Goal: Task Accomplishment & Management: Manage account settings

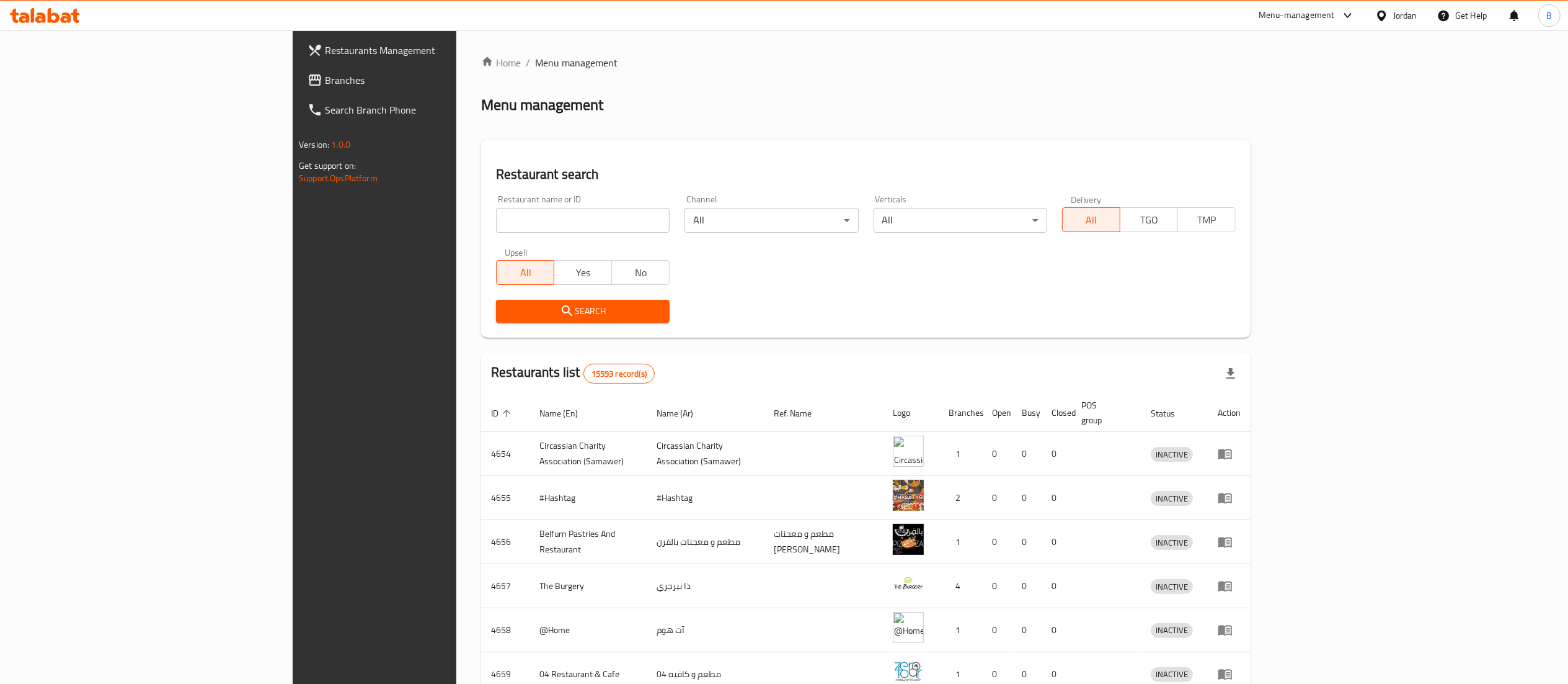
click at [325, 79] on span "Branches" at bounding box center [434, 80] width 220 height 15
click at [496, 215] on input "search" at bounding box center [583, 220] width 173 height 25
paste input "23384"
type input "23384"
click button "Search" at bounding box center [583, 311] width 173 height 23
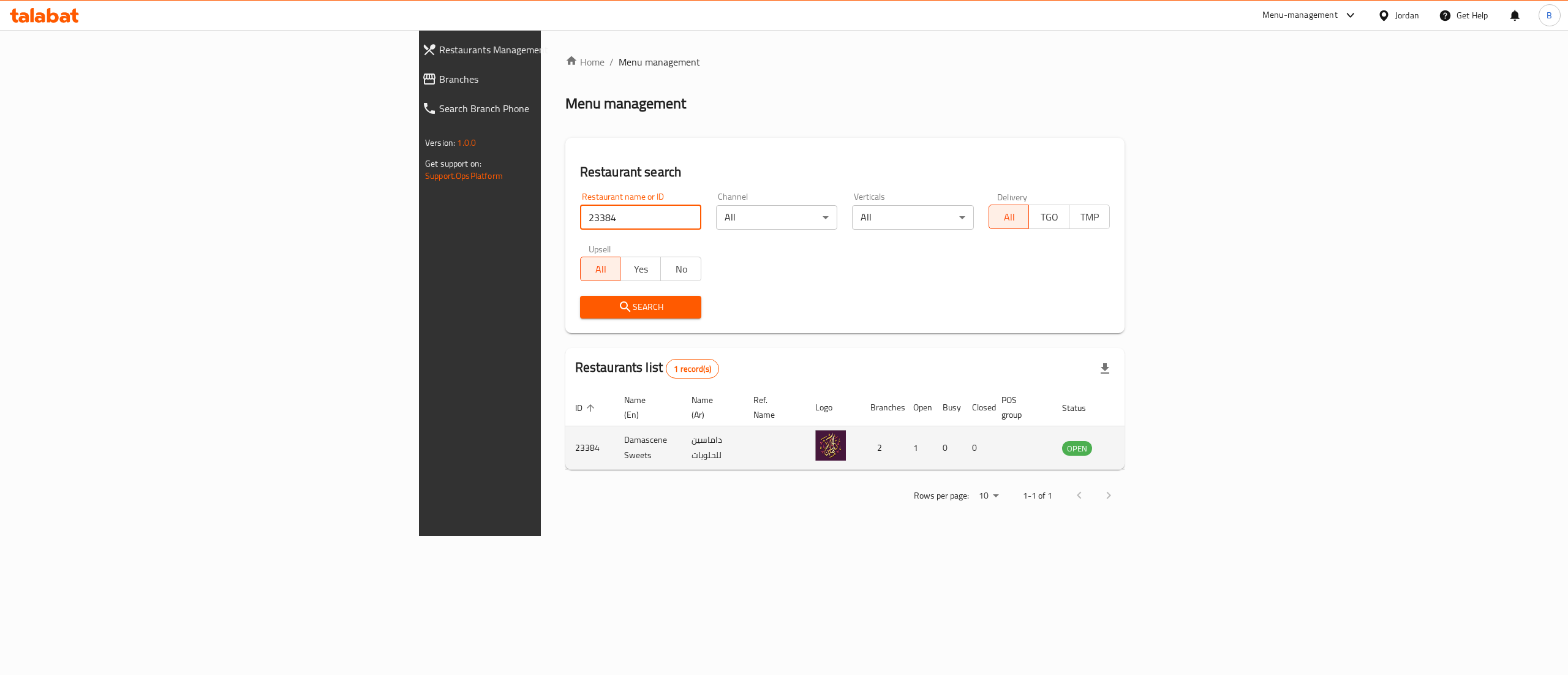
click at [1150, 442] on link "enhanced table" at bounding box center [1138, 447] width 23 height 15
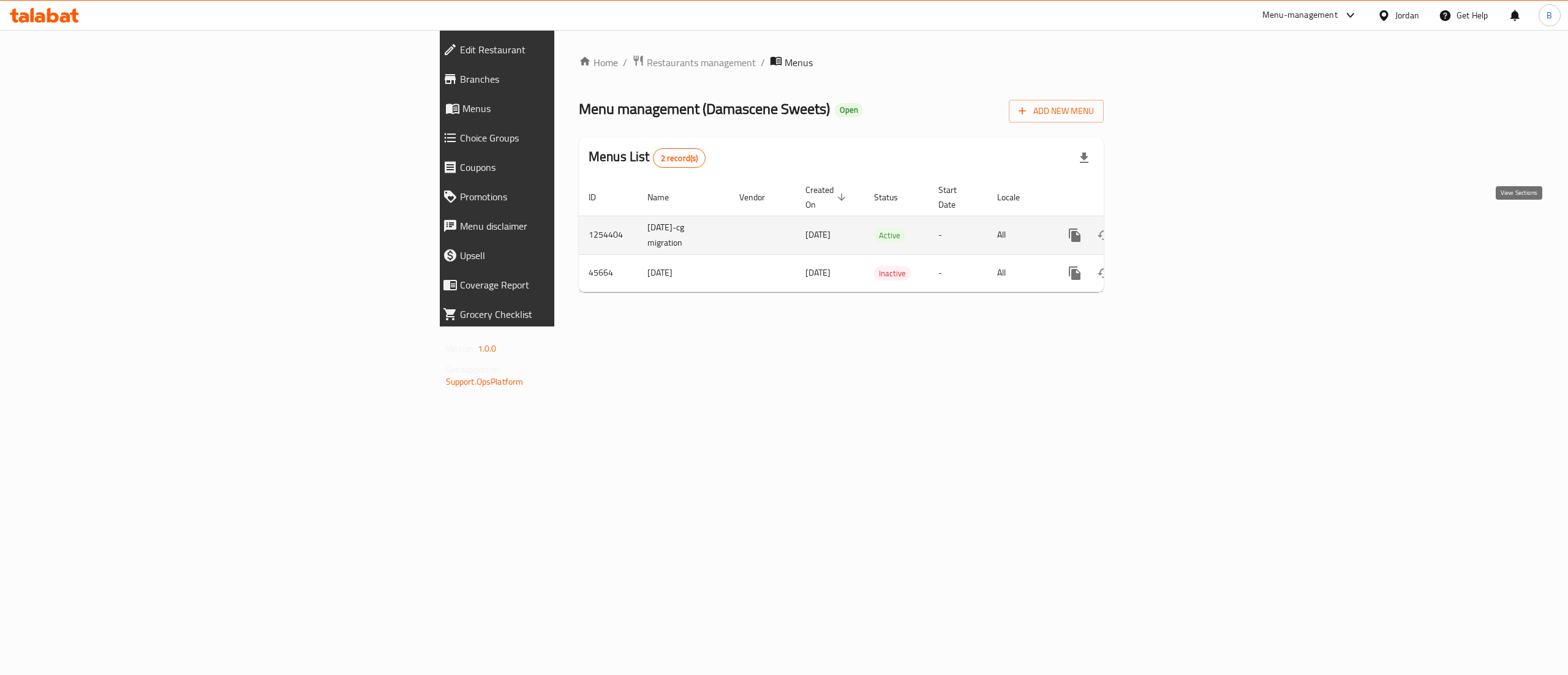
click at [1169, 230] on icon "enhanced table" at bounding box center [1163, 235] width 11 height 11
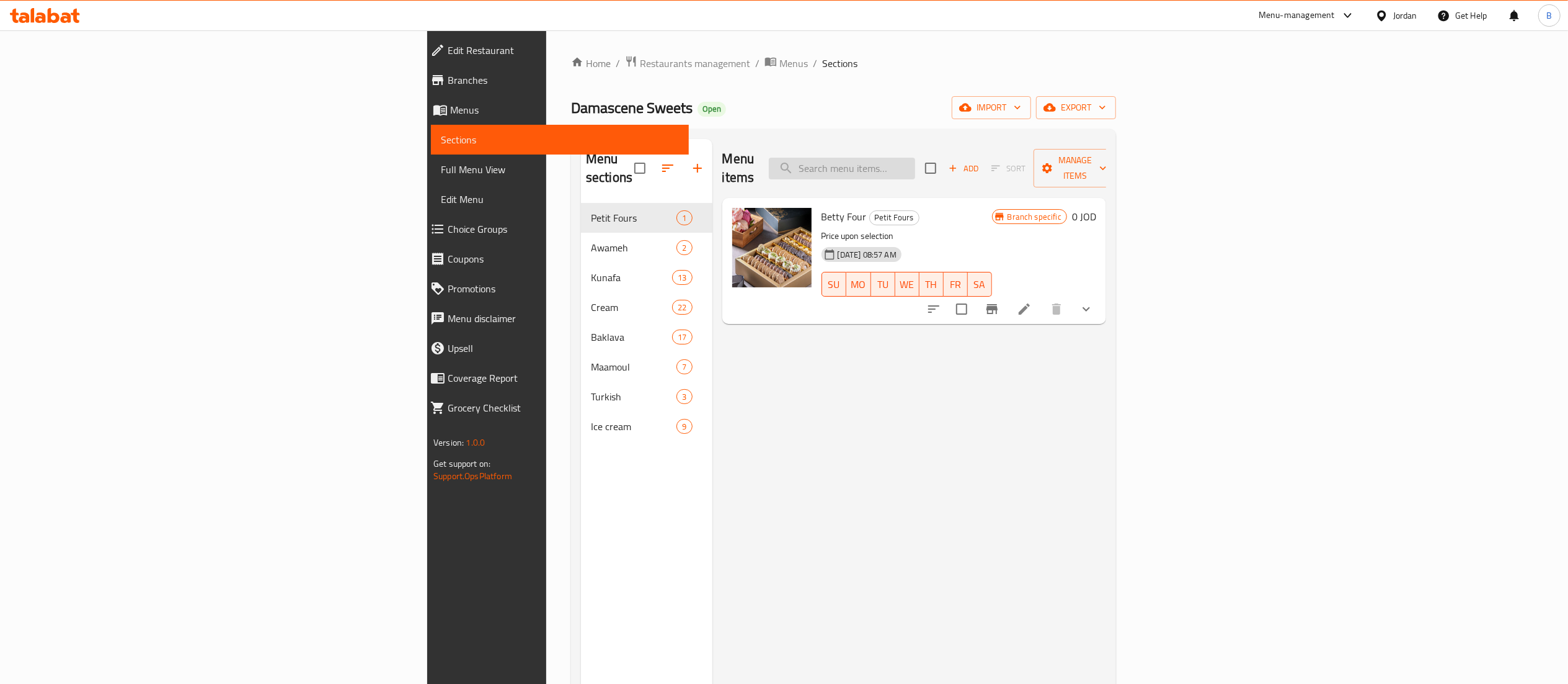
click at [915, 157] on input "search" at bounding box center [842, 168] width 147 height 22
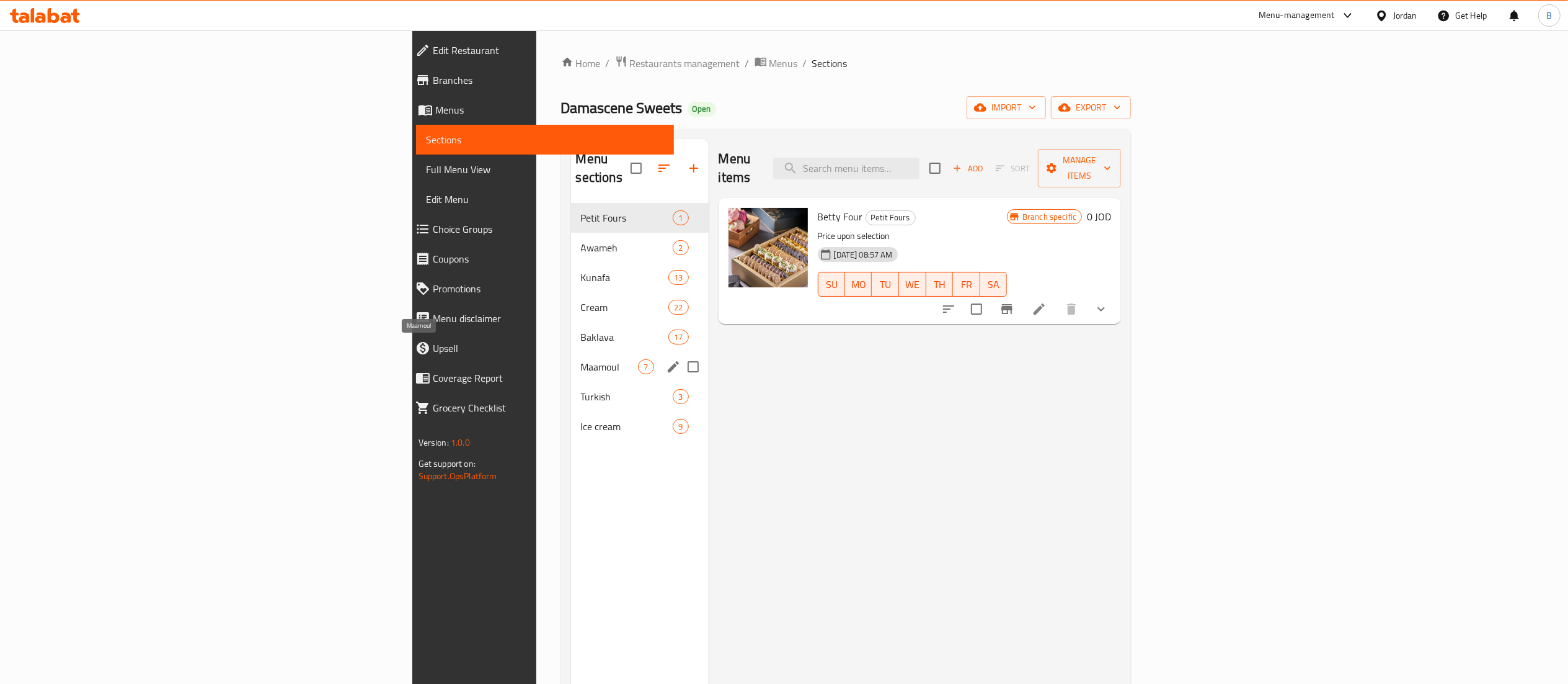
click at [581, 359] on span "Maamoul" at bounding box center [610, 367] width 58 height 15
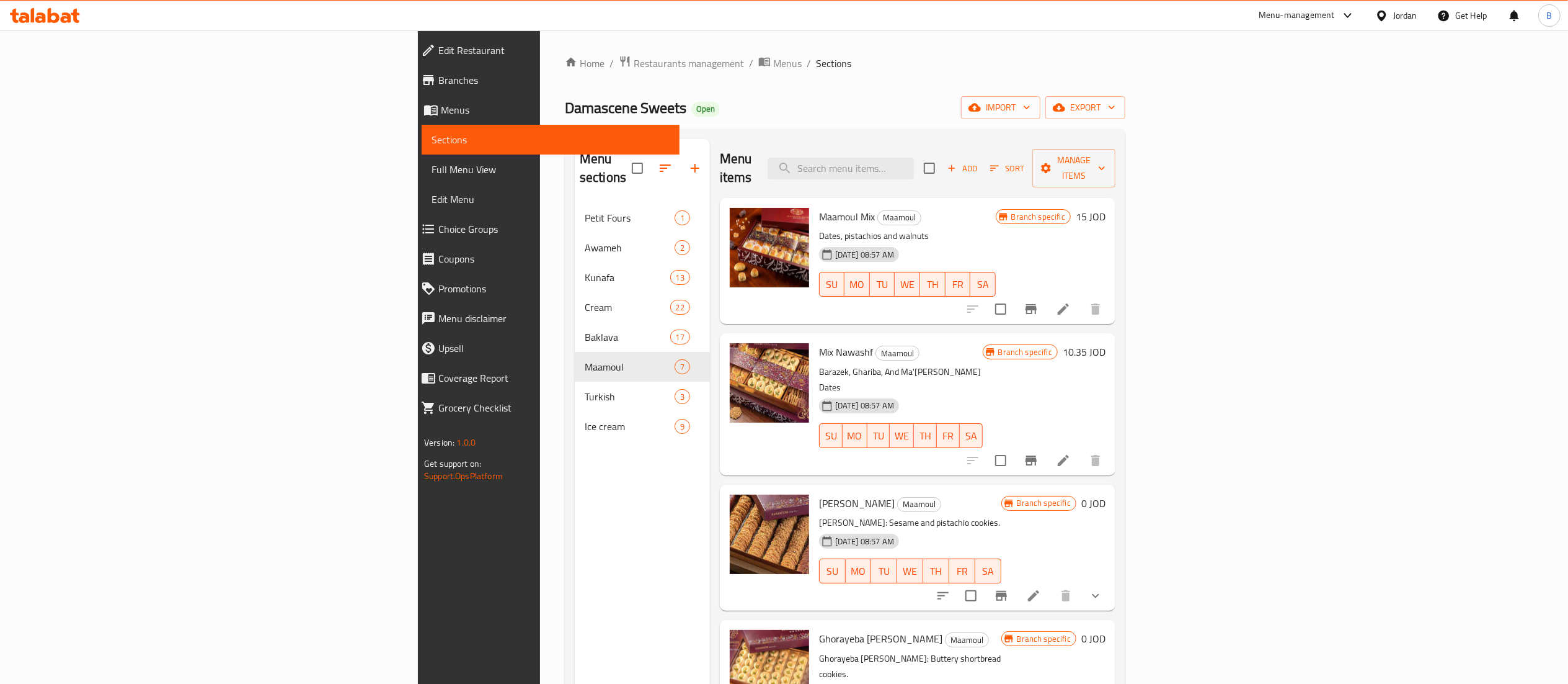
click at [1069, 303] on icon at bounding box center [1063, 309] width 11 height 11
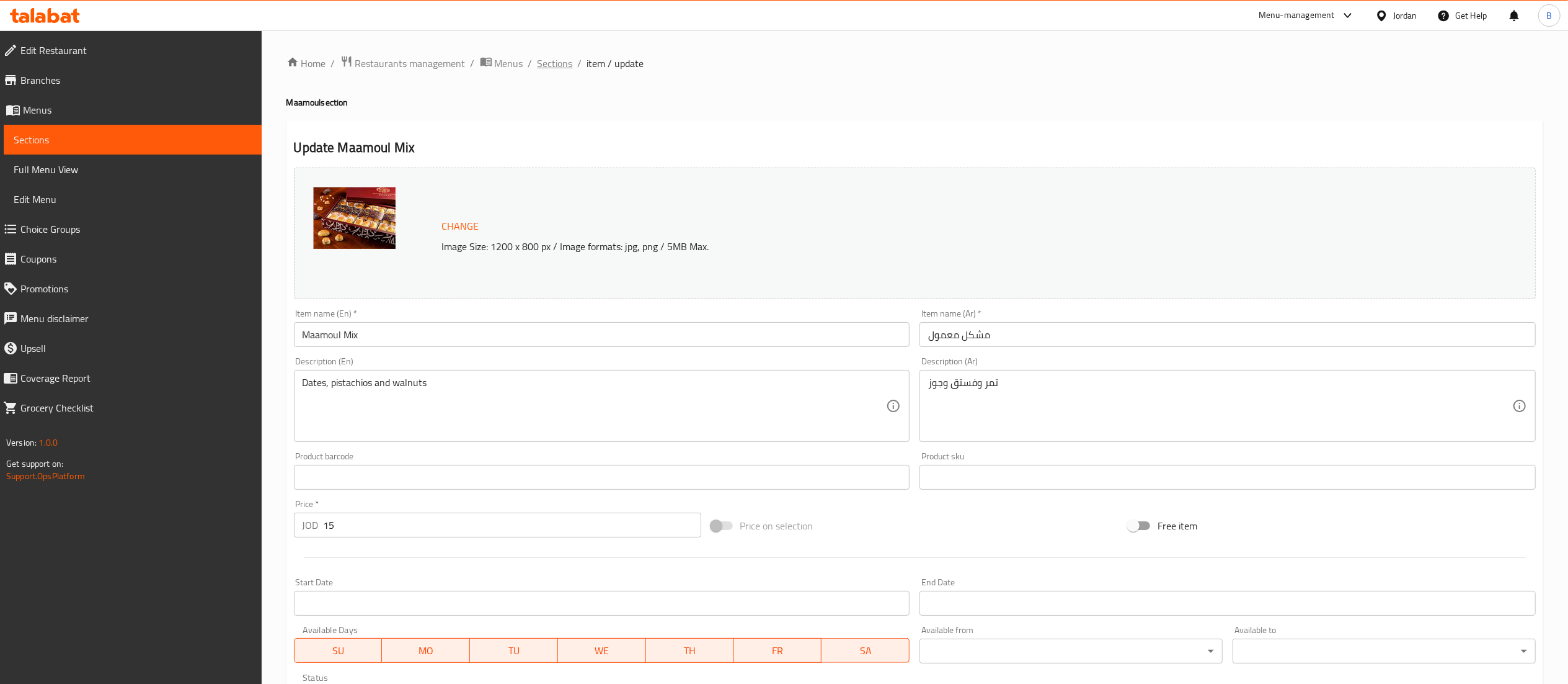
click at [548, 59] on span "Sections" at bounding box center [555, 63] width 36 height 15
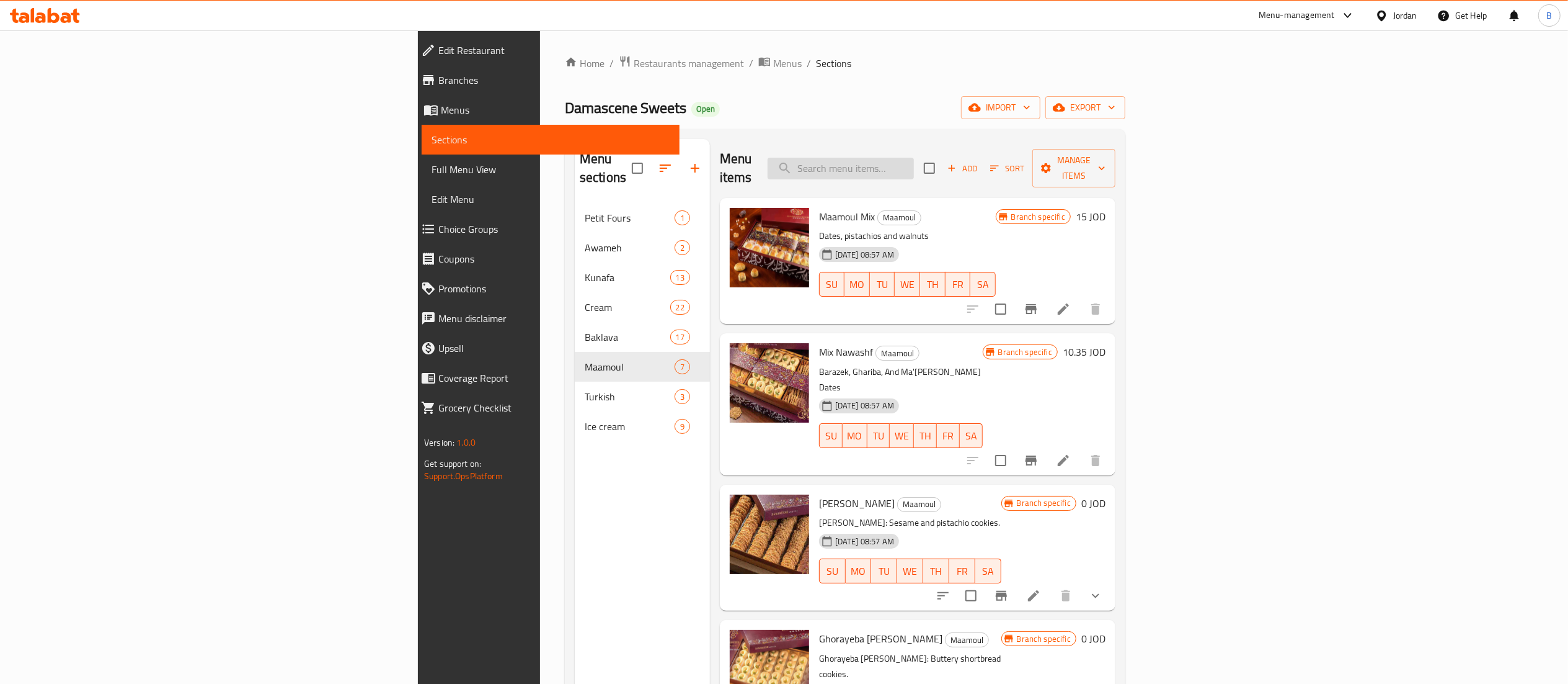
click at [914, 157] on input "search" at bounding box center [841, 168] width 147 height 22
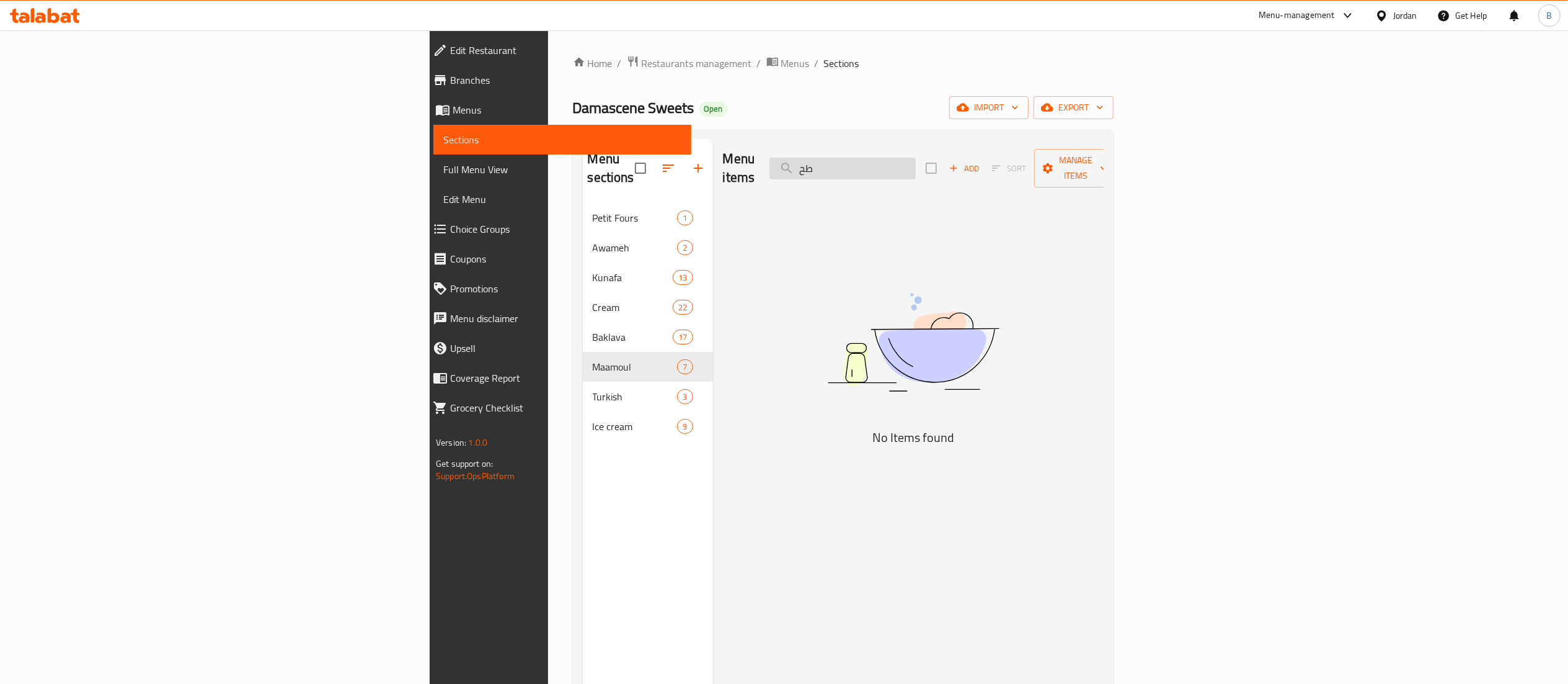
type input "ط"
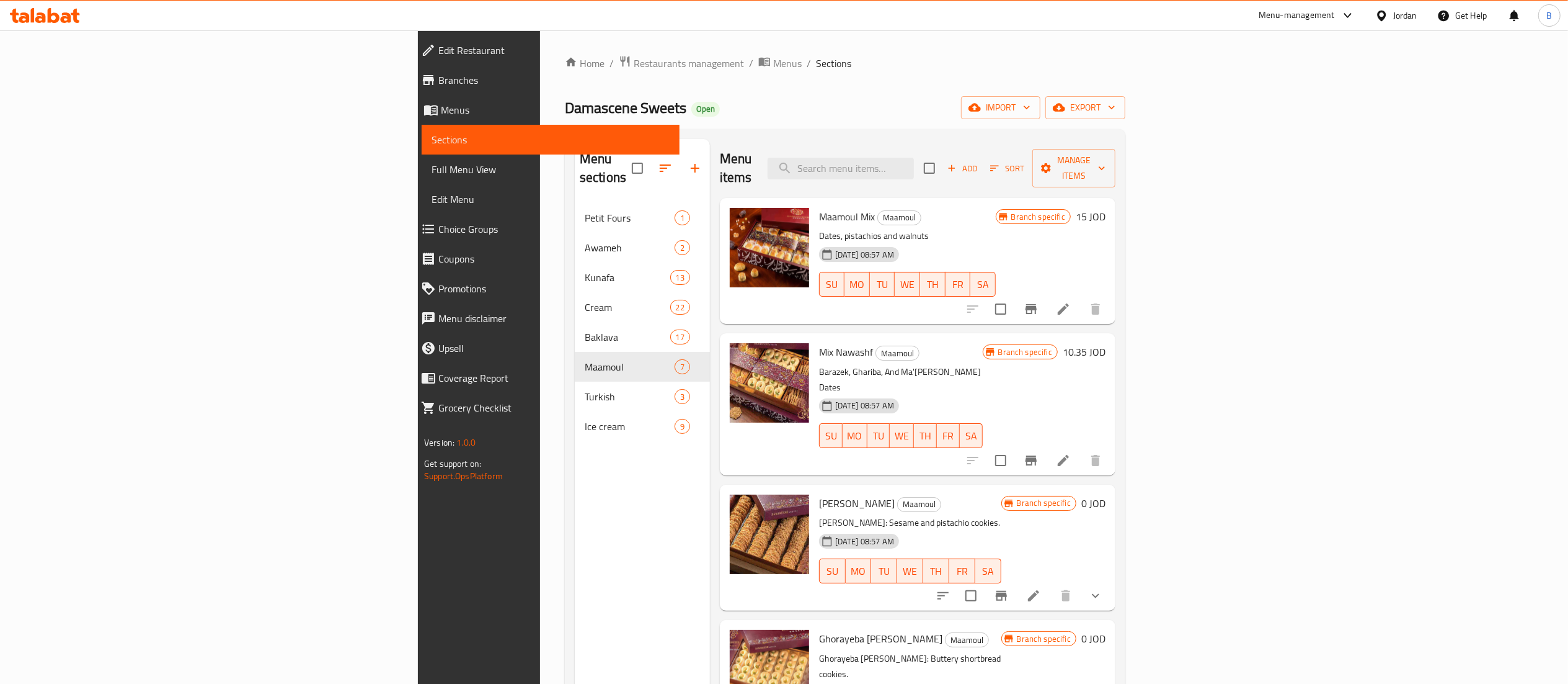
click at [1106, 208] on h6 "15 JOD" at bounding box center [1090, 217] width 30 height 17
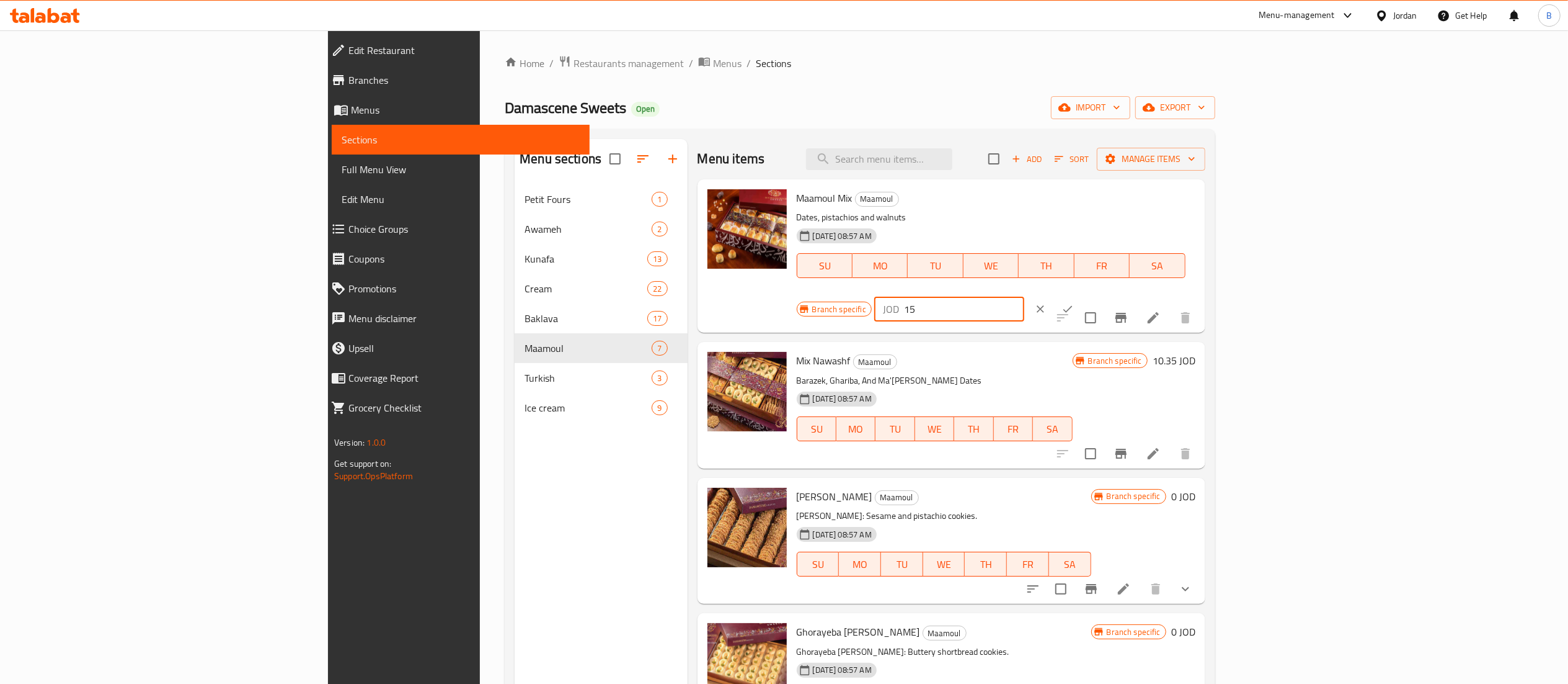
drag, startPoint x: 1365, startPoint y: 202, endPoint x: 1225, endPoint y: 196, distance: 140.1
click at [1100, 295] on div "Branch specific JOD 15 ​" at bounding box center [948, 309] width 302 height 28
type input "22"
click at [1081, 295] on button "ok" at bounding box center [1067, 309] width 28 height 28
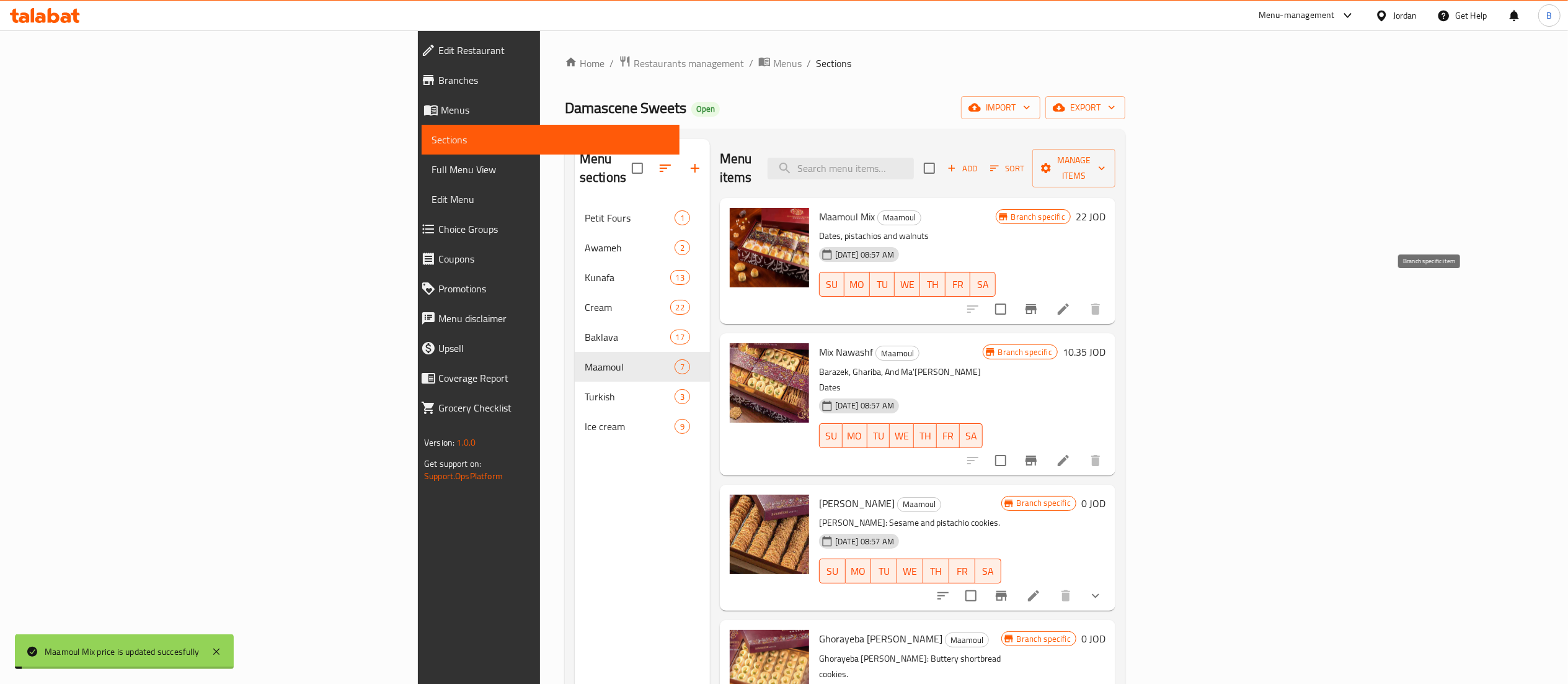
click at [1036, 304] on icon "Branch-specific-item" at bounding box center [1031, 309] width 11 height 10
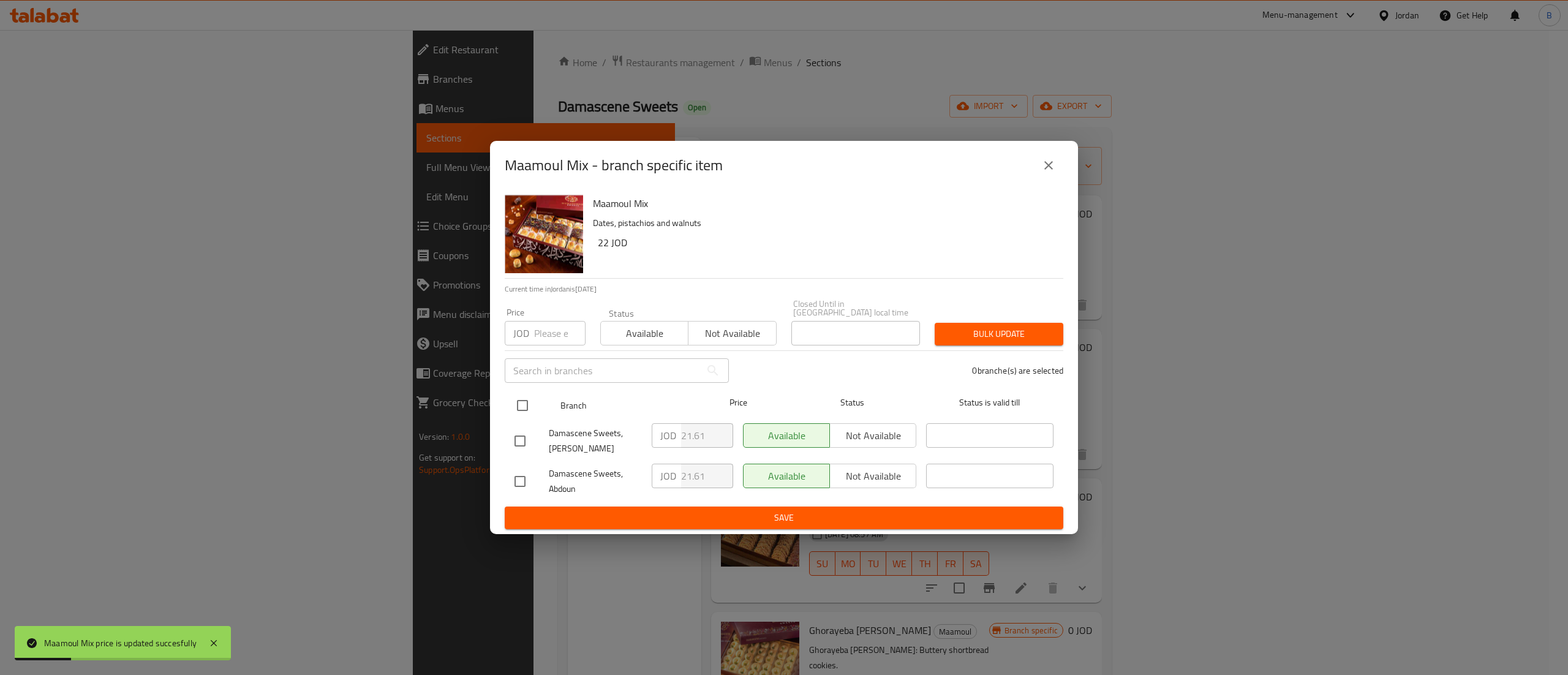
click at [523, 399] on input "checkbox" at bounding box center [522, 405] width 26 height 26
checkbox input "true"
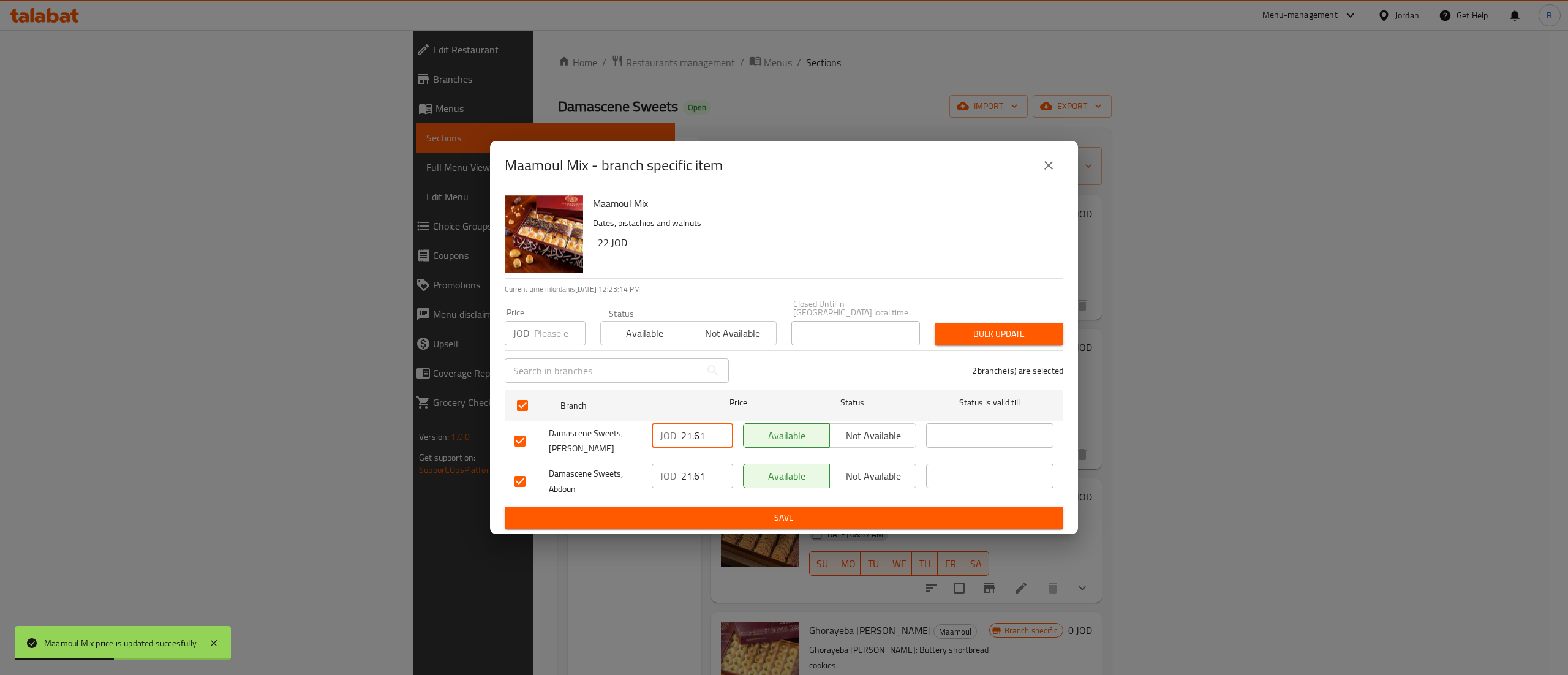
drag, startPoint x: 707, startPoint y: 435, endPoint x: 616, endPoint y: 435, distance: 91.0
click at [616, 435] on div "Damascene Sweets, Abdali JOD 21.61 ​ Available Not available ​" at bounding box center [784, 441] width 549 height 45
type input "2"
drag, startPoint x: 711, startPoint y: 471, endPoint x: 634, endPoint y: 472, distance: 77.0
click at [634, 472] on div "Damascene Sweets, Abdoun JOD 21.61 ​ Available Not available ​" at bounding box center [784, 481] width 549 height 45
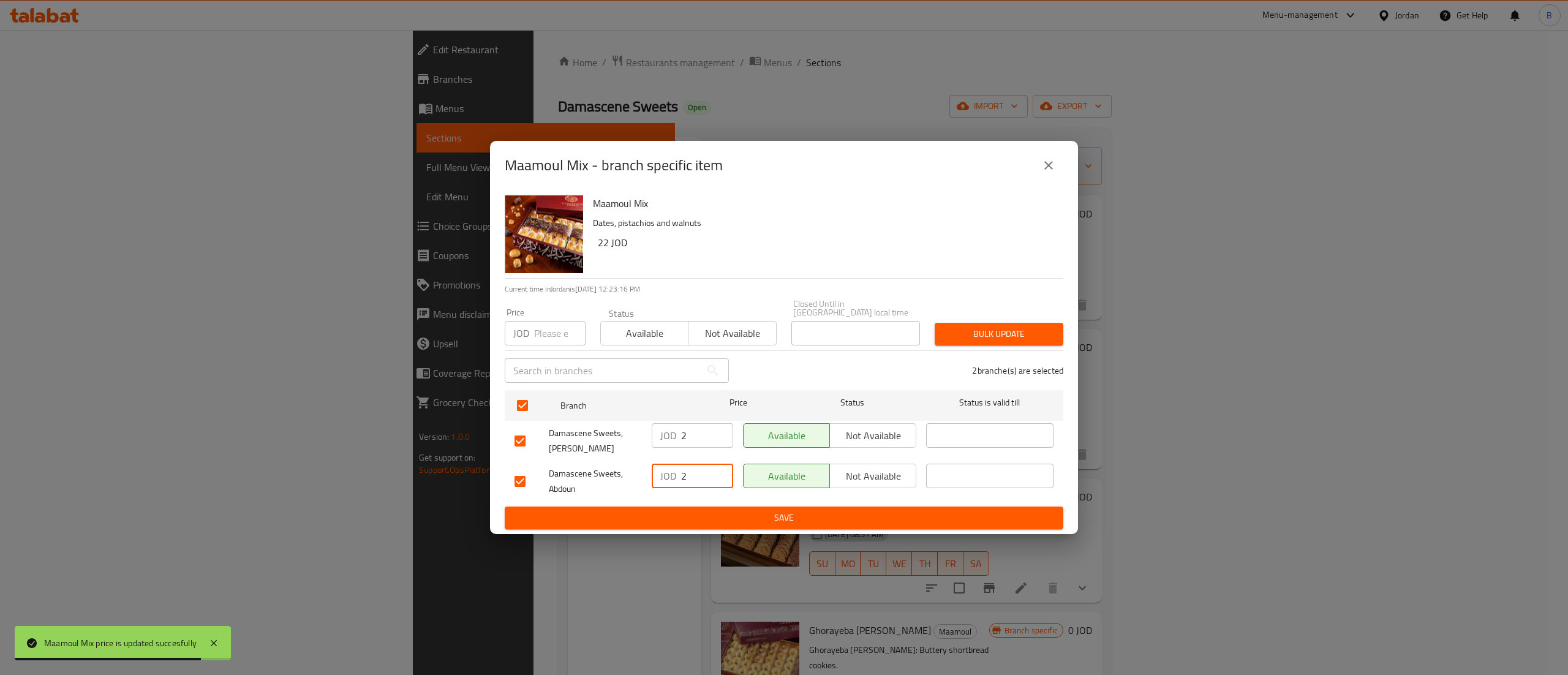
type input "2"
click at [706, 435] on input "2" at bounding box center [707, 435] width 52 height 25
type input "22"
click at [703, 479] on input "2" at bounding box center [707, 475] width 52 height 25
type input "22"
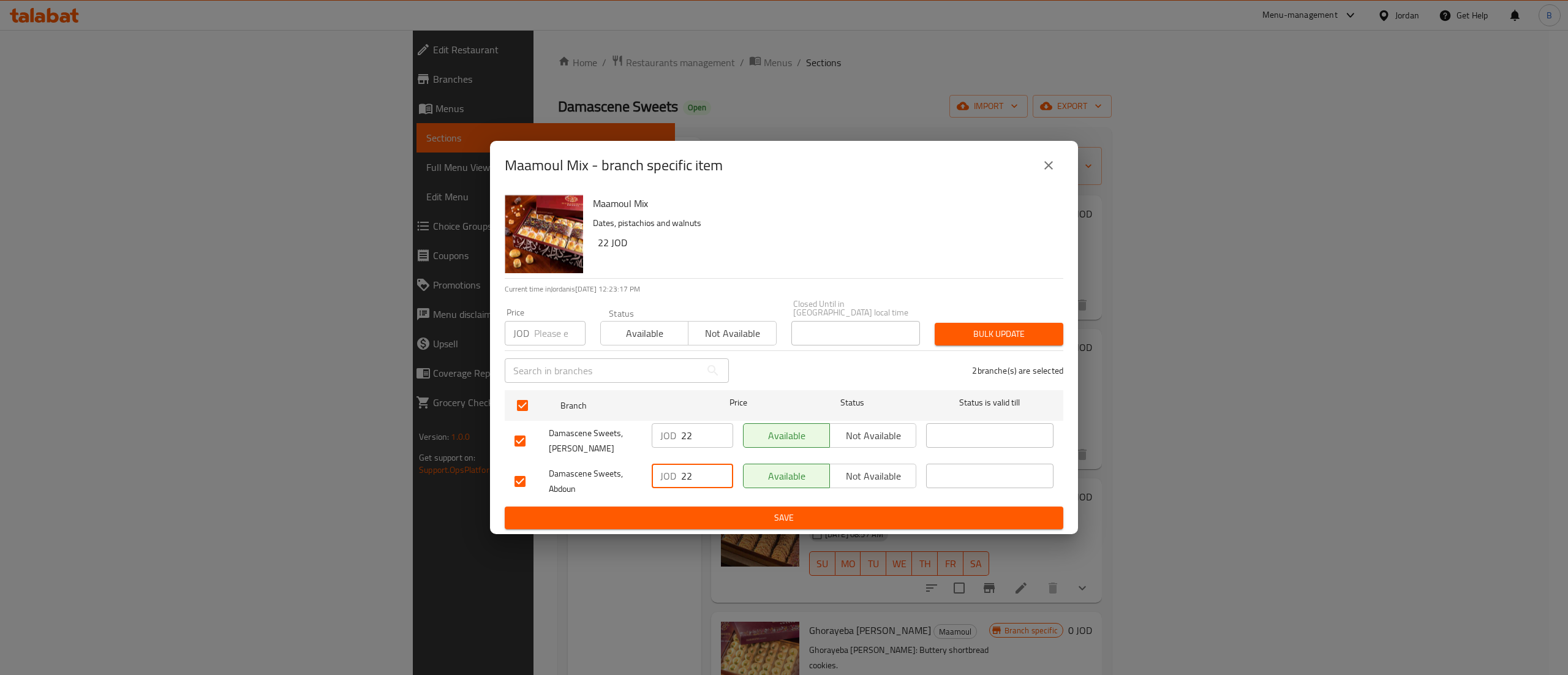
drag, startPoint x: 718, startPoint y: 510, endPoint x: 767, endPoint y: 528, distance: 52.2
click at [718, 512] on span "Save" at bounding box center [784, 517] width 539 height 15
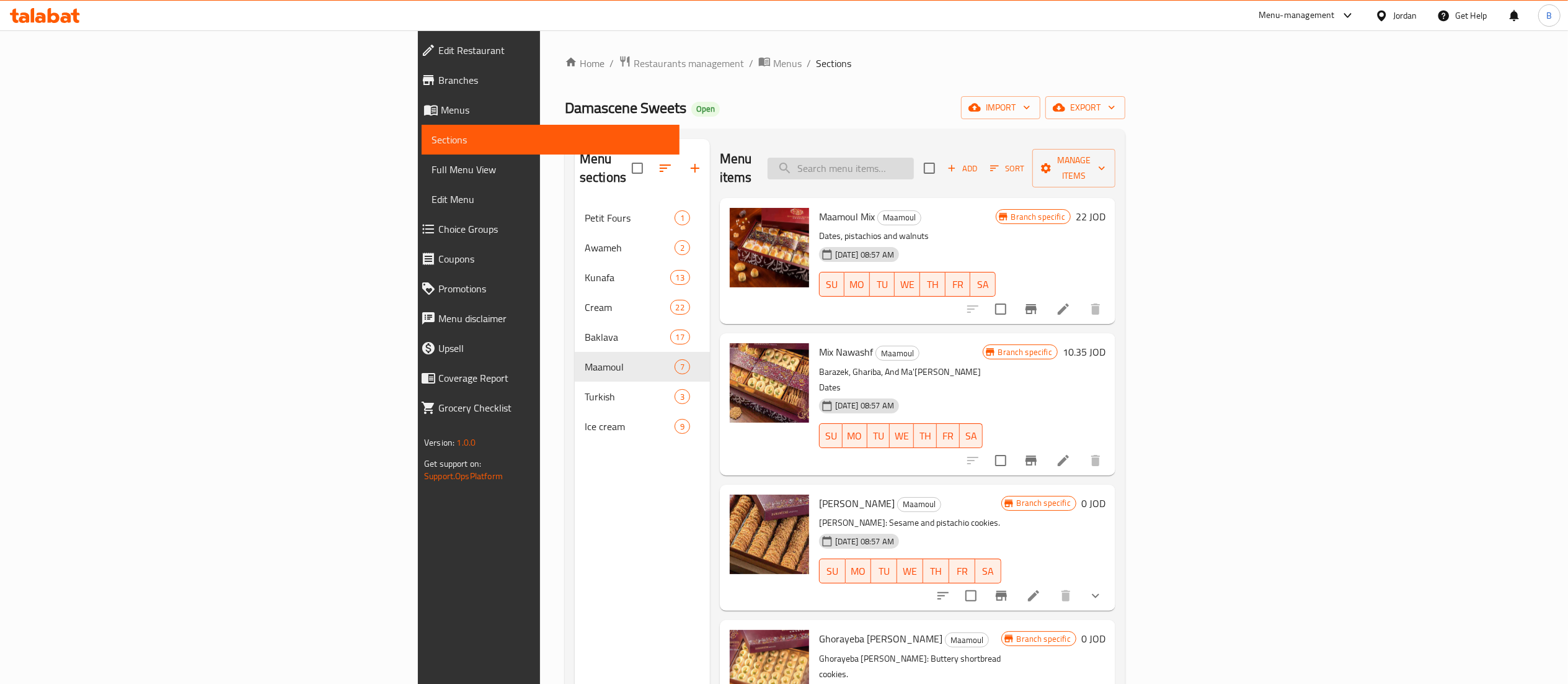
click at [914, 164] on input "search" at bounding box center [841, 168] width 147 height 22
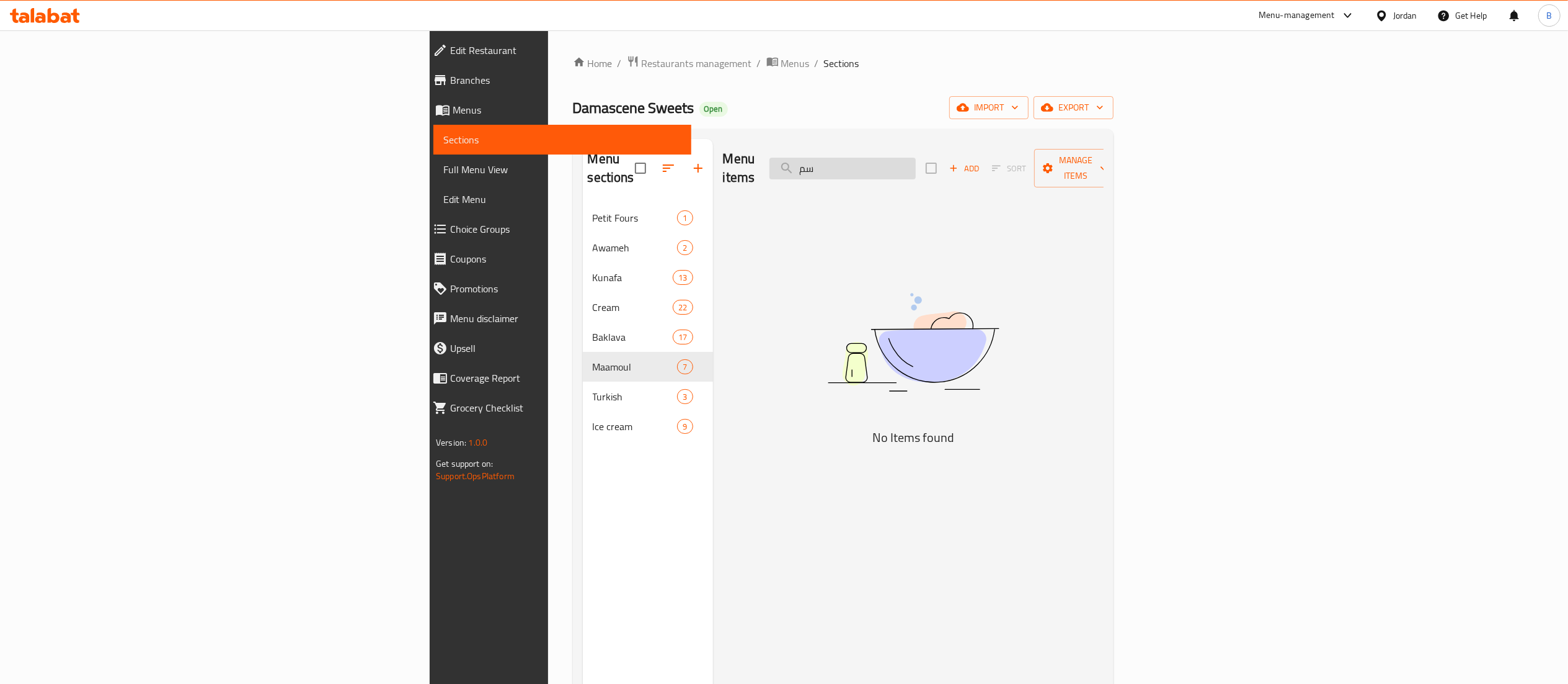
type input "س"
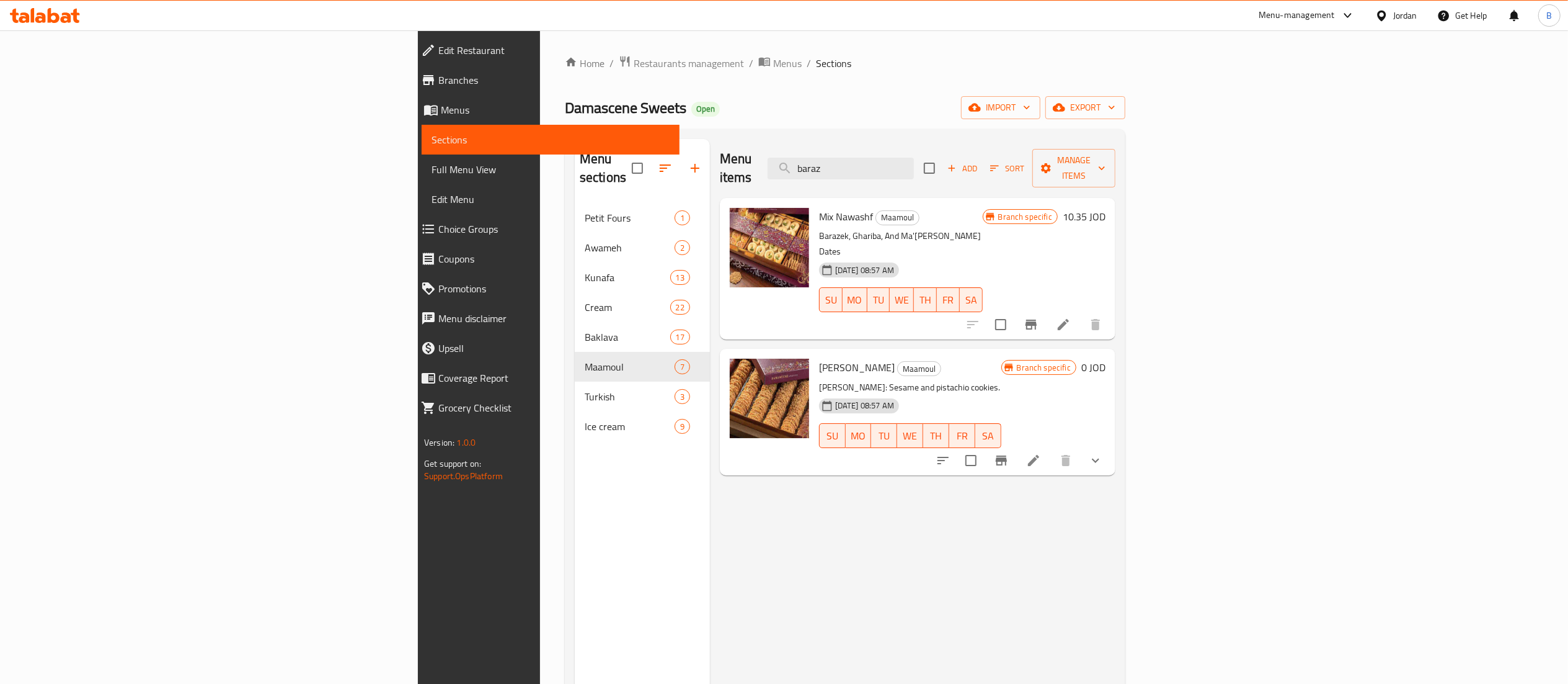
type input "baraz"
click at [1103, 453] on icon "show more" at bounding box center [1096, 460] width 15 height 15
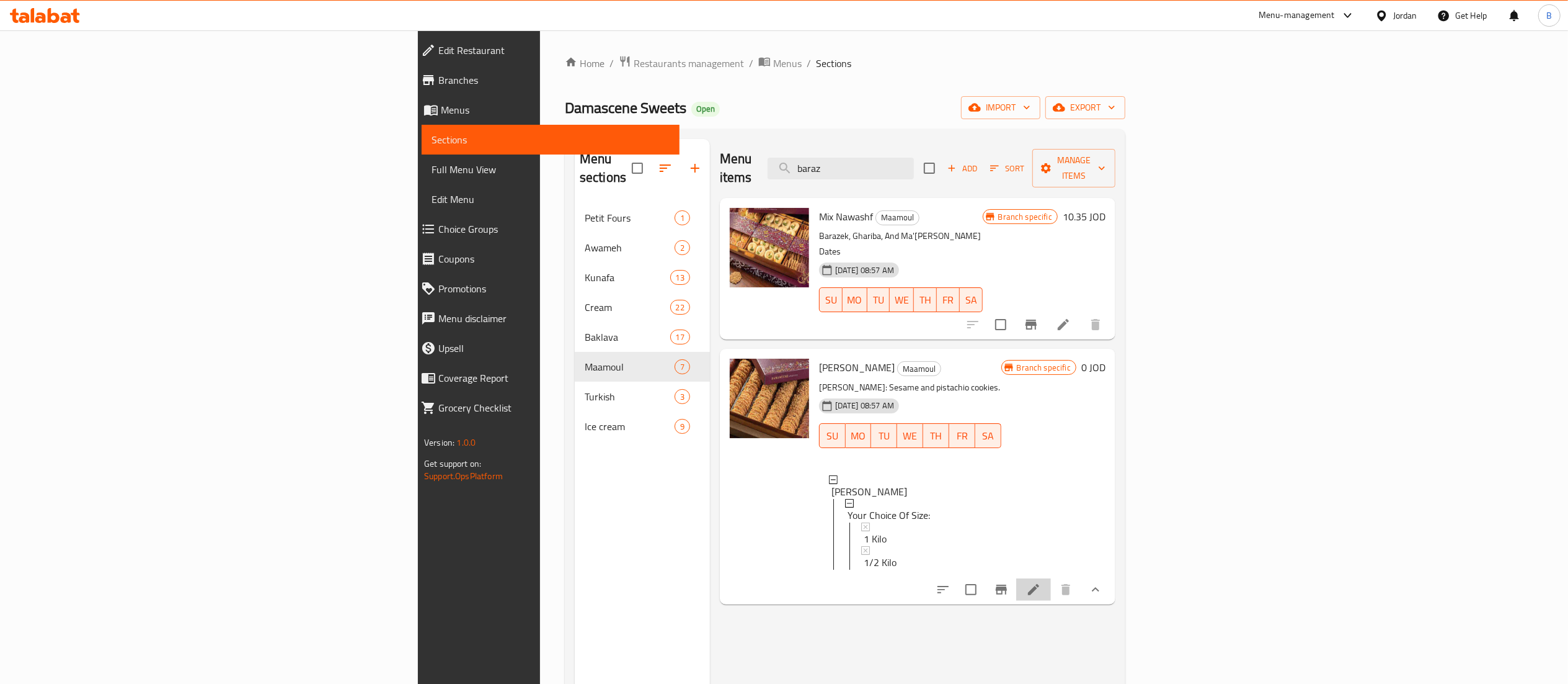
click at [1041, 582] on icon at bounding box center [1034, 589] width 15 height 15
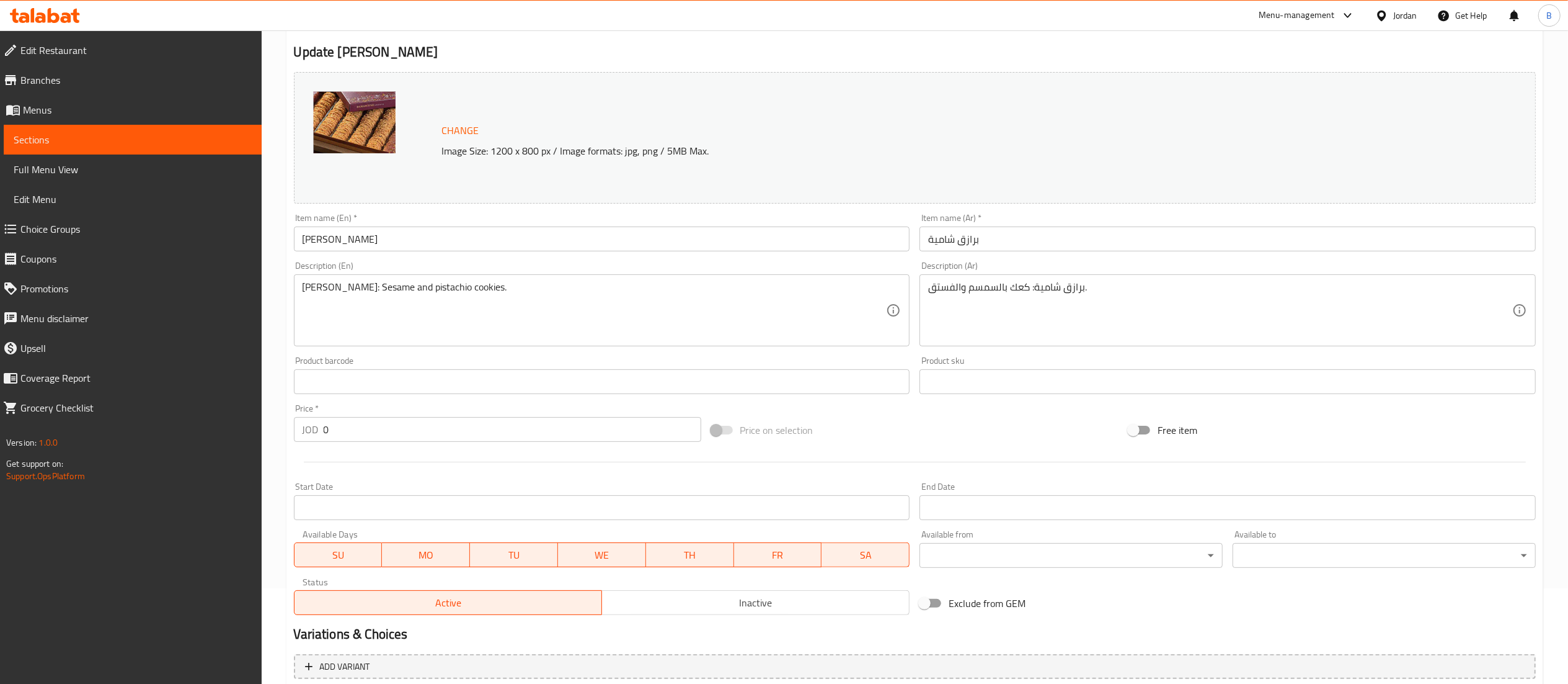
scroll to position [231, 0]
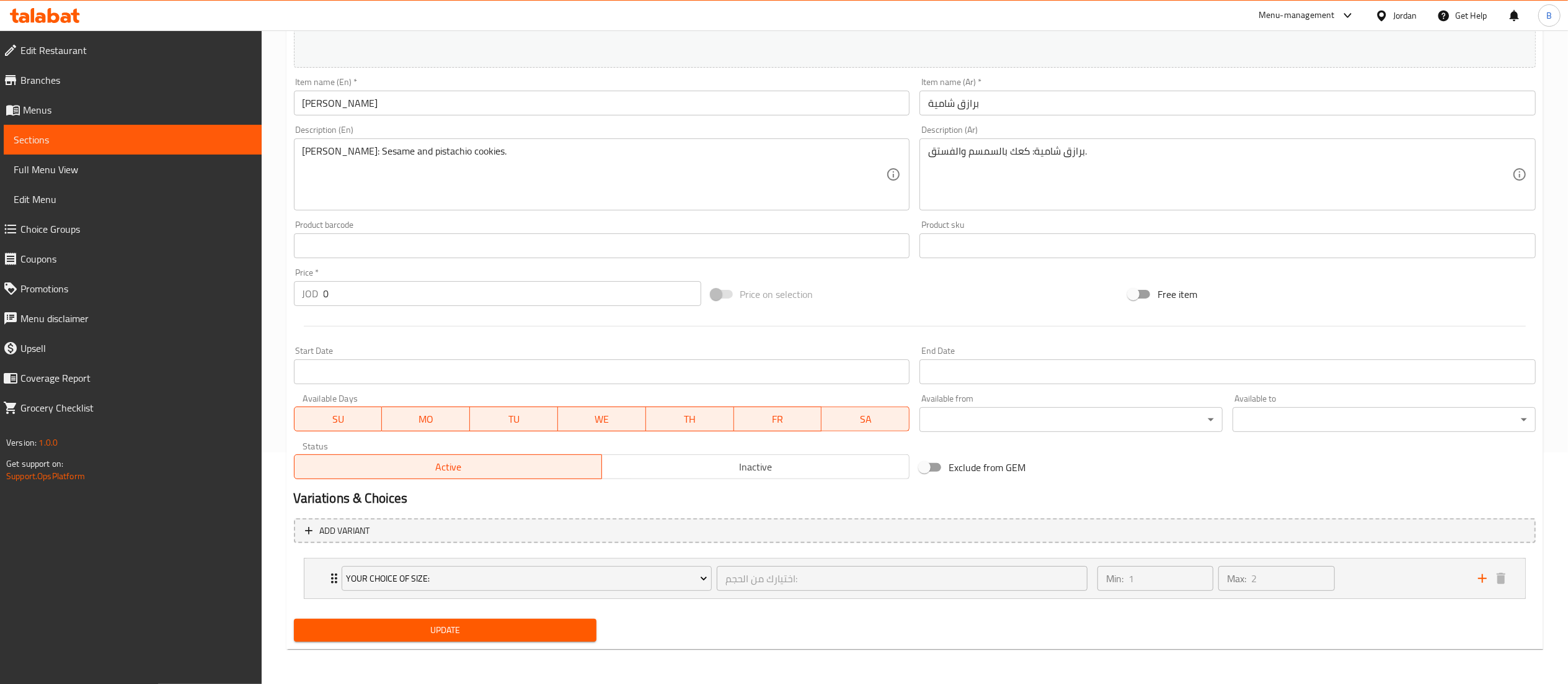
drag, startPoint x: 1416, startPoint y: 565, endPoint x: 1354, endPoint y: 545, distance: 65.1
click at [1415, 566] on div "Min: 1 ​ Max: 2 ​" at bounding box center [1280, 578] width 380 height 40
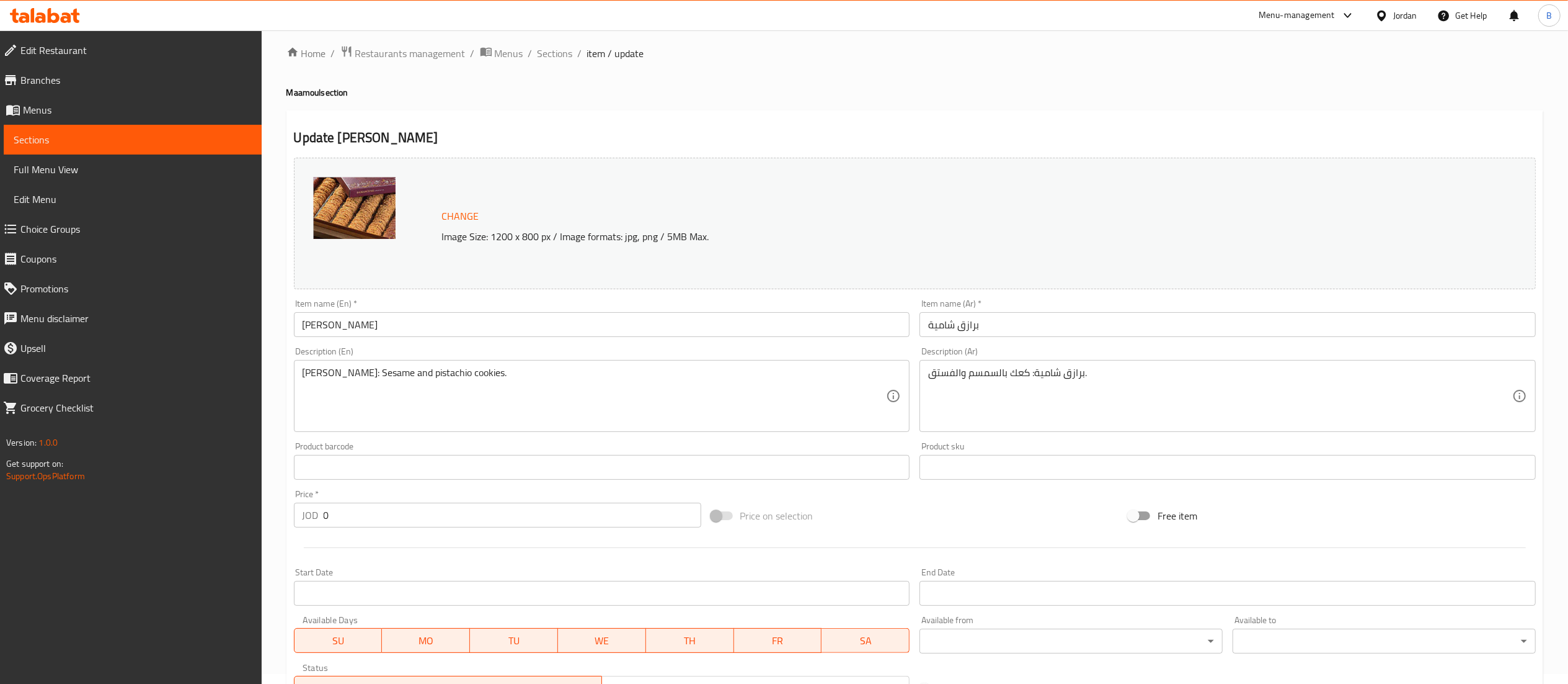
scroll to position [0, 0]
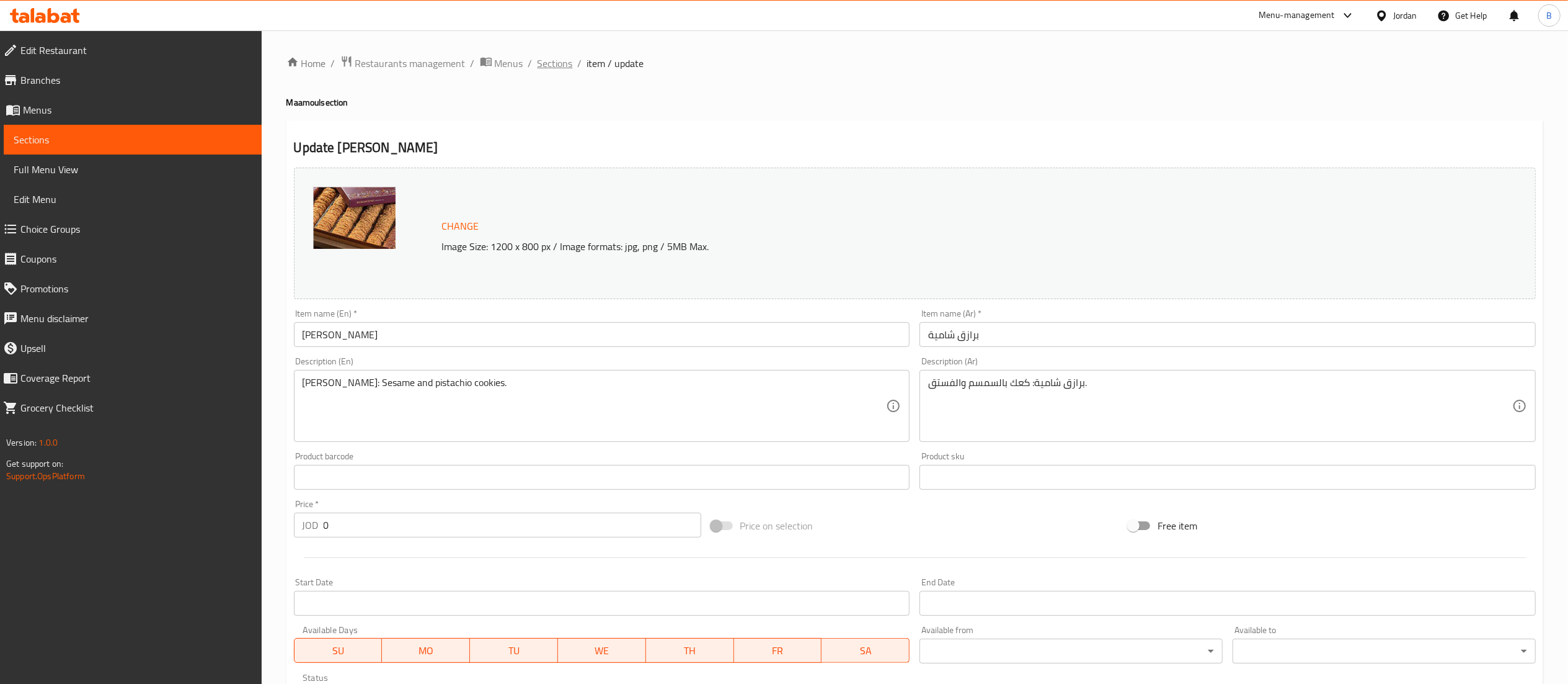
click at [559, 61] on span "Sections" at bounding box center [555, 63] width 36 height 15
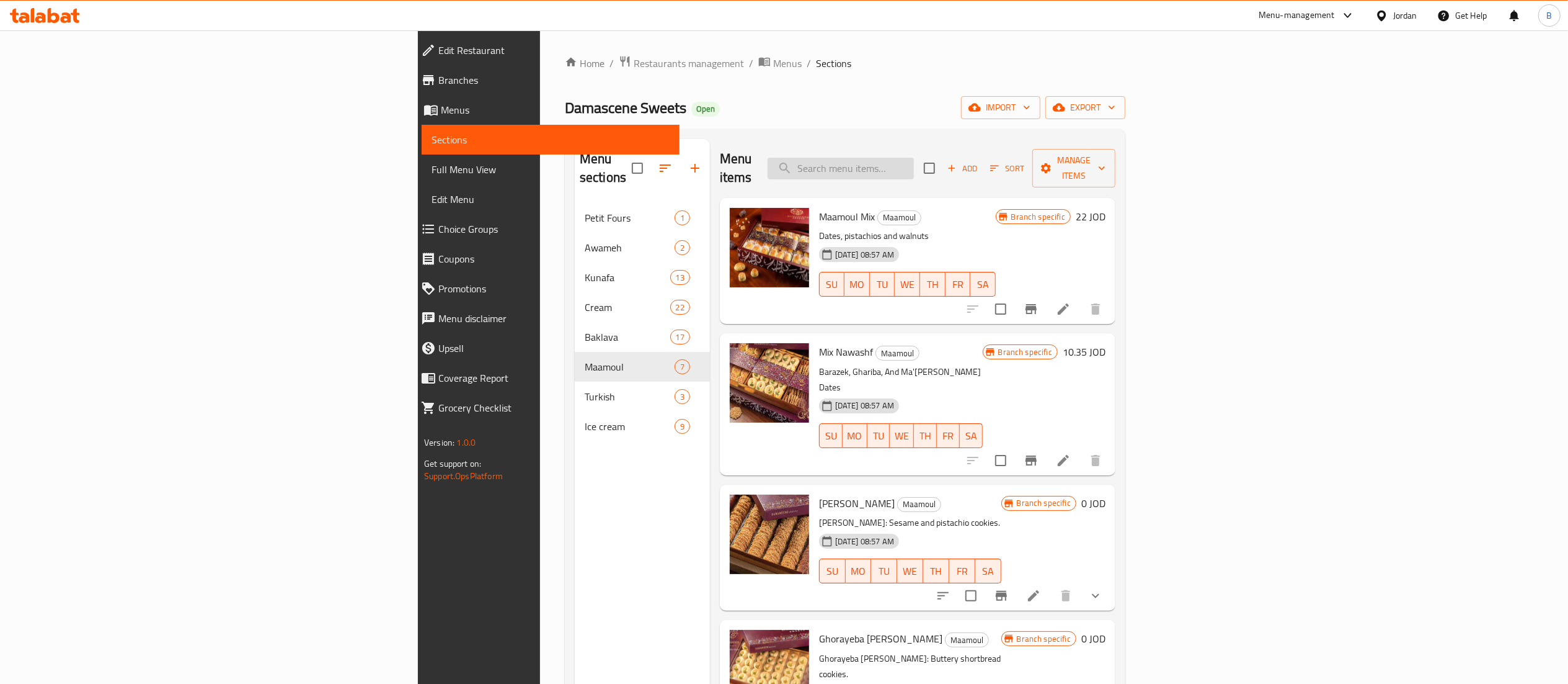
click at [914, 165] on input "search" at bounding box center [841, 168] width 147 height 22
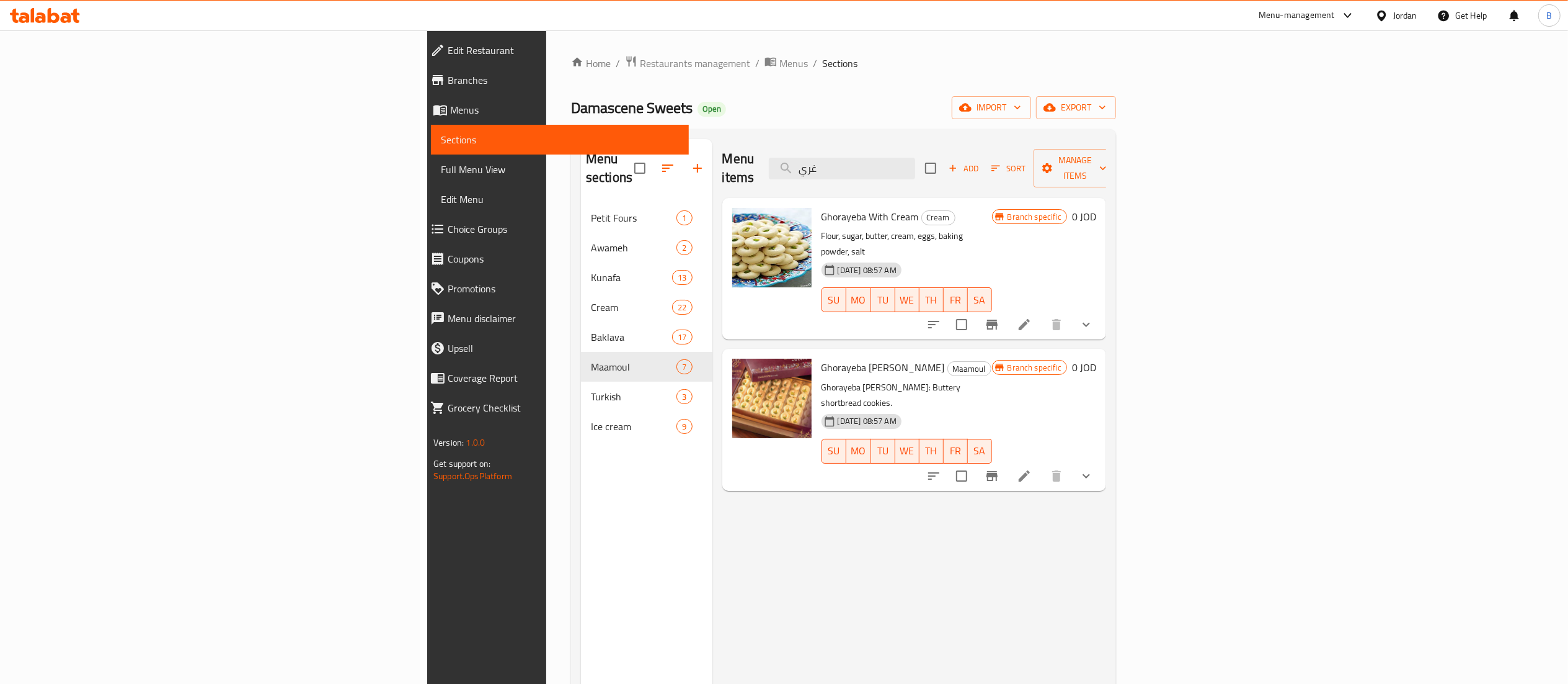
type input "غري"
click at [1042, 465] on li at bounding box center [1024, 476] width 35 height 22
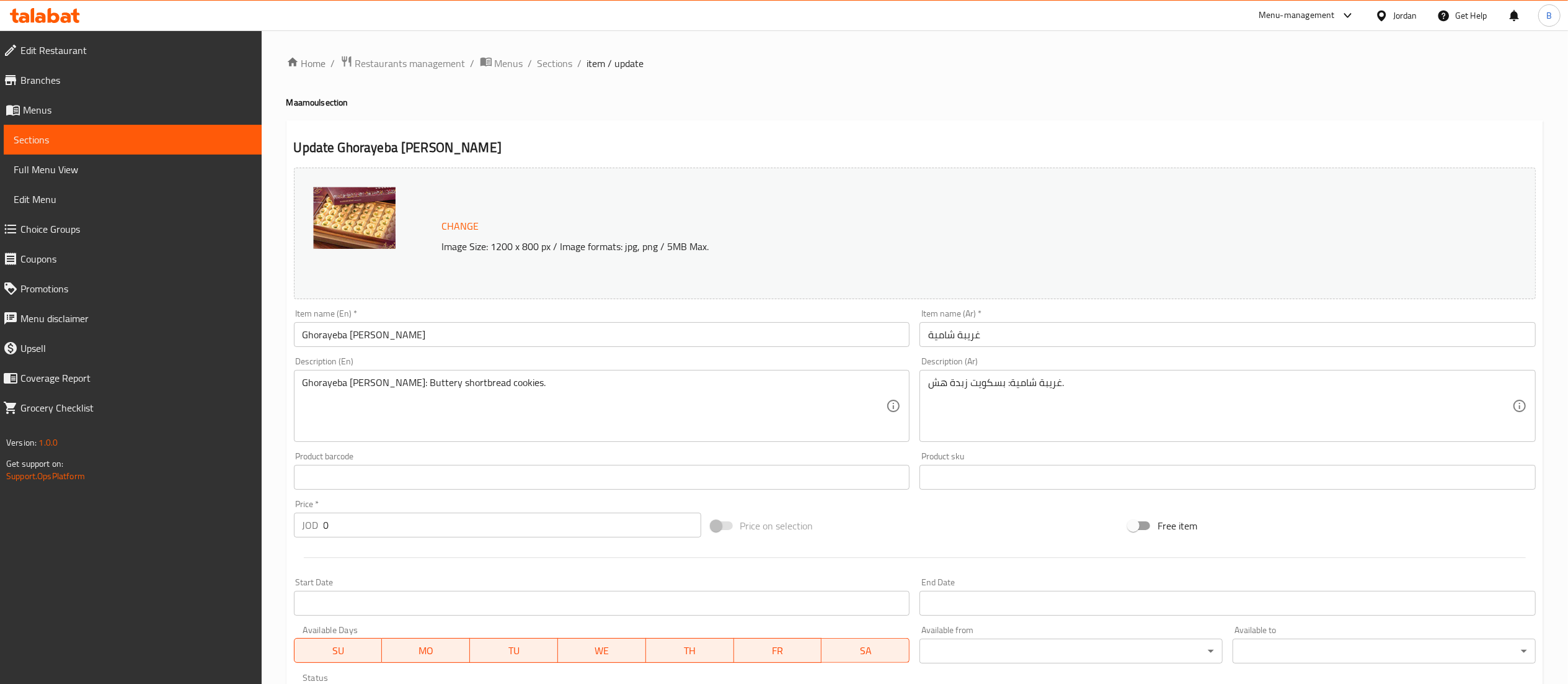
scroll to position [231, 0]
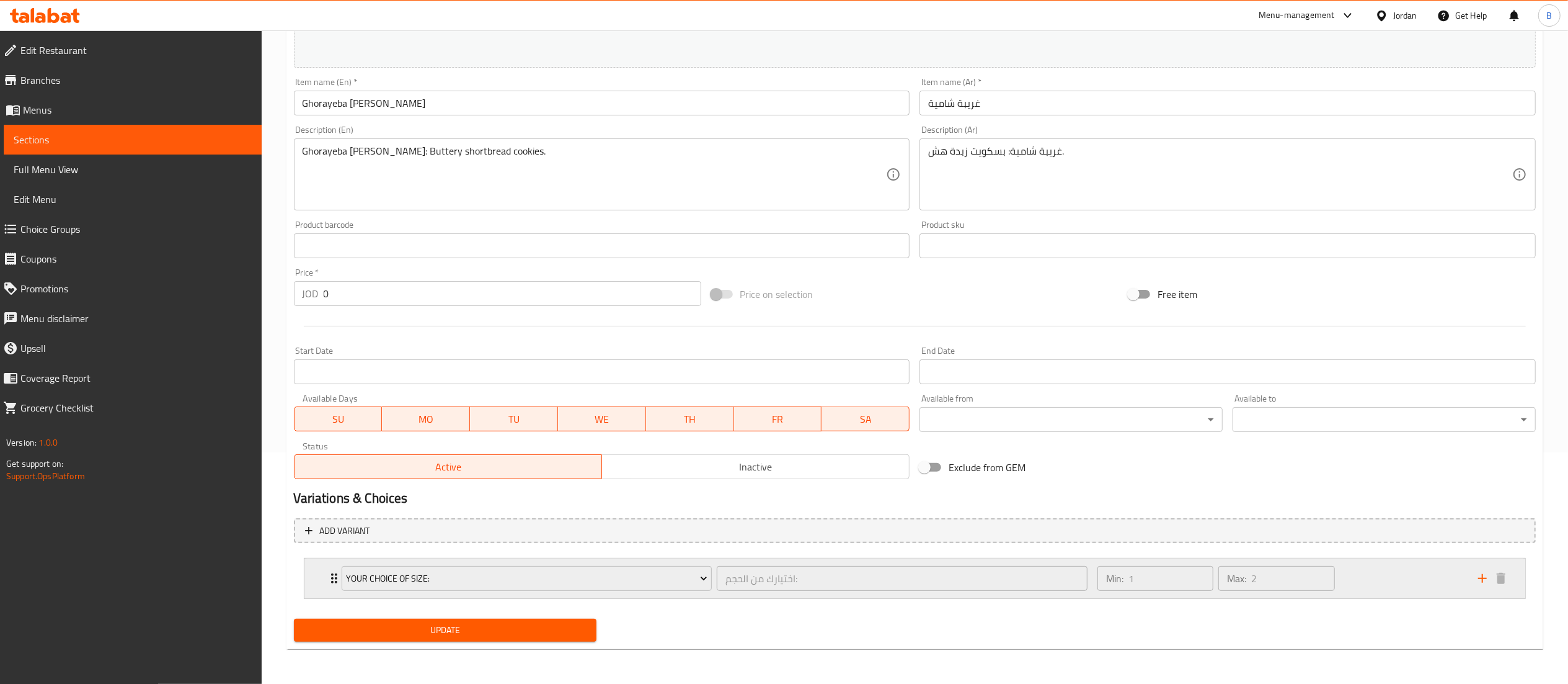
click at [1396, 595] on div "Min: 1 ​ Max: 2 ​" at bounding box center [1280, 578] width 380 height 40
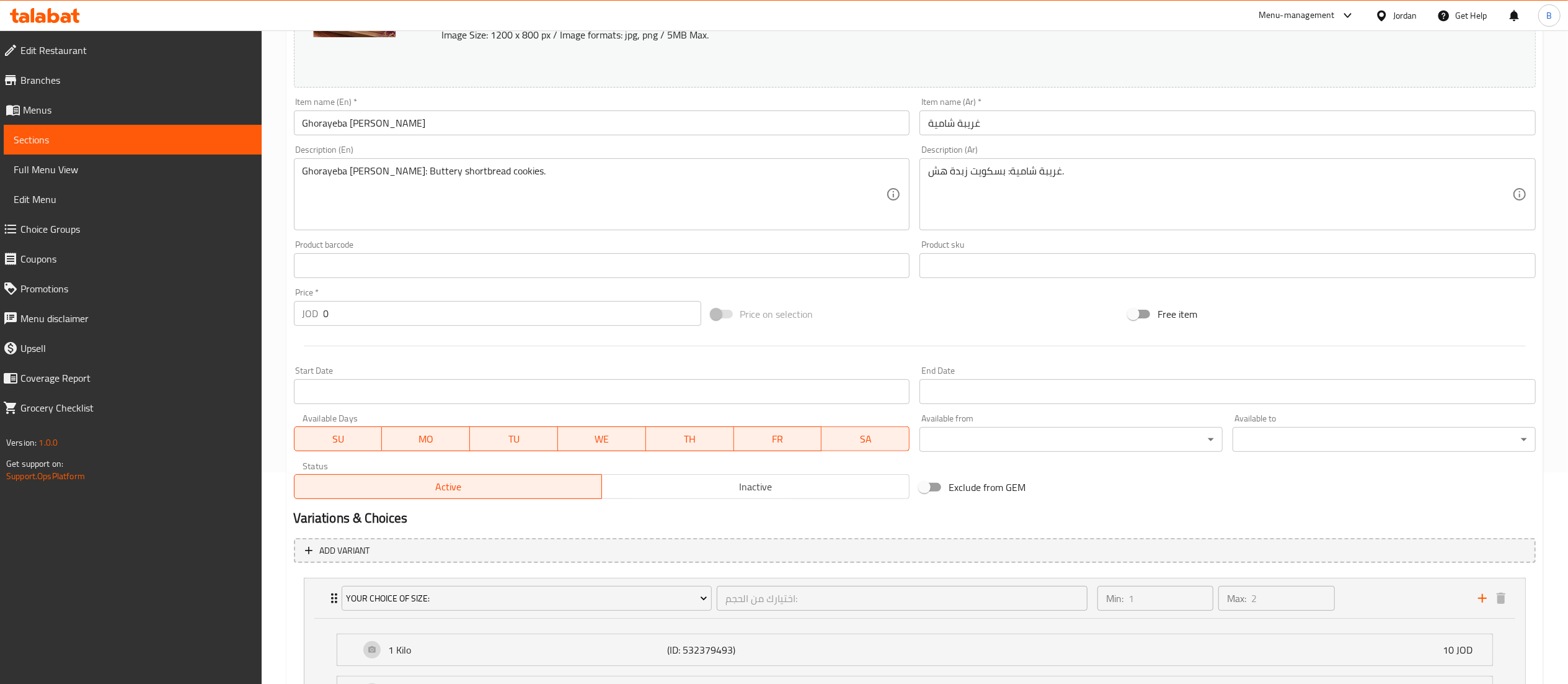
scroll to position [0, 0]
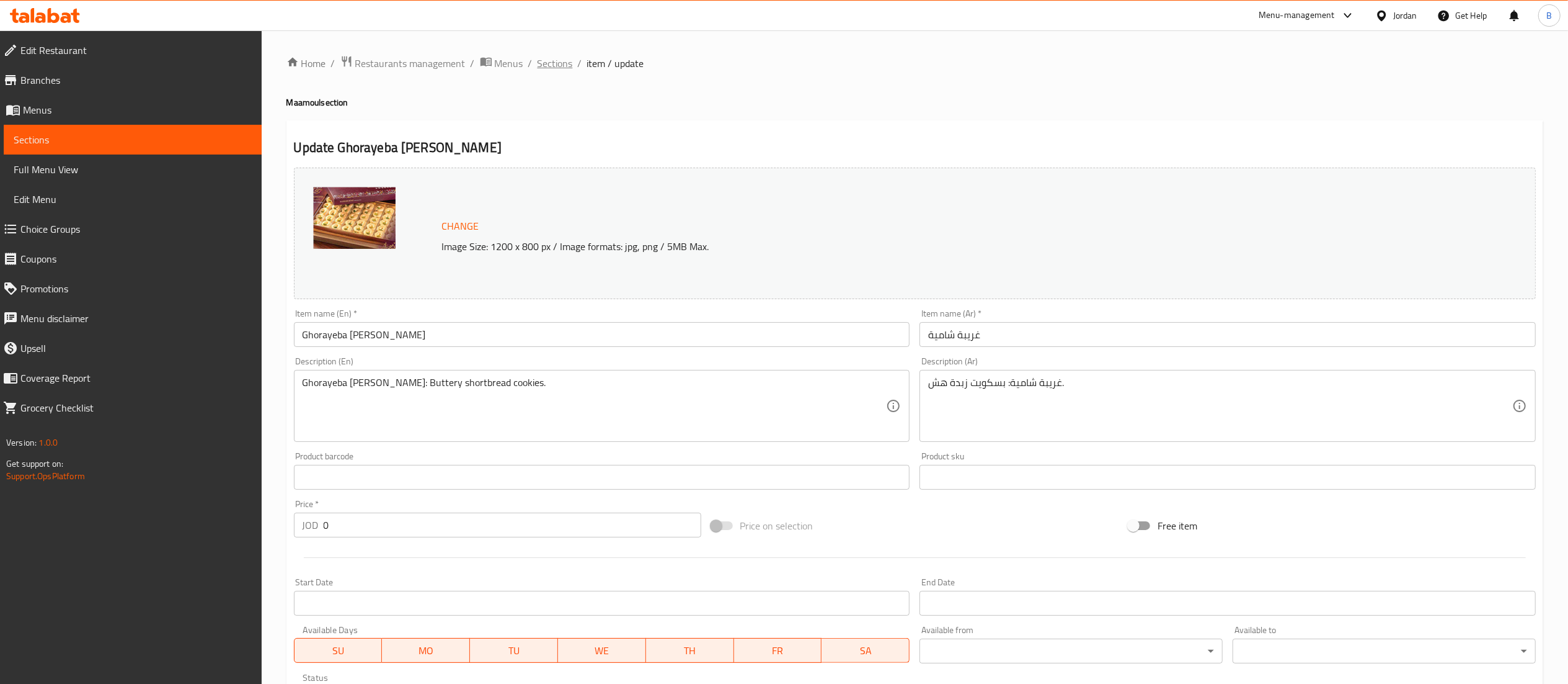
click at [556, 56] on span "Sections" at bounding box center [555, 63] width 36 height 15
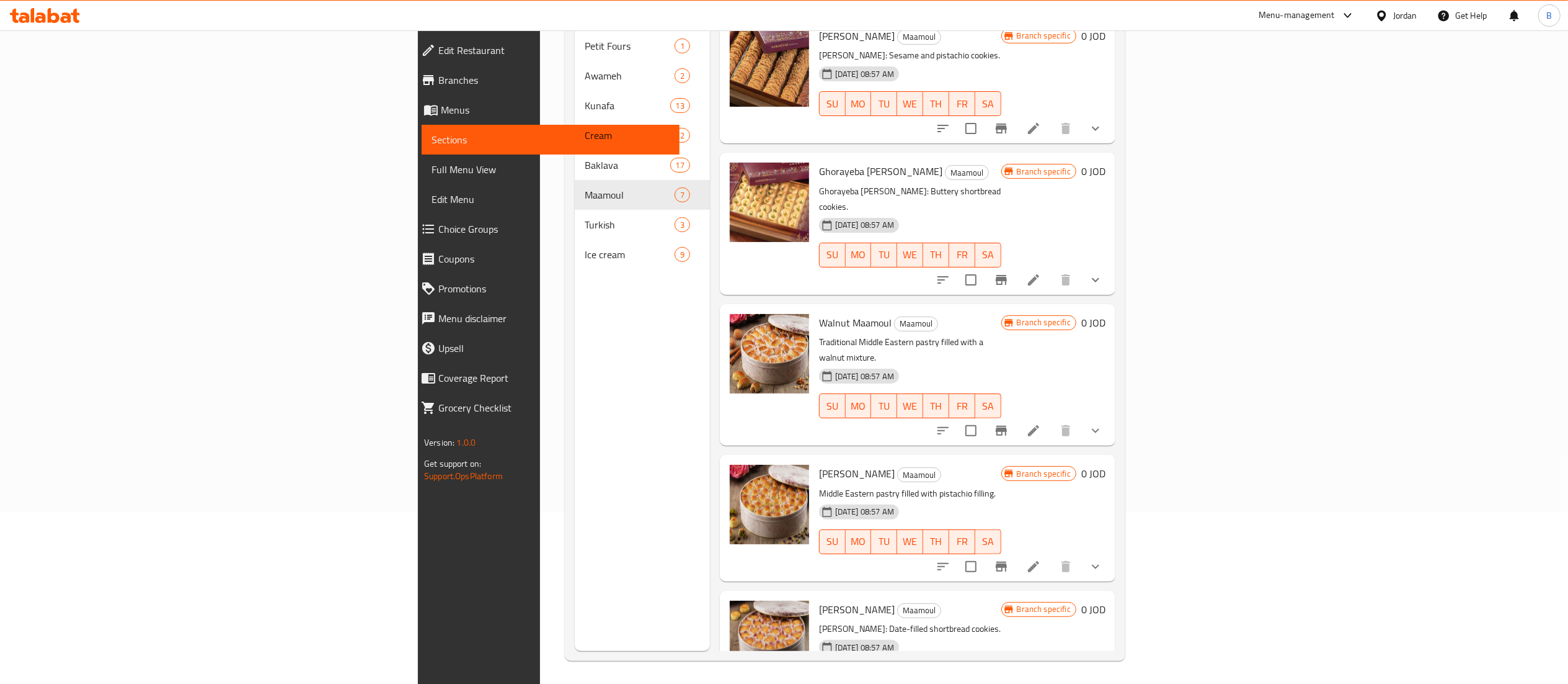
scroll to position [174, 0]
click at [1110, 414] on button "show more" at bounding box center [1096, 428] width 30 height 30
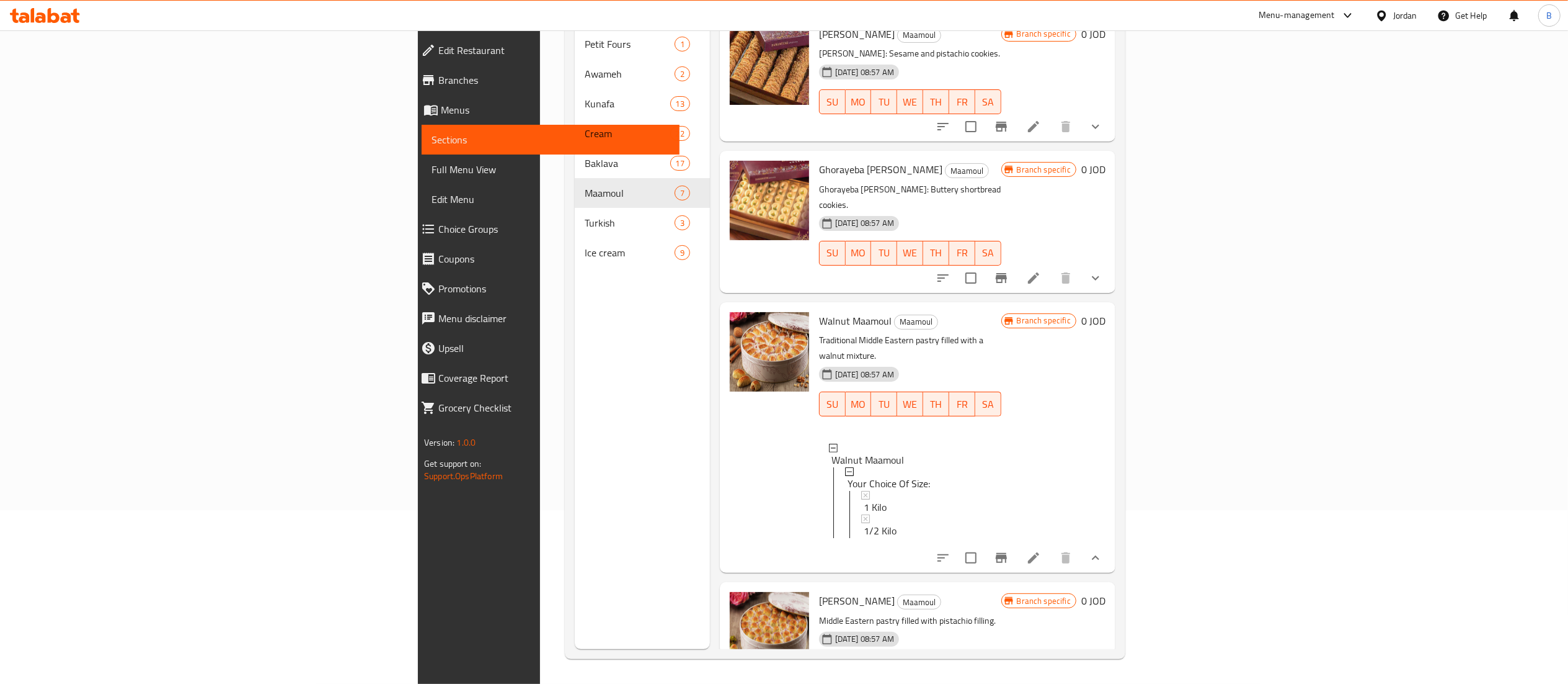
click at [1041, 550] on icon at bounding box center [1034, 558] width 15 height 15
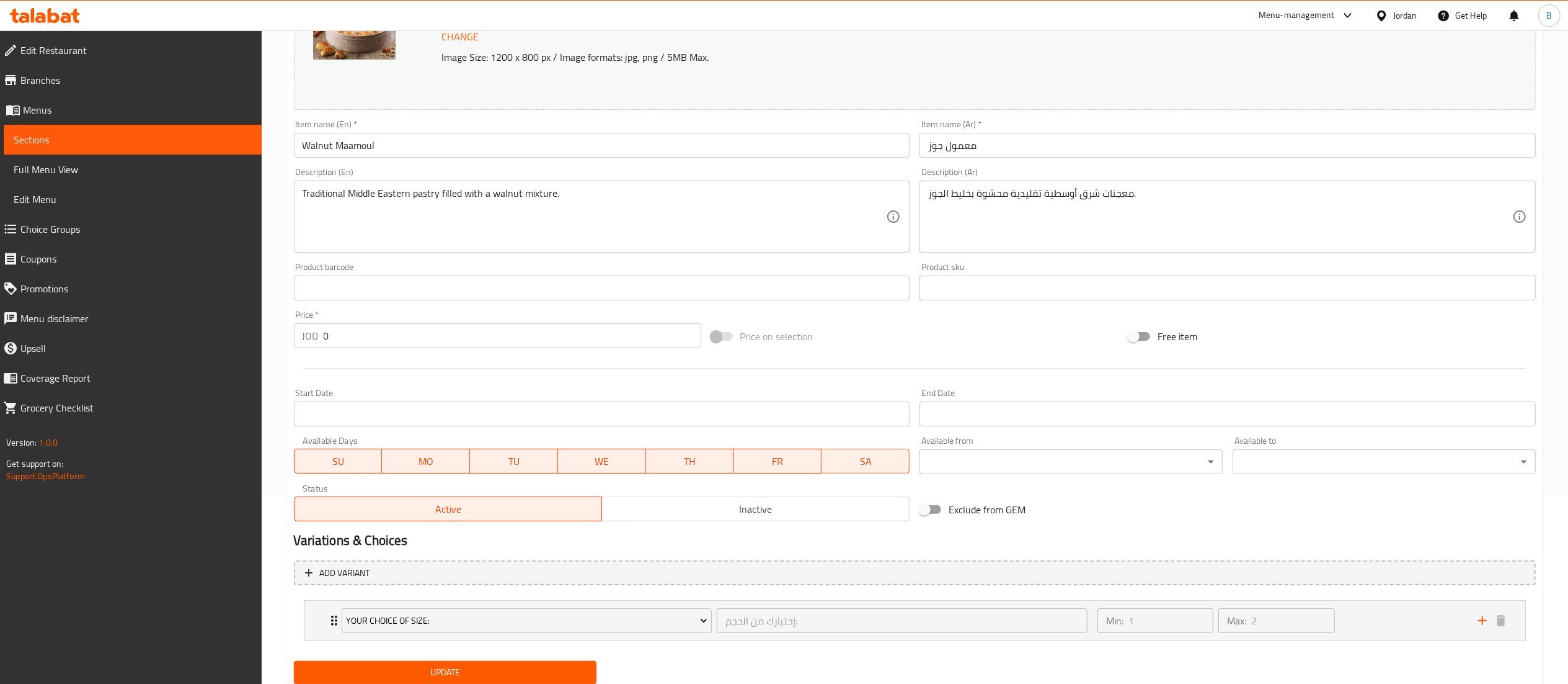
scroll to position [231, 0]
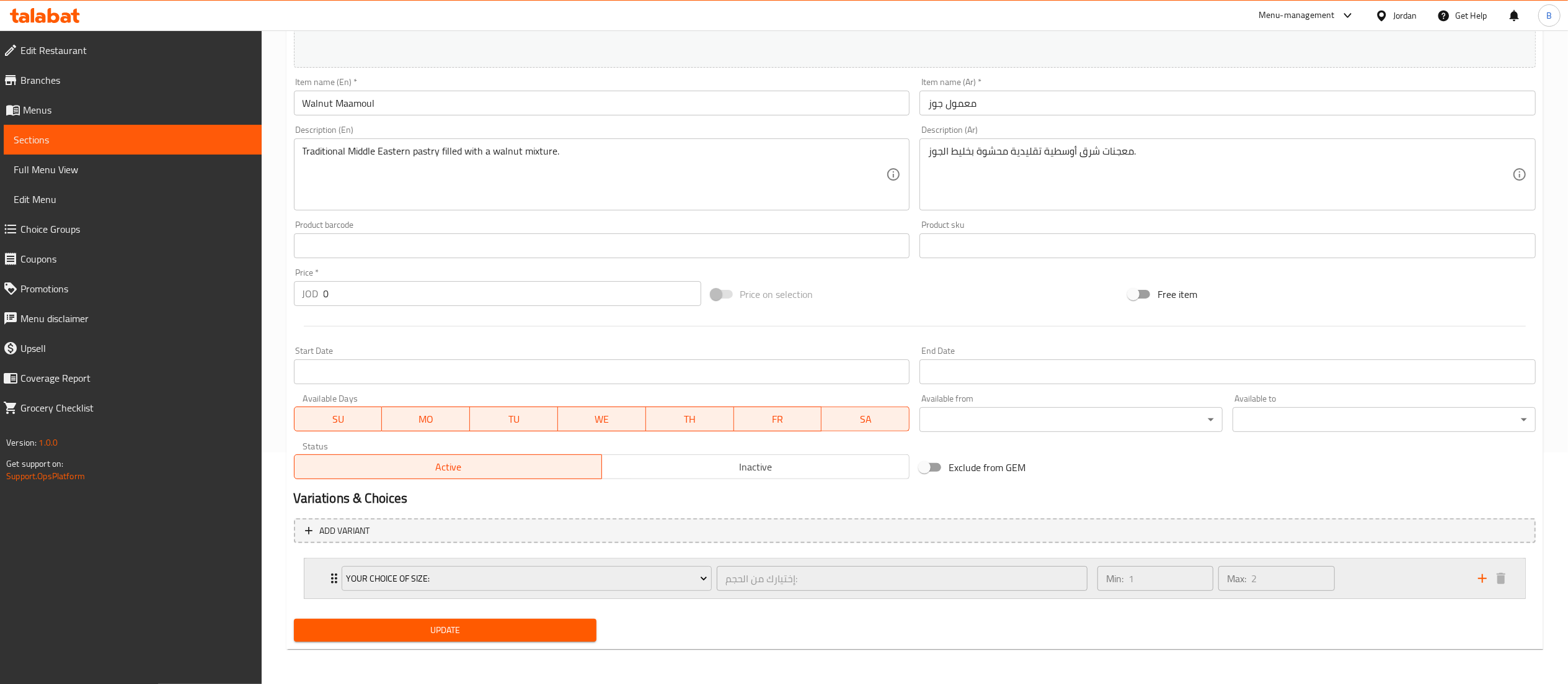
click at [1374, 588] on div "Min: 1 ​ Max: 2 ​" at bounding box center [1280, 578] width 380 height 40
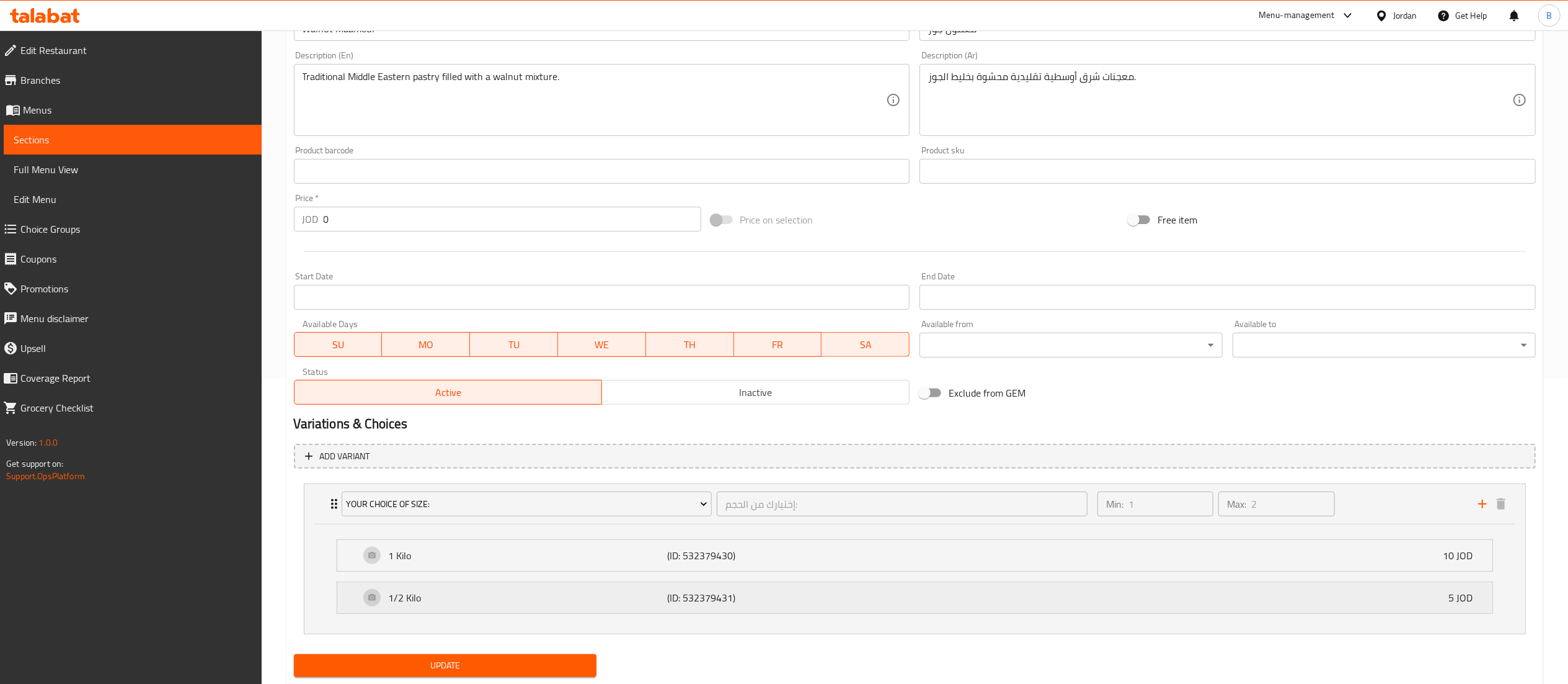
scroll to position [342, 0]
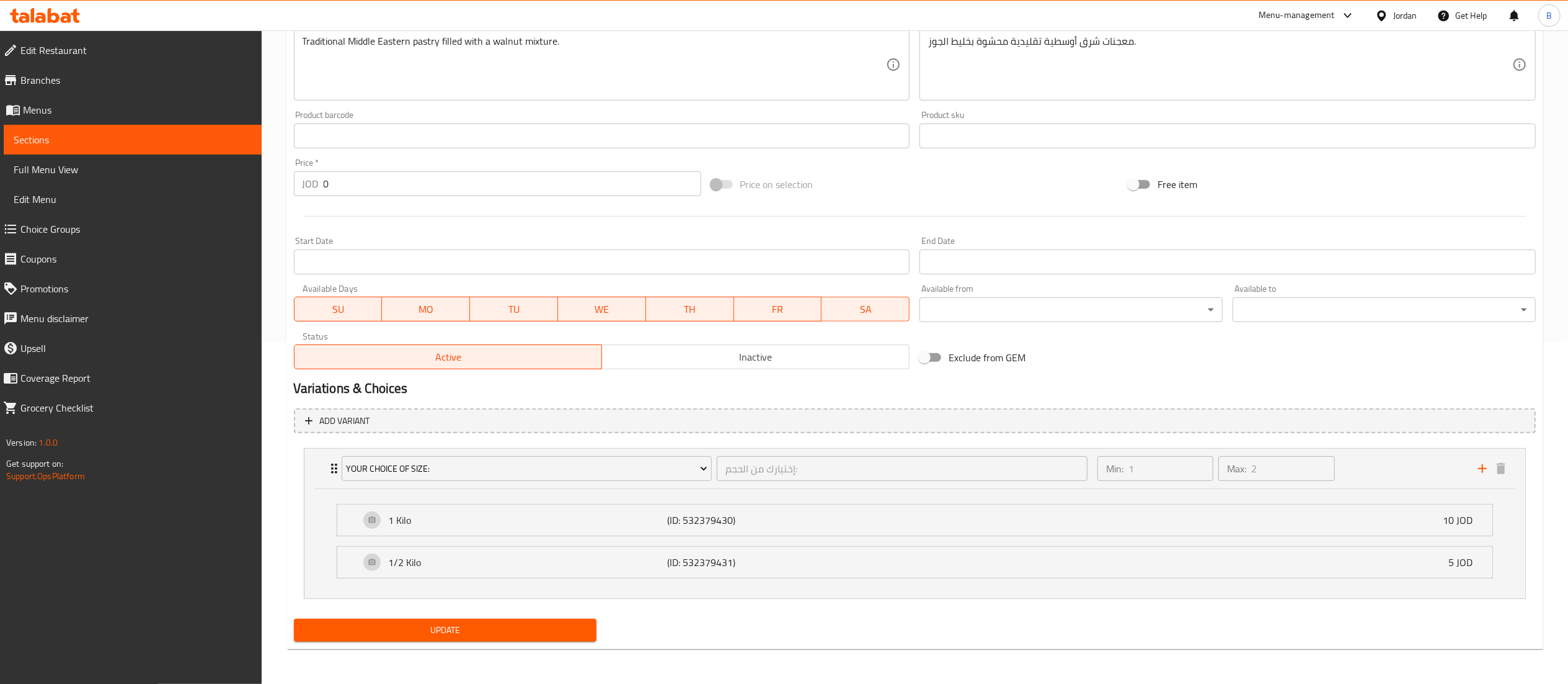
click at [75, 231] on span "Choice Groups" at bounding box center [136, 229] width 231 height 15
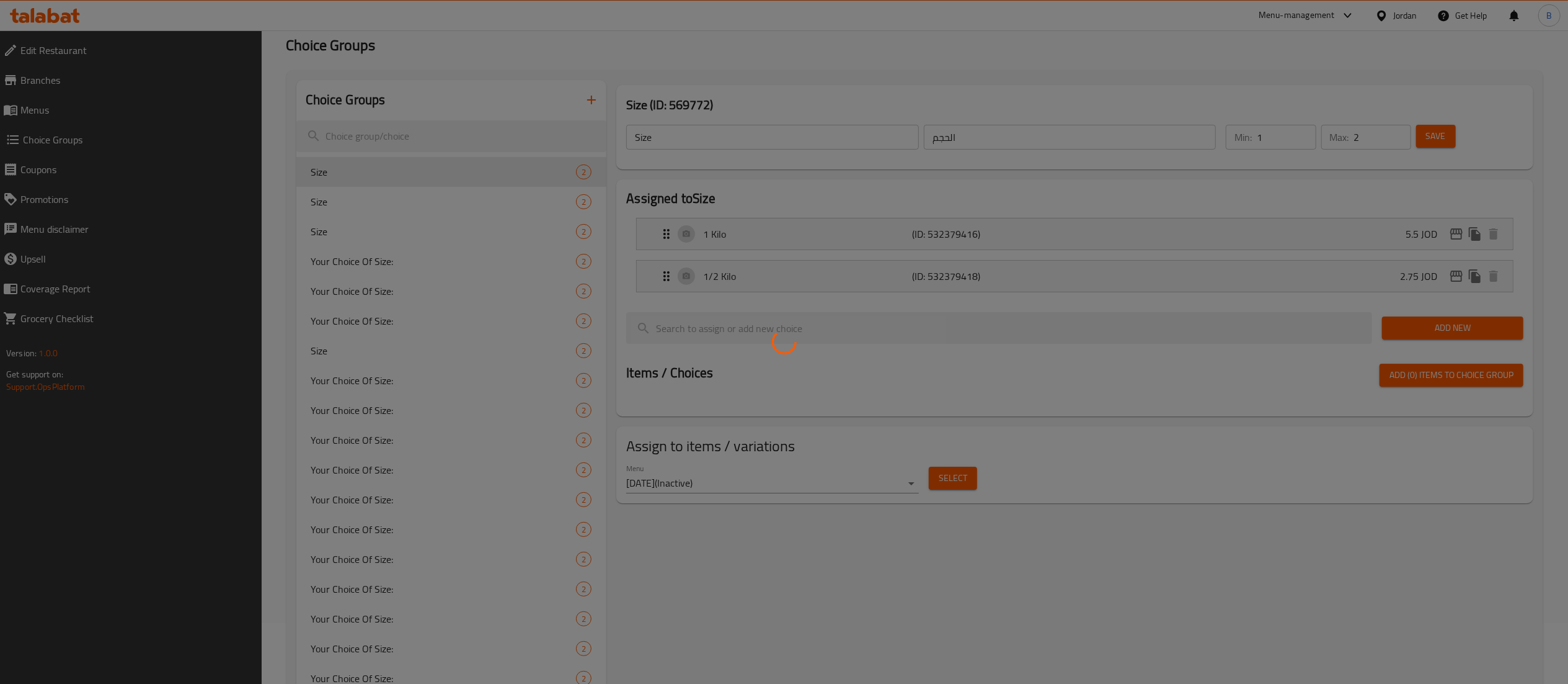
scroll to position [52, 0]
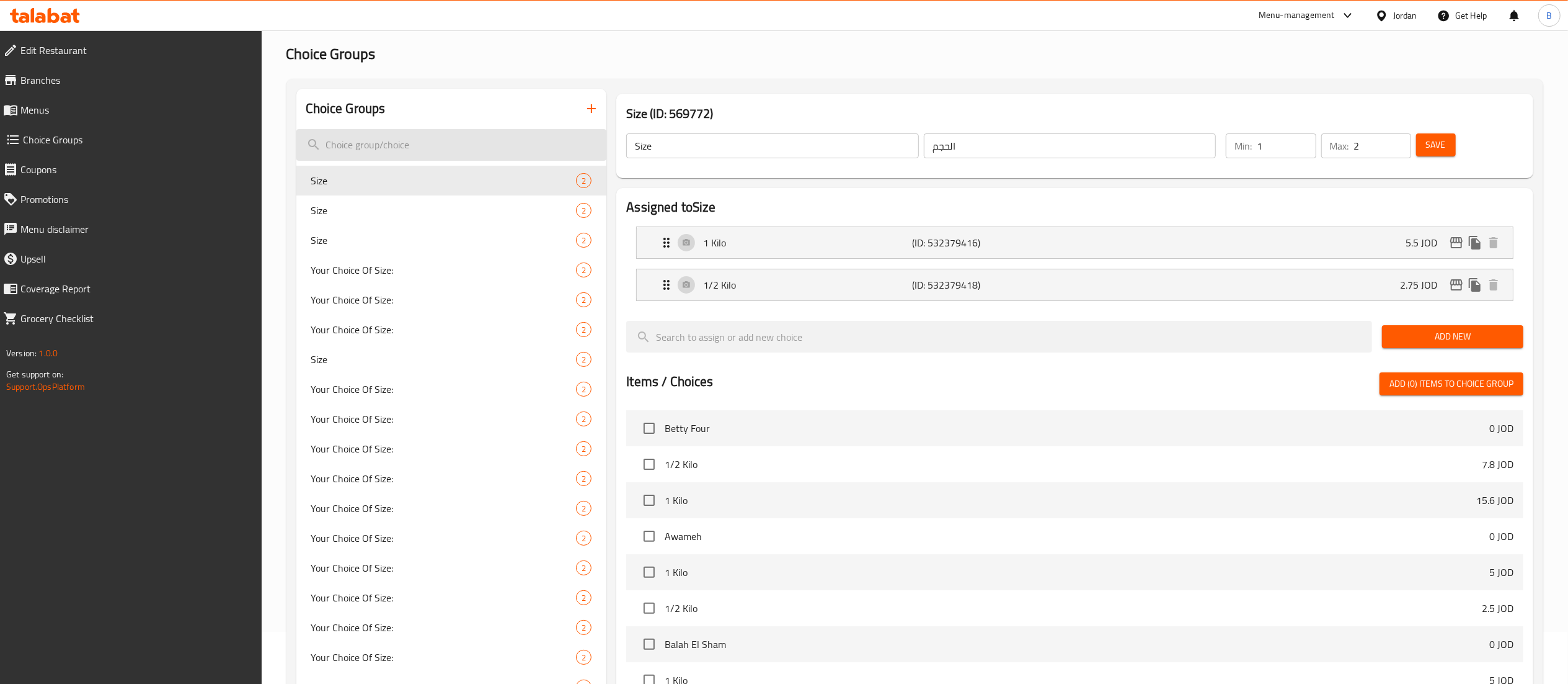
click at [432, 141] on input "search" at bounding box center [452, 145] width 311 height 32
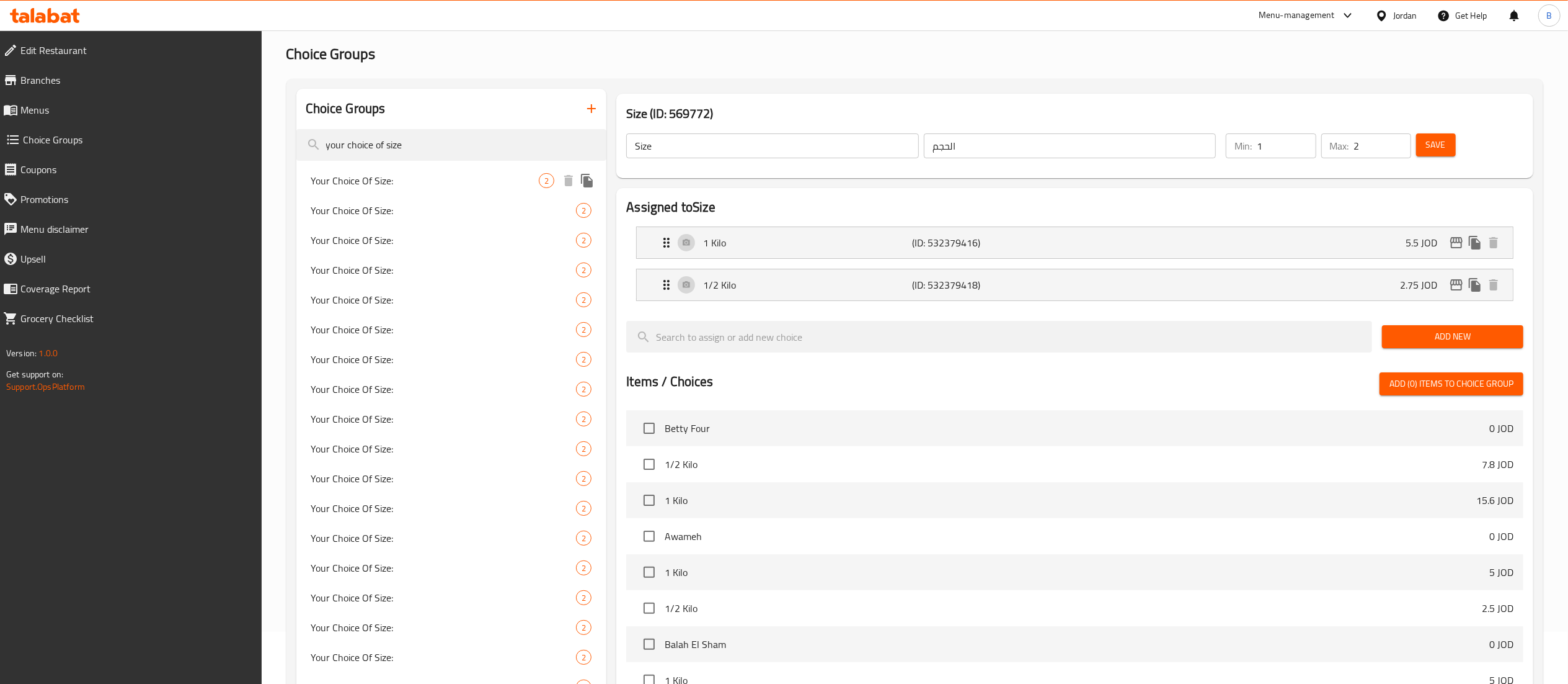
type input "your choice of size"
click at [454, 172] on div "Your Choice Of Size: 2" at bounding box center [452, 180] width 311 height 30
type input "Your Choice Of Size:"
type input "إختيارك من الحجم:"
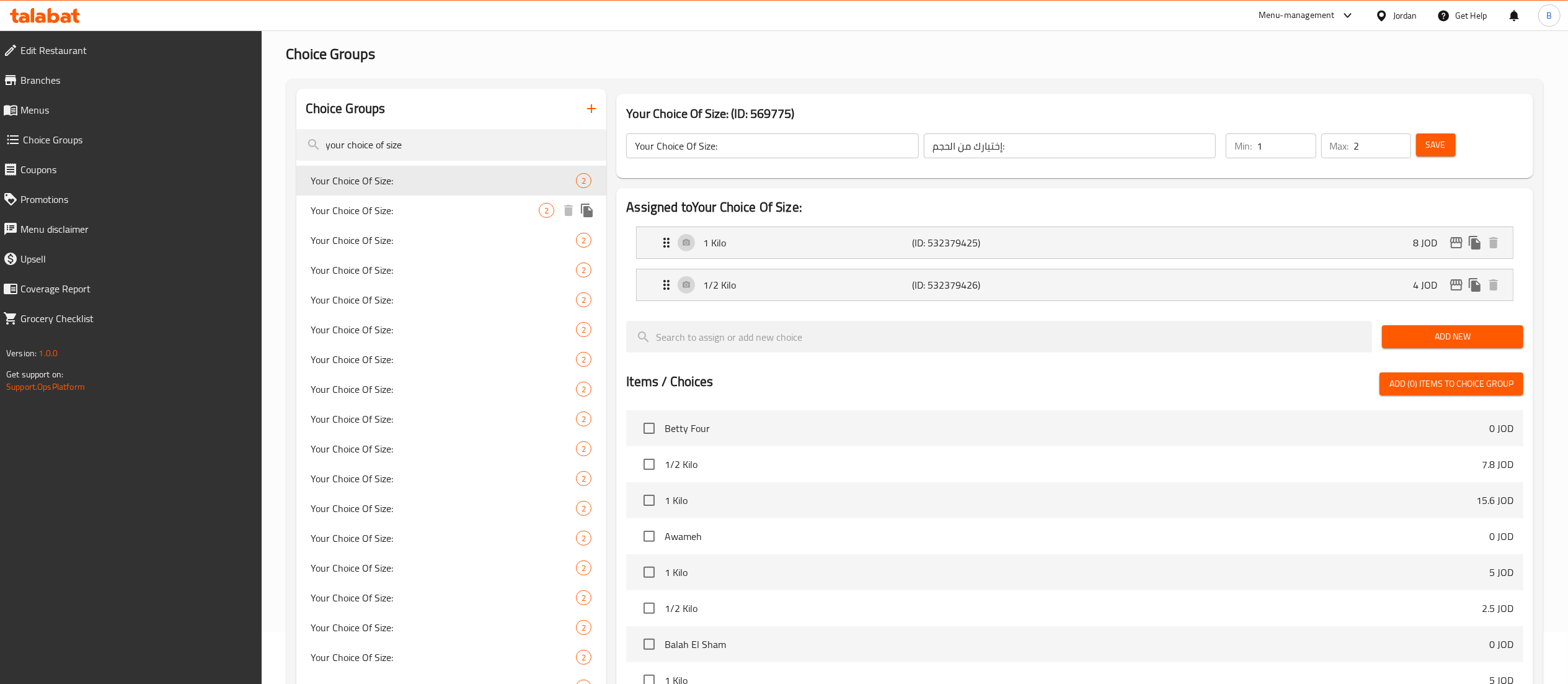
click at [454, 213] on span "Your Choice Of Size:" at bounding box center [425, 211] width 228 height 15
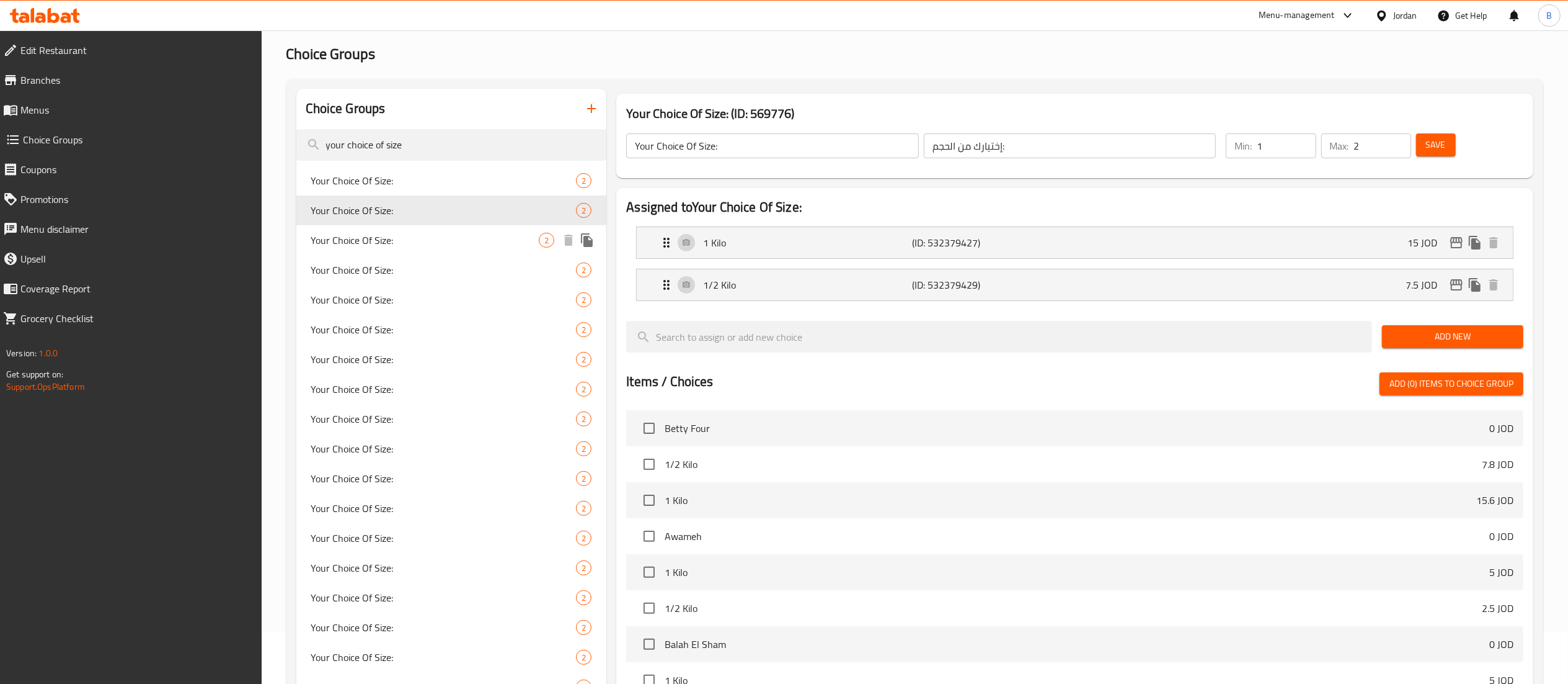
click at [454, 252] on div "Your Choice Of Size: 2" at bounding box center [452, 240] width 311 height 30
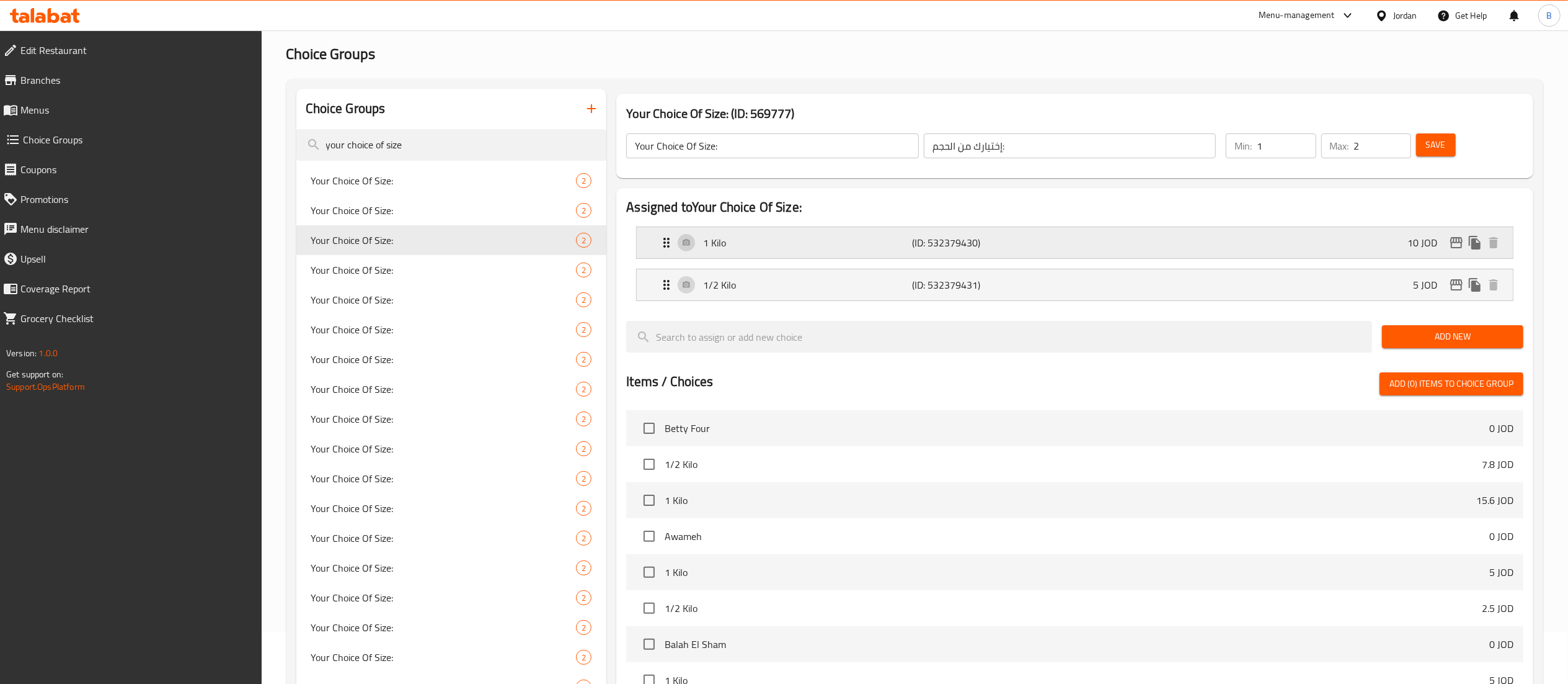
click at [1282, 235] on div "1 Kilo (ID: 532379430) 10 JOD" at bounding box center [1079, 243] width 839 height 31
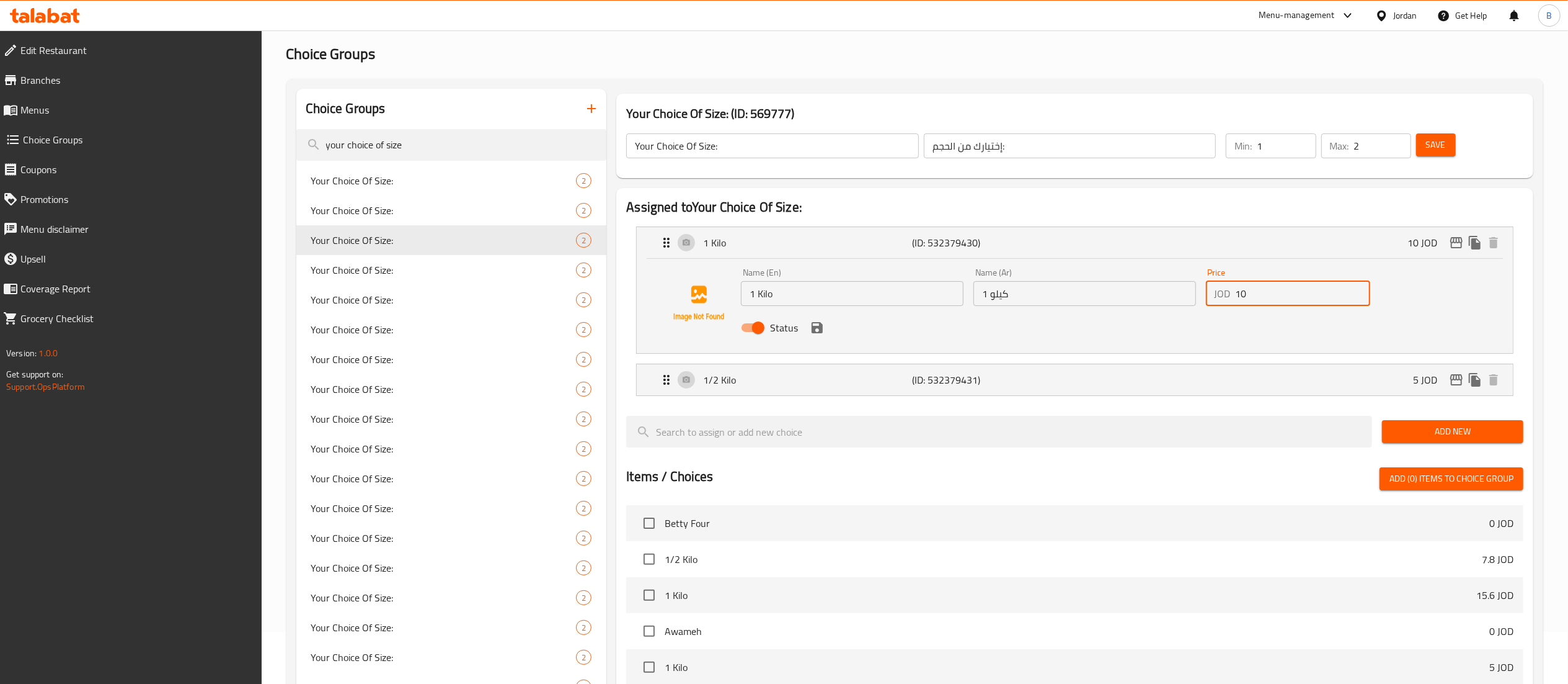
drag, startPoint x: 1297, startPoint y: 285, endPoint x: 1129, endPoint y: 295, distance: 168.3
click at [1168, 292] on div "Name (En) 1 Kilo Name (En) Name (Ar) 1 كيلو Name (Ar) Price JOD 10 Price Status" at bounding box center [1084, 303] width 697 height 81
type input "15"
click at [819, 335] on button "save" at bounding box center [817, 328] width 19 height 19
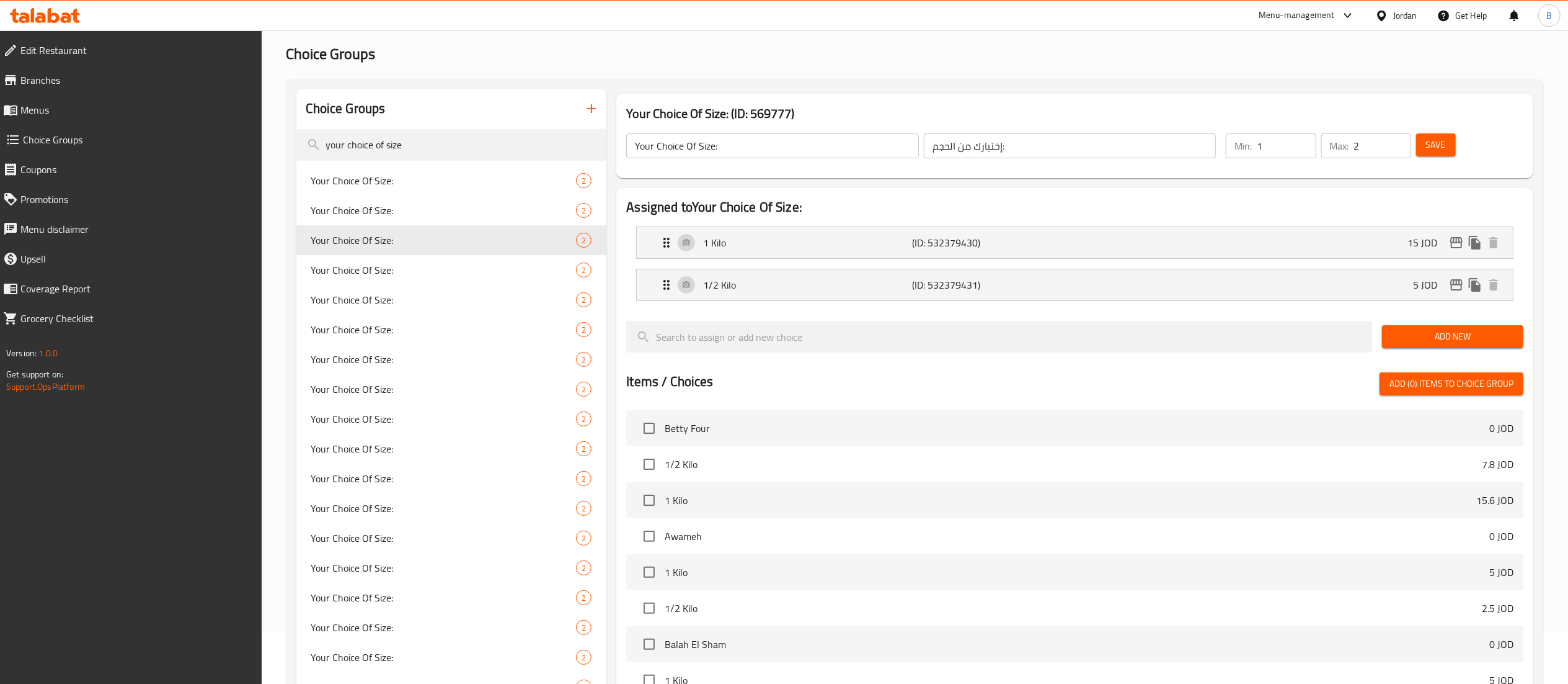
click at [1439, 139] on span "Save" at bounding box center [1436, 145] width 20 height 15
click at [1458, 242] on icon "edit" at bounding box center [1456, 243] width 15 height 15
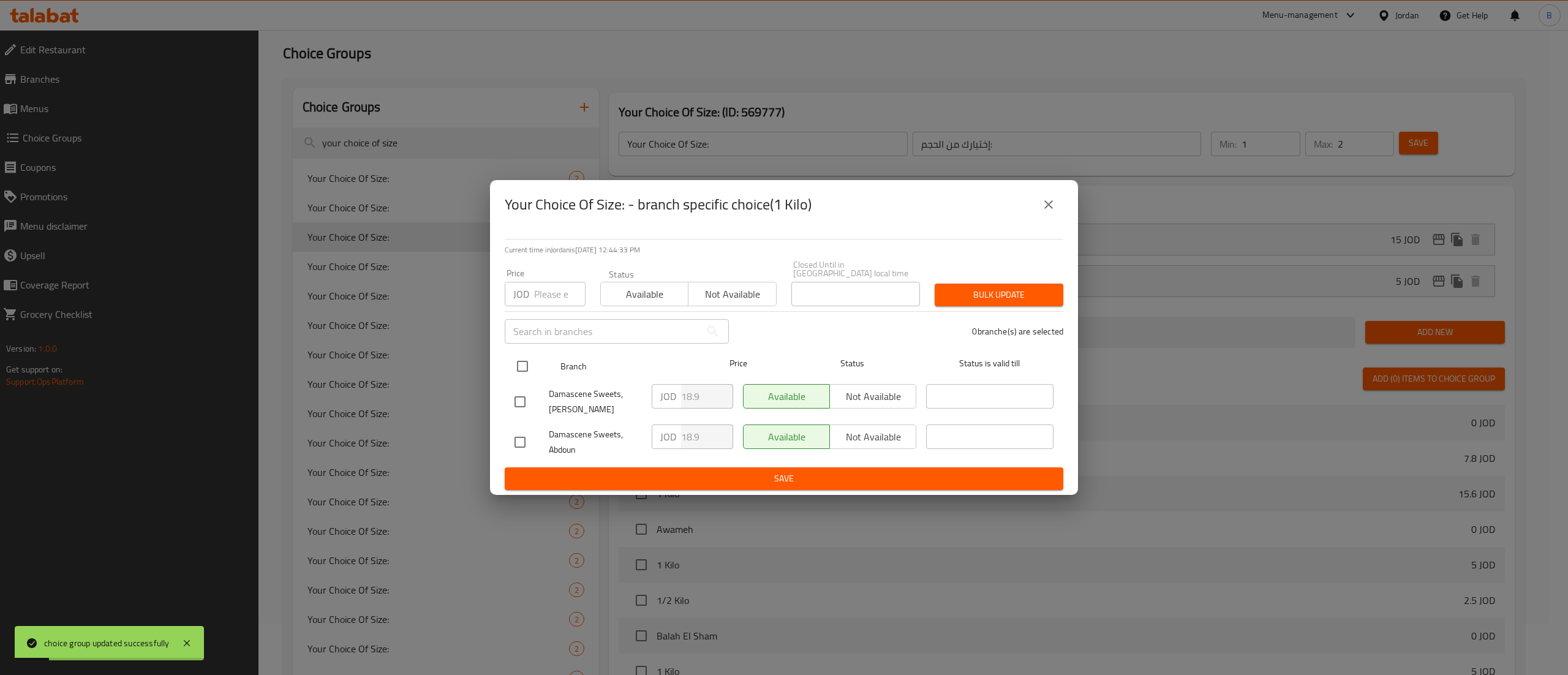
click at [521, 364] on input "checkbox" at bounding box center [522, 366] width 26 height 26
checkbox input "true"
drag, startPoint x: 715, startPoint y: 394, endPoint x: 623, endPoint y: 397, distance: 92.0
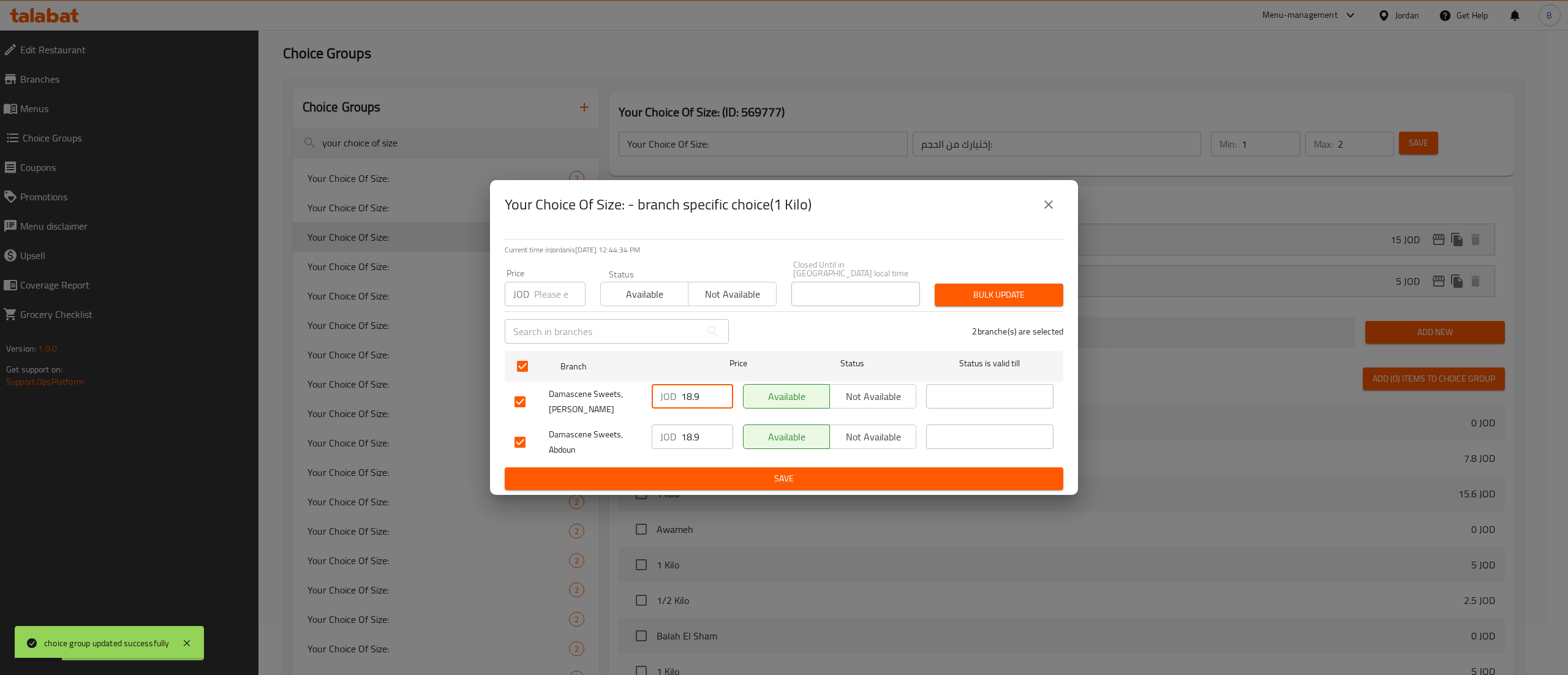
click at [628, 396] on div "Damascene Sweets, Abdali JOD 18.9 ​ Available Not available ​" at bounding box center [784, 402] width 549 height 45
drag, startPoint x: 709, startPoint y: 394, endPoint x: 574, endPoint y: 396, distance: 135.0
click at [574, 396] on div "Damascene Sweets, Abdali JOD 15 ​ Available Not available ​" at bounding box center [784, 402] width 549 height 45
type input "15"
drag, startPoint x: 703, startPoint y: 431, endPoint x: 608, endPoint y: 430, distance: 95.0
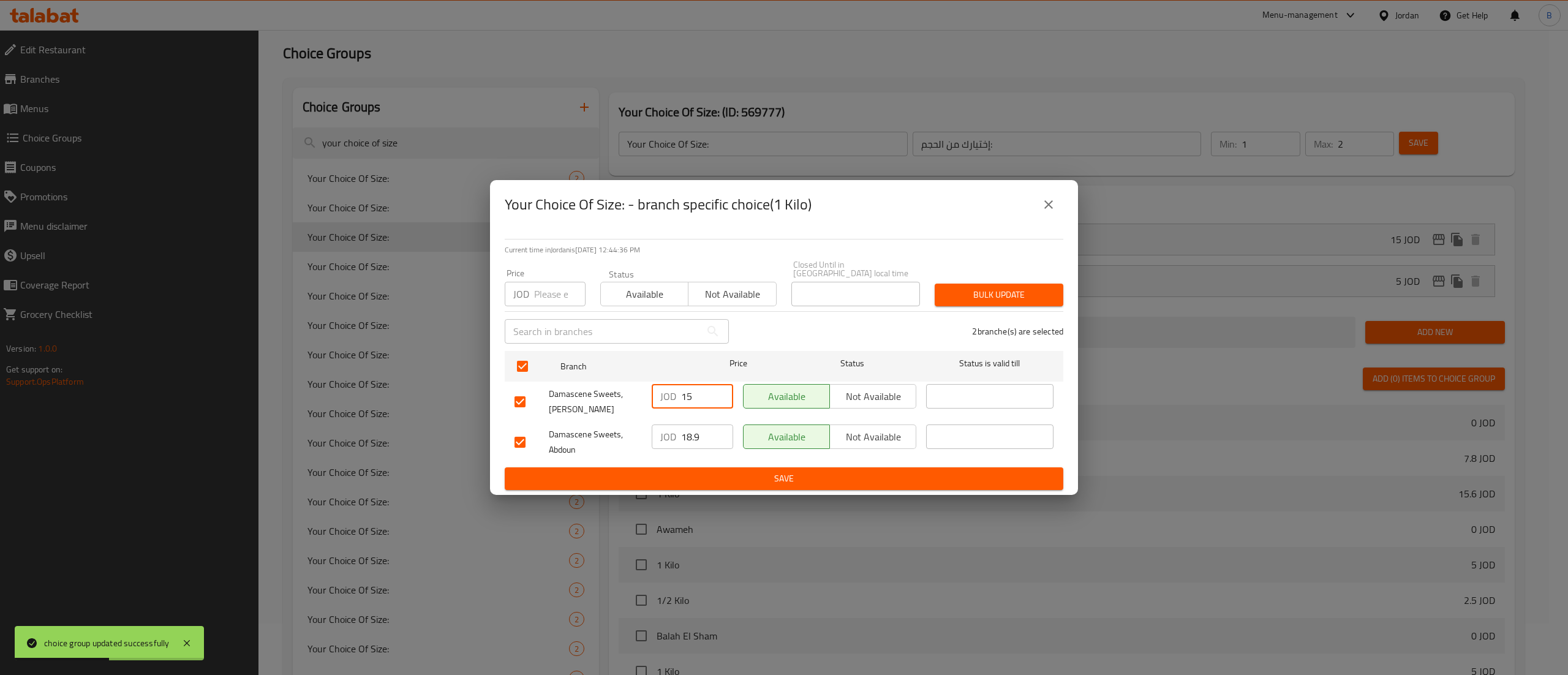
click at [608, 430] on div "Damascene Sweets, Abdoun JOD 18.9 ​ Available Not available ​" at bounding box center [784, 442] width 549 height 45
paste input "5"
type input "15"
click at [699, 473] on span "Save" at bounding box center [784, 478] width 539 height 15
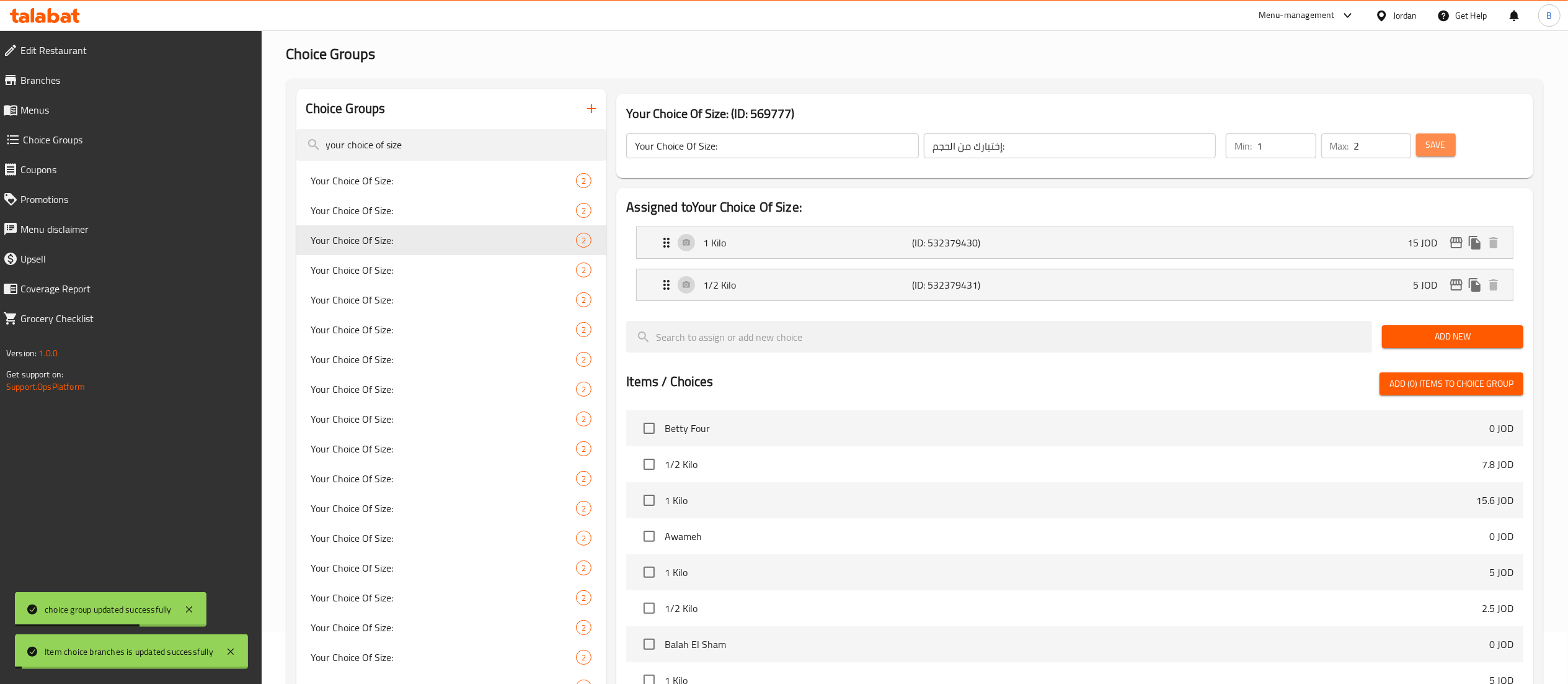
click at [1443, 141] on span "Save" at bounding box center [1436, 145] width 20 height 15
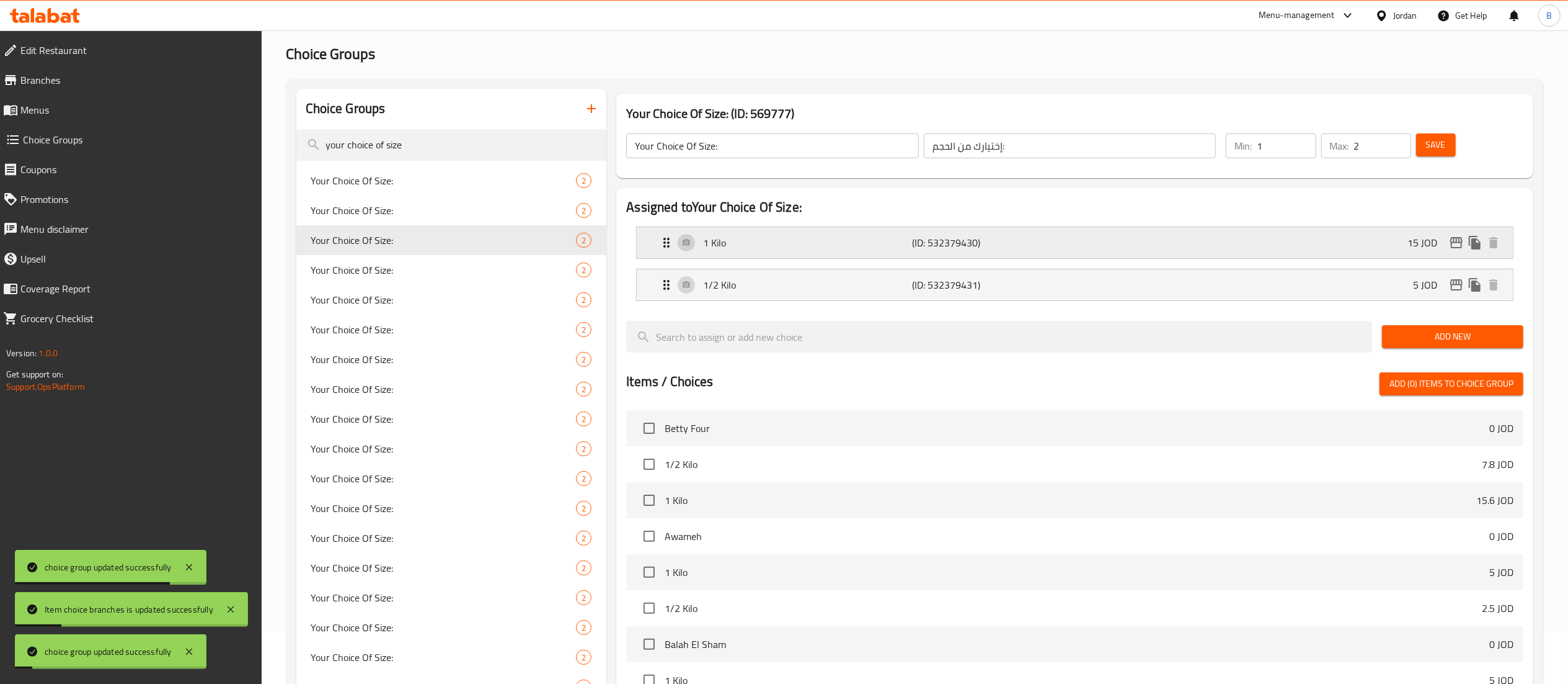
click at [1275, 227] on div "1 Kilo (ID: 532379430) 15 JOD" at bounding box center [1079, 243] width 839 height 31
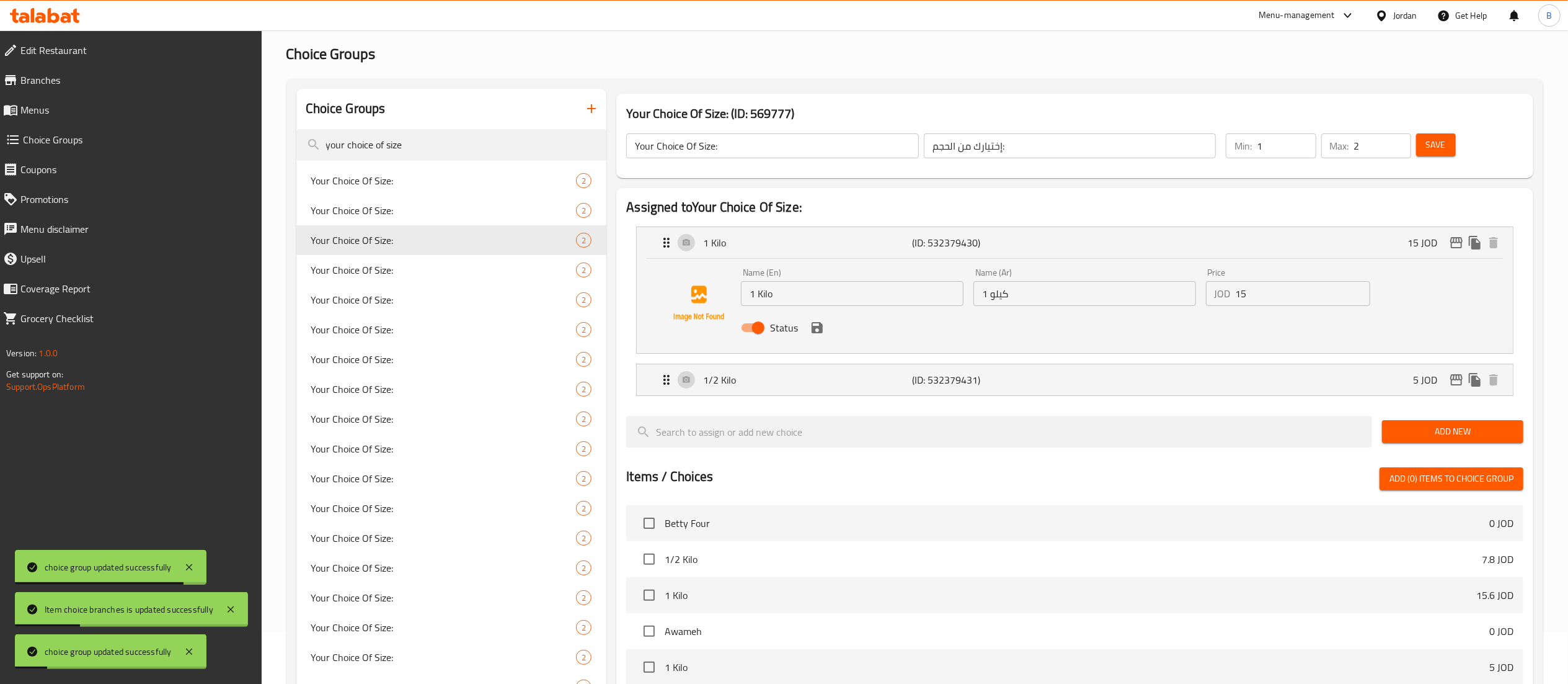
click at [1297, 294] on input "15" at bounding box center [1303, 293] width 134 height 25
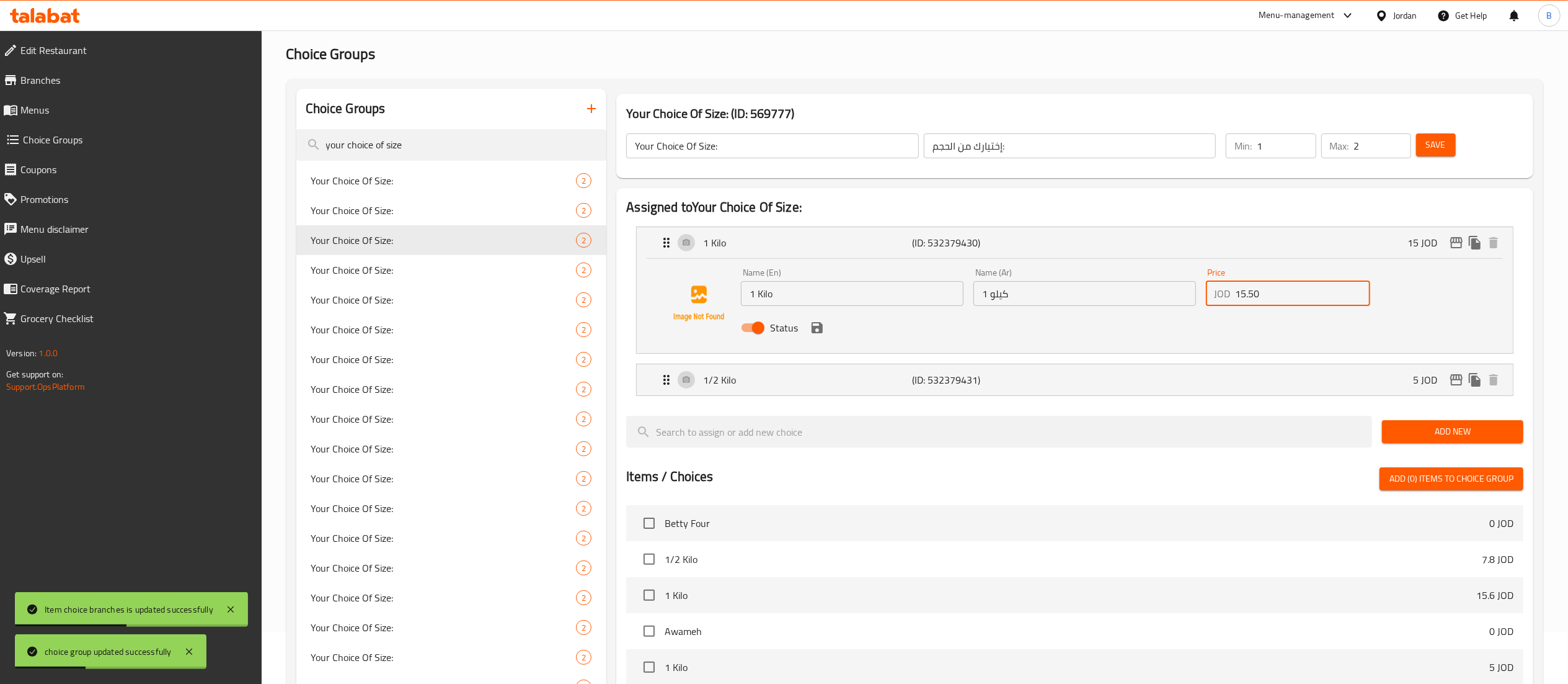
drag, startPoint x: 1297, startPoint y: 295, endPoint x: 1124, endPoint y: 307, distance: 173.4
click at [1124, 307] on div "Name (En) 1 Kilo Name (En) Name (Ar) 1 كيلو Name (Ar) Price JOD 15.50 Price Sta…" at bounding box center [1084, 303] width 697 height 81
click at [811, 322] on icon "save" at bounding box center [817, 328] width 15 height 15
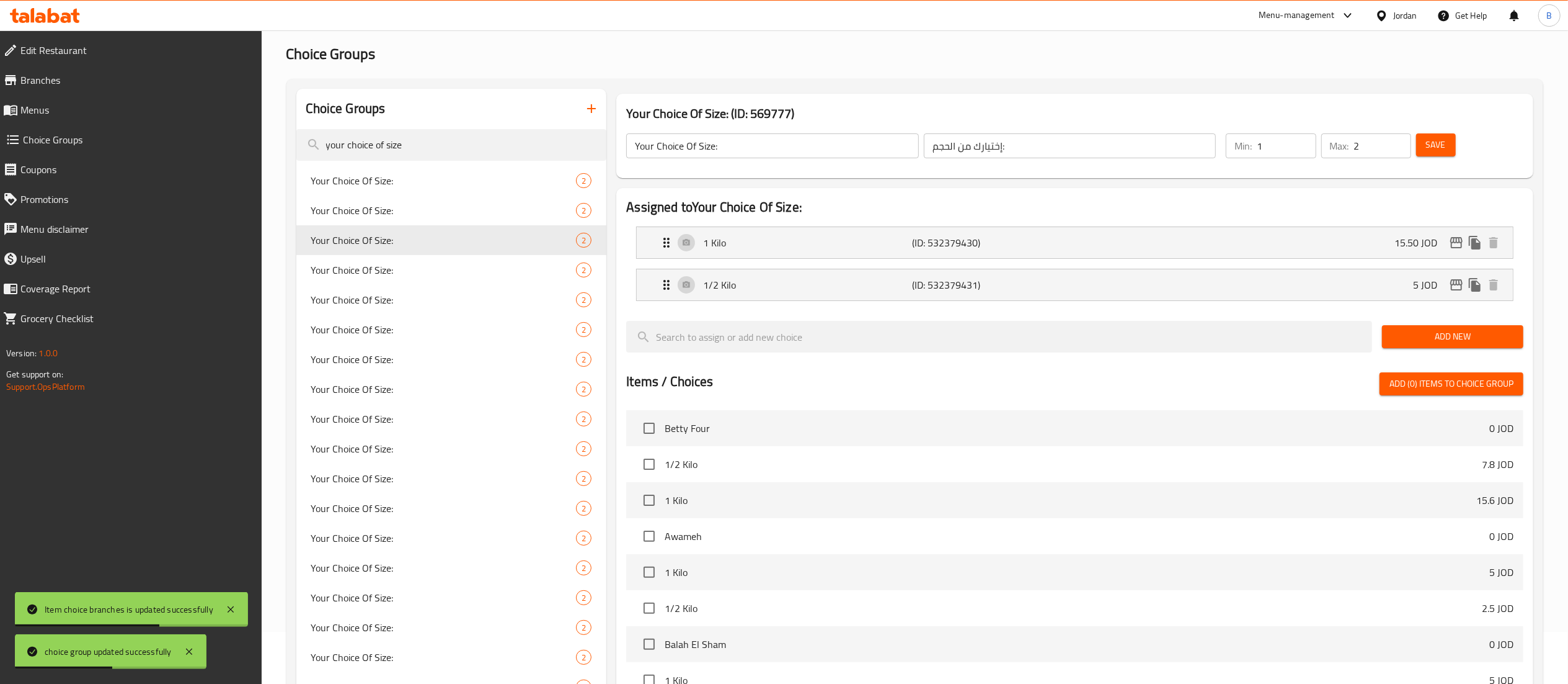
type input "15.50"
drag, startPoint x: 1435, startPoint y: 144, endPoint x: 1426, endPoint y: 165, distance: 22.8
click at [1434, 144] on span "Save" at bounding box center [1436, 145] width 20 height 15
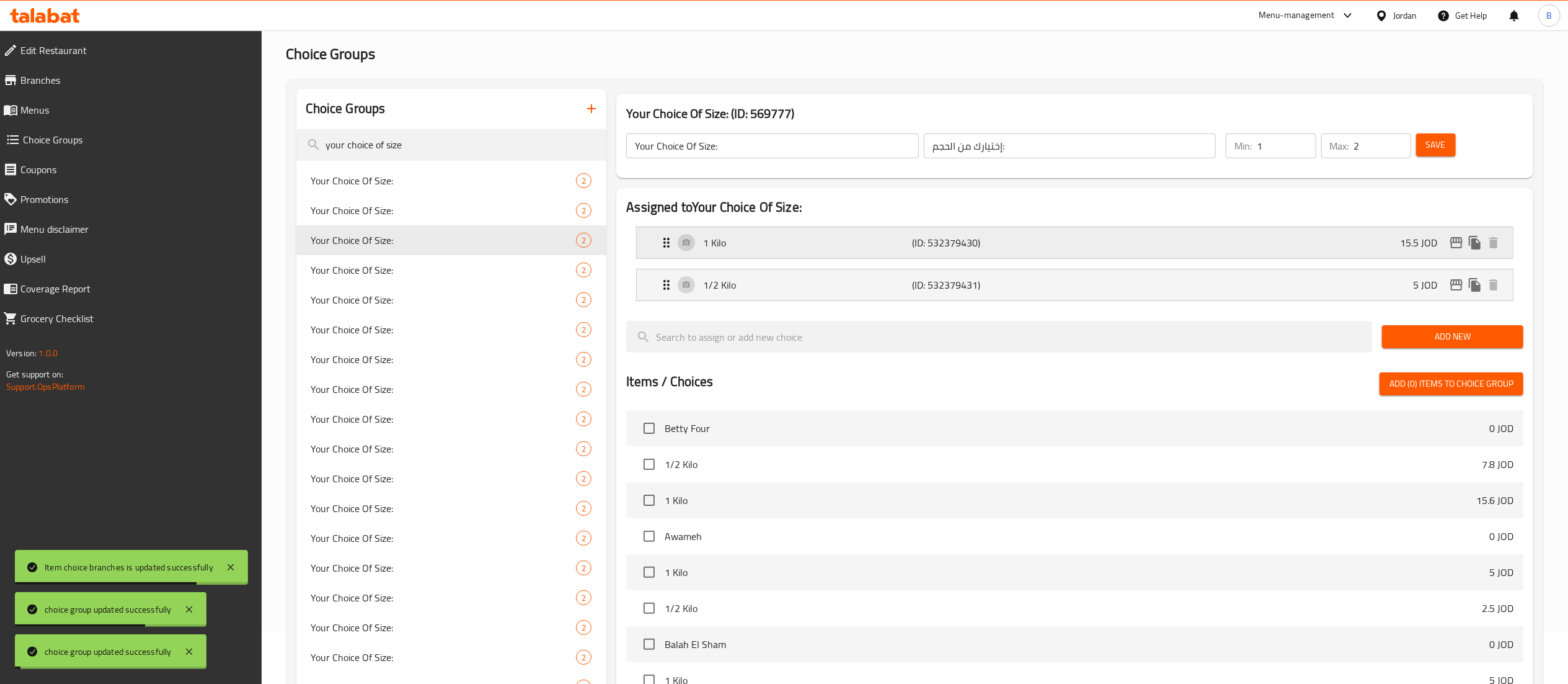
click at [1454, 241] on icon "edit" at bounding box center [1456, 242] width 12 height 11
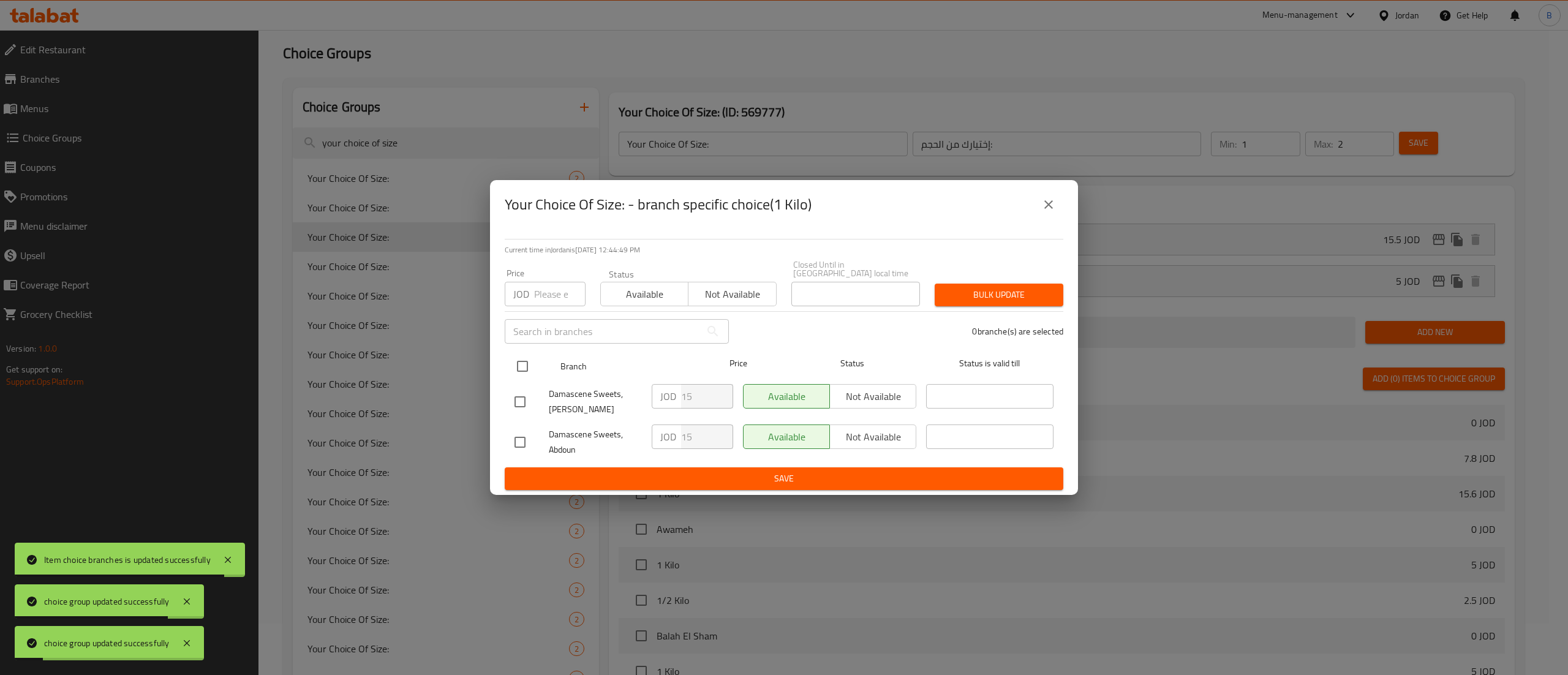
click at [505, 357] on div "Branch Price Status Status is valid till" at bounding box center [784, 366] width 559 height 31
click at [517, 357] on input "checkbox" at bounding box center [522, 366] width 26 height 26
checkbox input "true"
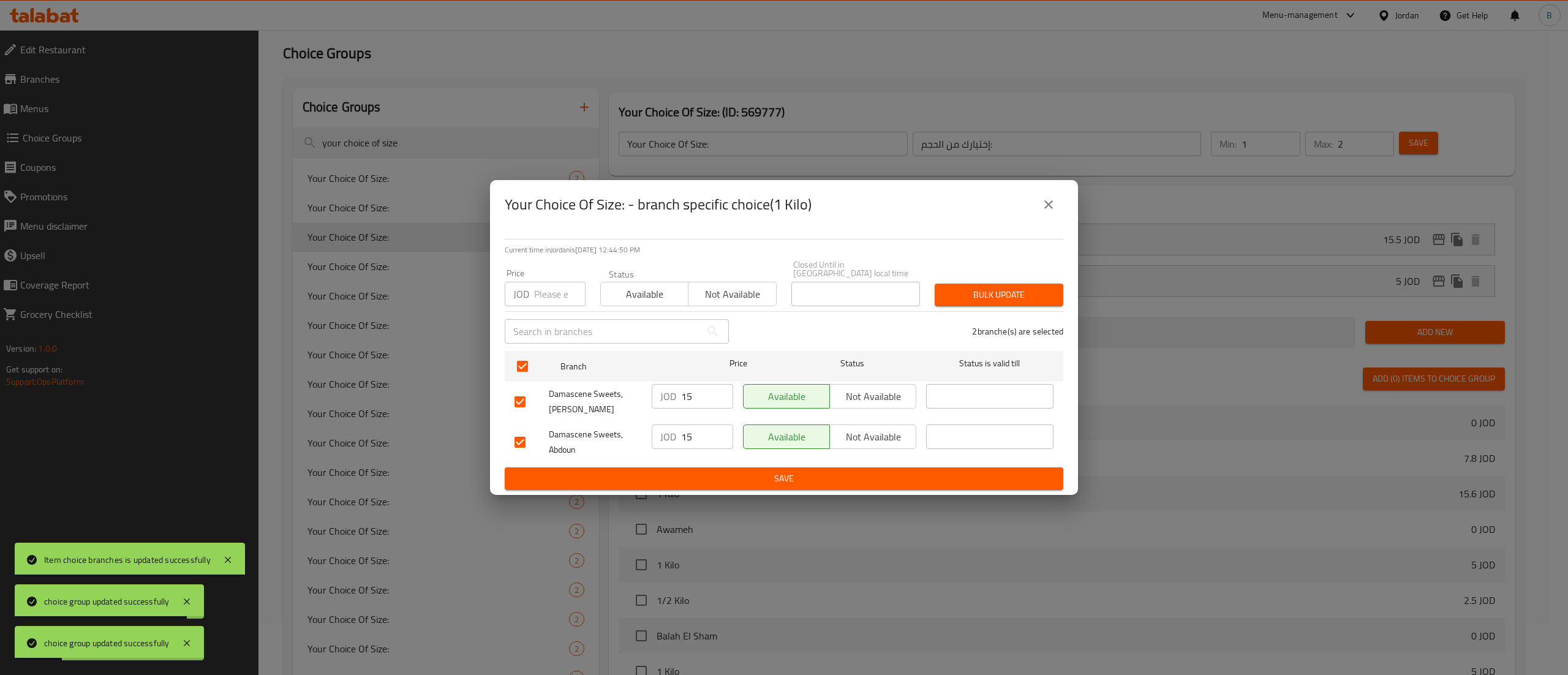
drag, startPoint x: 694, startPoint y: 390, endPoint x: 633, endPoint y: 390, distance: 61.0
click at [633, 390] on div "Damascene Sweets, Abdali JOD 15 ​ Available Not available ​" at bounding box center [784, 402] width 549 height 45
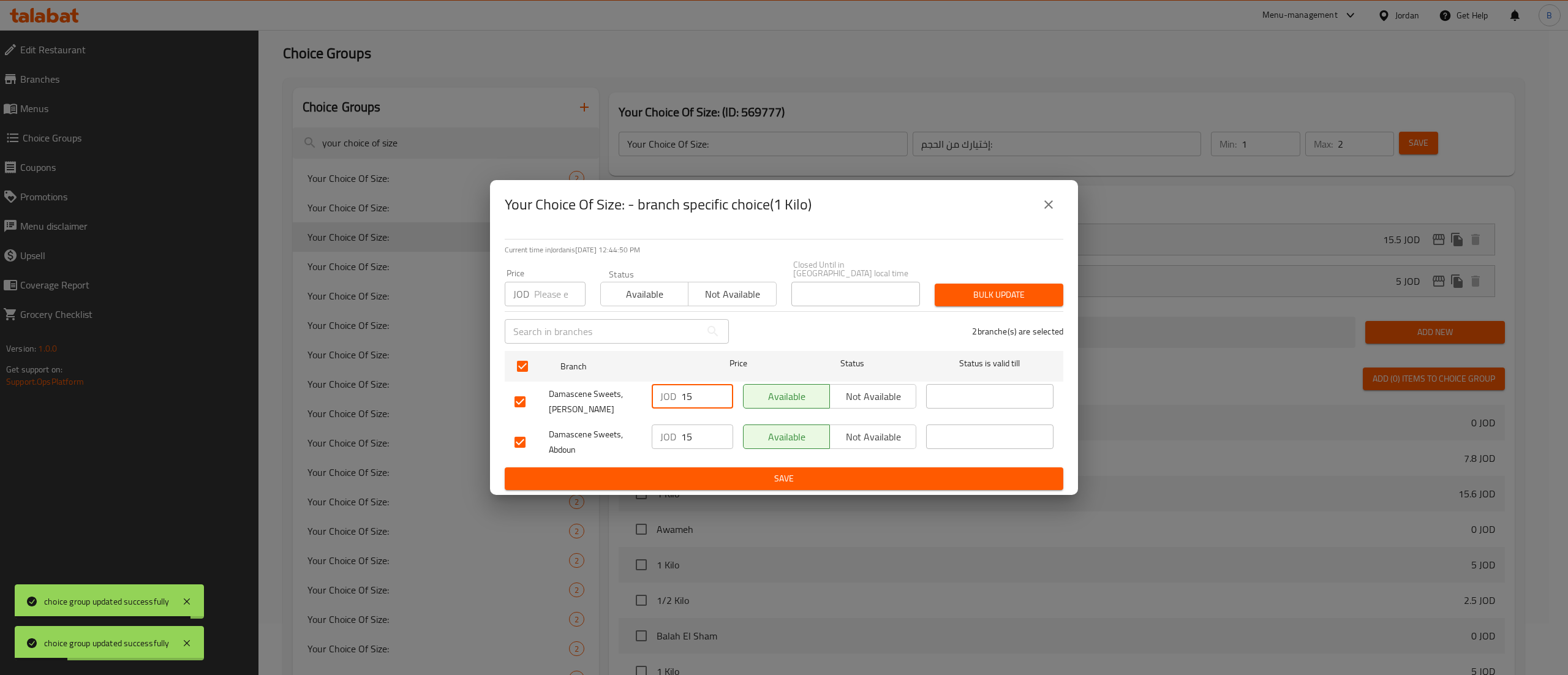
paste input ".50"
type input "15.50"
drag, startPoint x: 705, startPoint y: 430, endPoint x: 633, endPoint y: 437, distance: 72.3
click at [654, 431] on div "JOD 15 ​" at bounding box center [692, 436] width 82 height 25
paste input ".50"
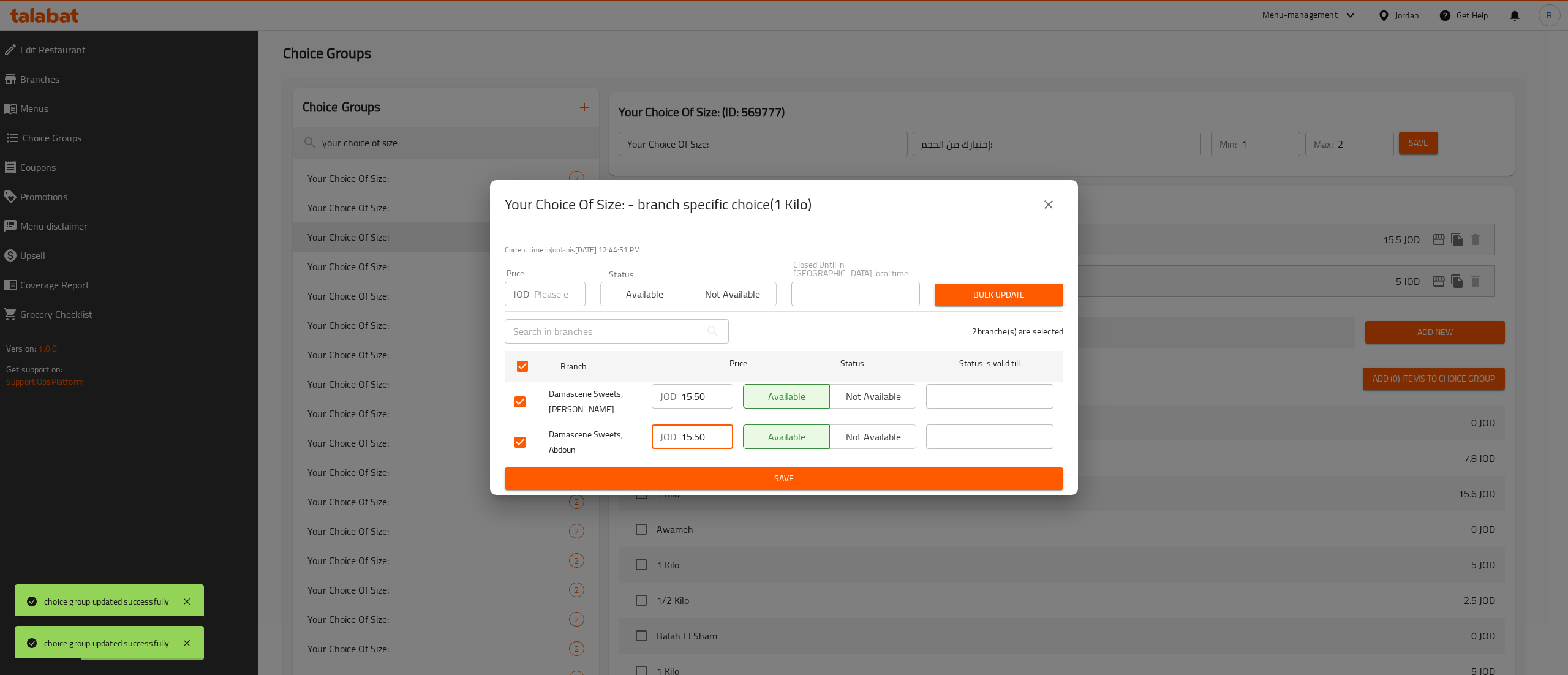
type input "15.50"
click at [687, 467] on button "Save" at bounding box center [784, 479] width 559 height 23
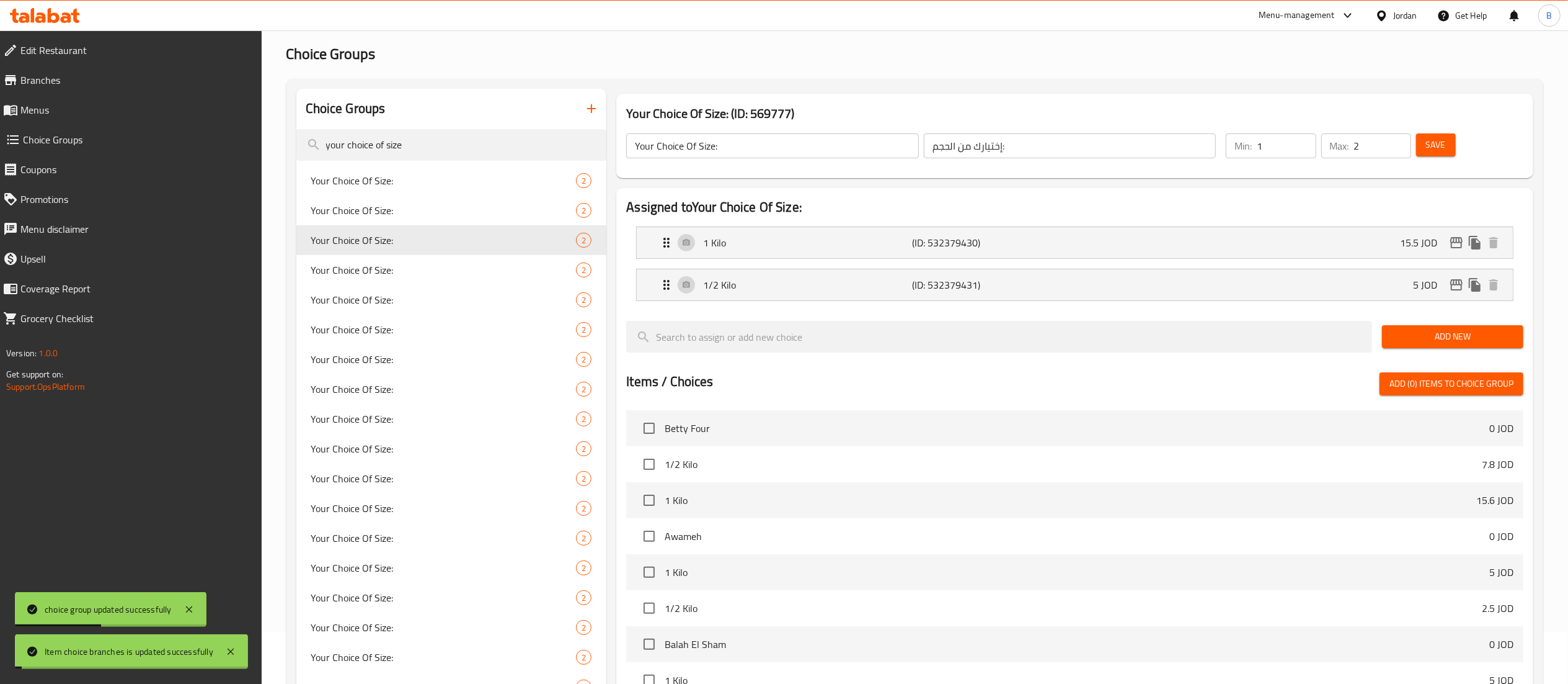
click at [1417, 143] on button "Save" at bounding box center [1436, 145] width 40 height 23
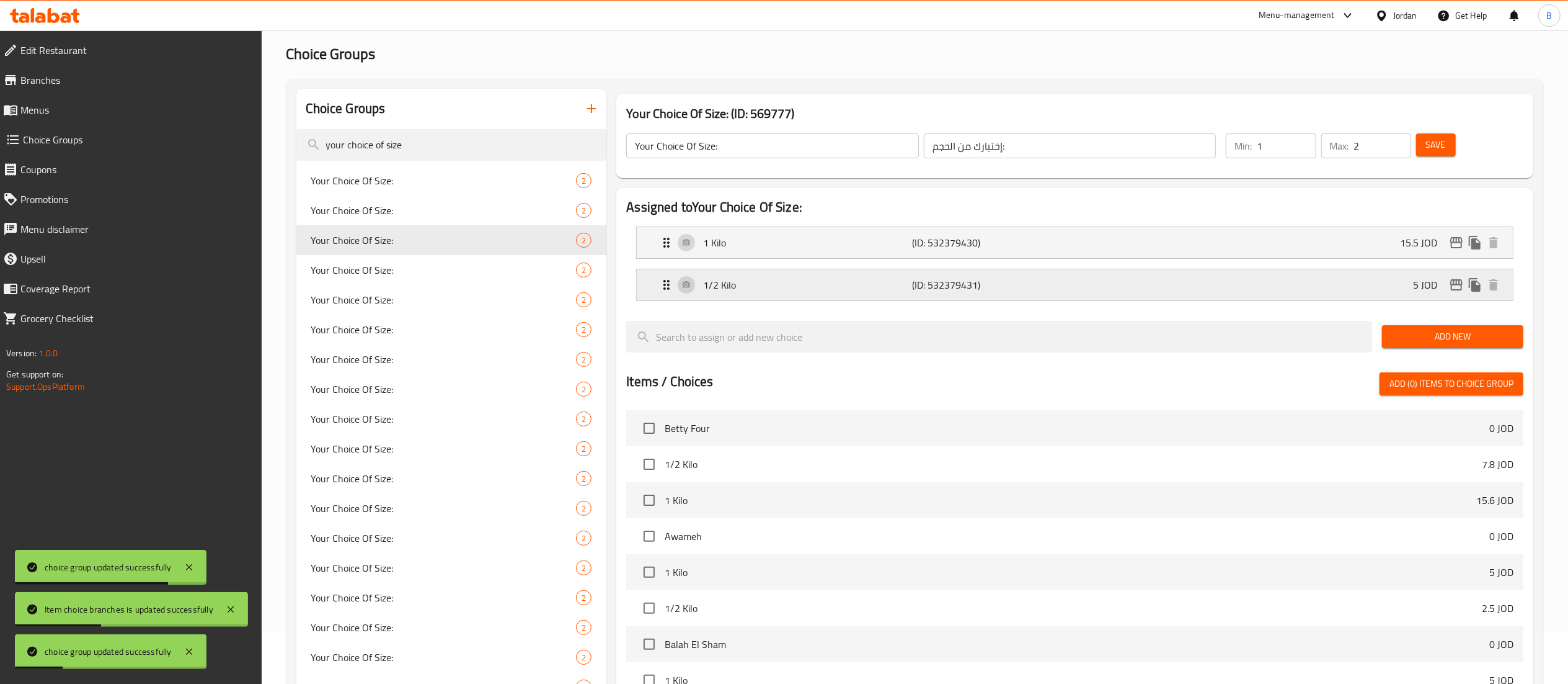
click at [1030, 295] on div "1/2 Kilo (ID: 532379431) 5 JOD" at bounding box center [1079, 284] width 839 height 31
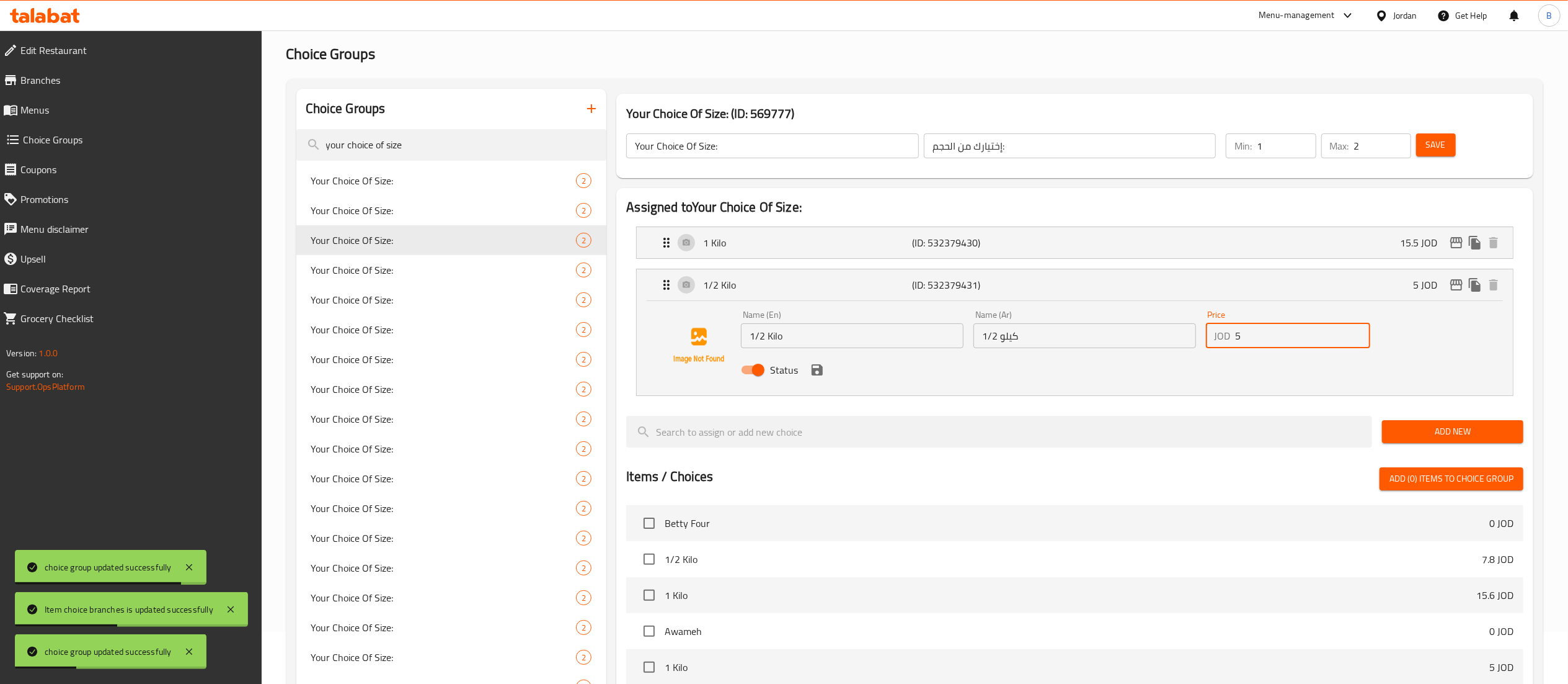
drag, startPoint x: 1263, startPoint y: 336, endPoint x: 1094, endPoint y: 346, distance: 169.3
click at [1137, 348] on div "Name (En) 1/2 Kilo Name (En) Name (Ar) 1/2 كيلو Name (Ar) Price JOD 5 Price Sta…" at bounding box center [1084, 346] width 697 height 81
drag, startPoint x: 1257, startPoint y: 329, endPoint x: 1147, endPoint y: 334, distance: 110.1
click at [1163, 334] on div "Name (En) 1/2 Kilo Name (En) Name (Ar) 1/2 كيلو Name (Ar) Price JOD 8.25 Price …" at bounding box center [1084, 346] width 697 height 81
click at [817, 372] on icon "save" at bounding box center [817, 370] width 15 height 15
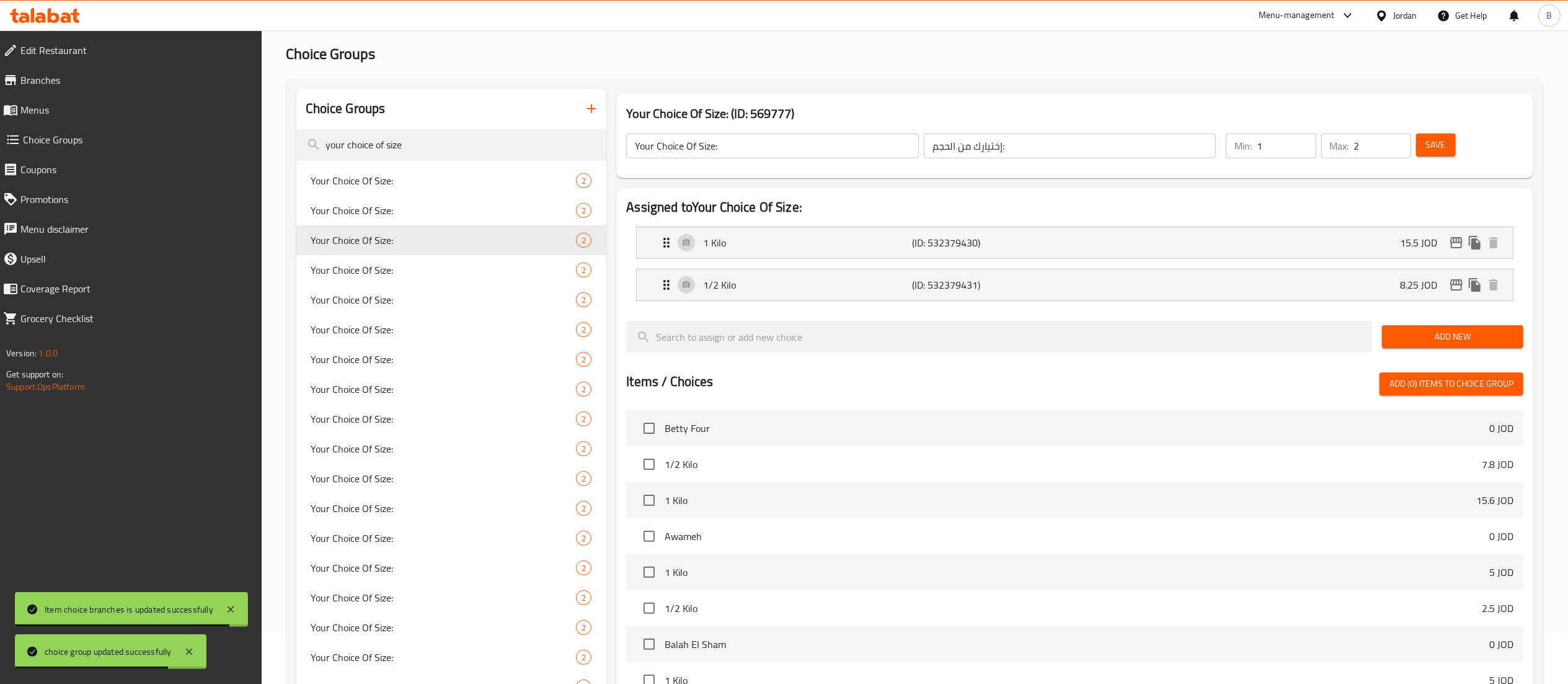
type input "8.25"
click at [1441, 137] on span "Save" at bounding box center [1436, 145] width 20 height 15
click at [1456, 287] on icon "edit" at bounding box center [1456, 284] width 15 height 15
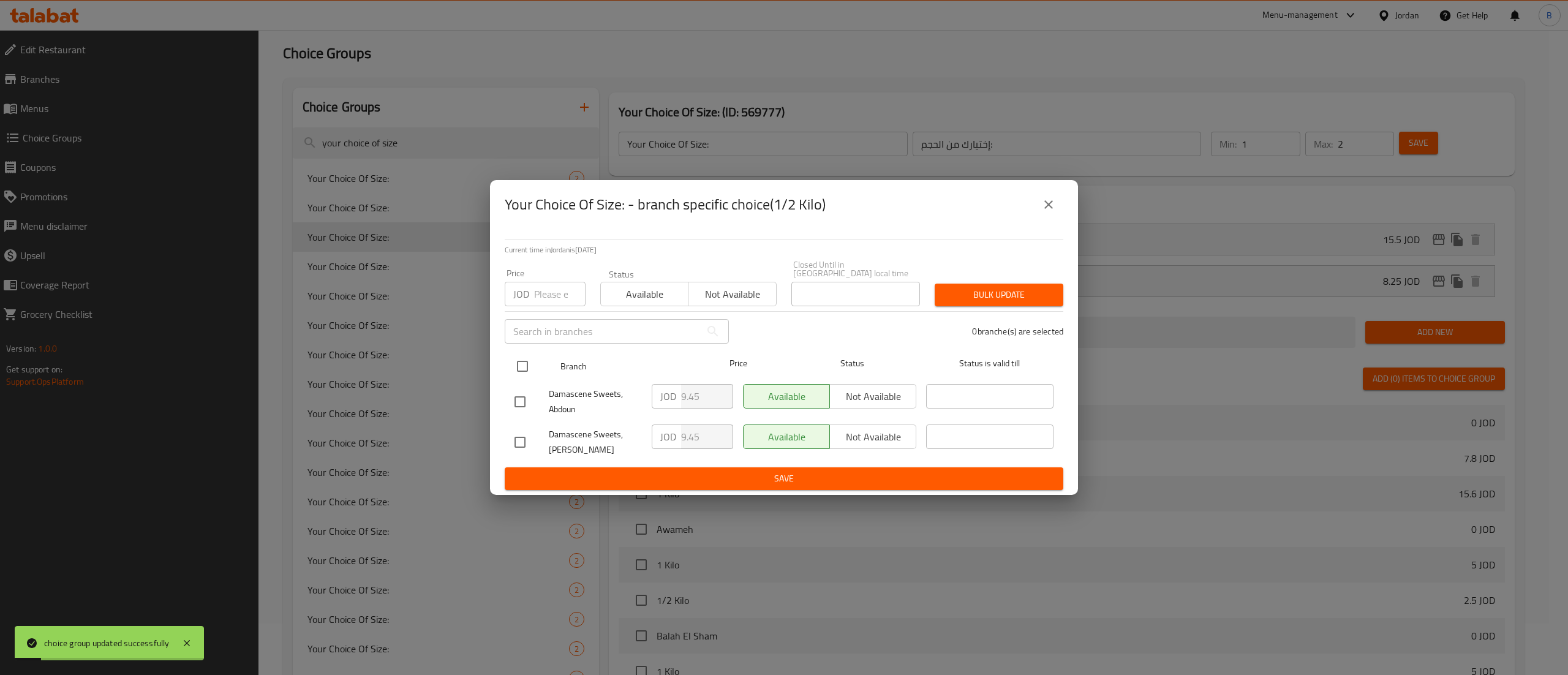
click at [519, 353] on input "checkbox" at bounding box center [522, 366] width 26 height 26
checkbox input "true"
drag, startPoint x: 697, startPoint y: 394, endPoint x: 588, endPoint y: 404, distance: 109.5
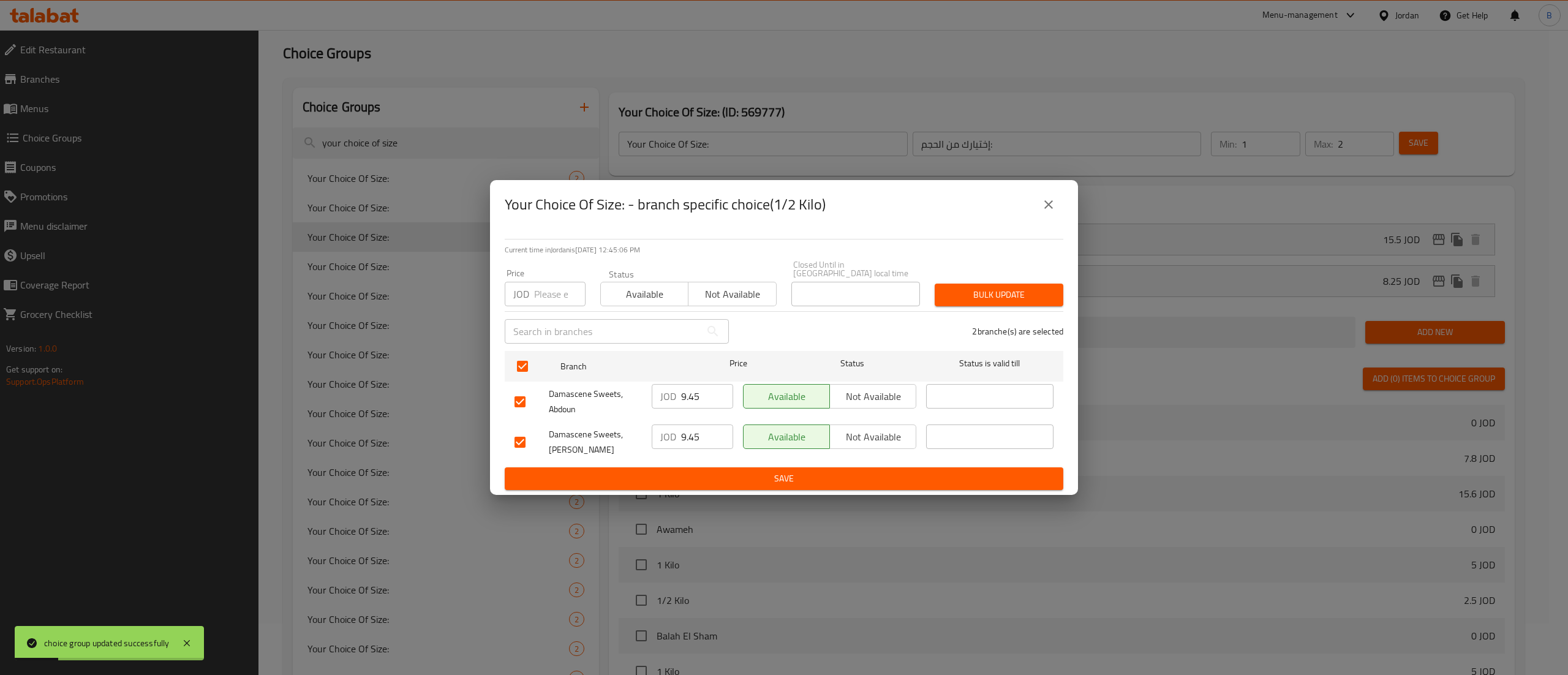
click at [582, 394] on div "Damascene Sweets, Abdoun JOD 9.45 ​ Available Not available ​" at bounding box center [784, 402] width 549 height 45
paste input "8.2"
type input "8.25"
drag, startPoint x: 705, startPoint y: 439, endPoint x: 626, endPoint y: 439, distance: 79.0
click at [632, 439] on div "Damascene Sweets, Abdali JOD 9.45 ​ Available Not available ​" at bounding box center [784, 442] width 549 height 45
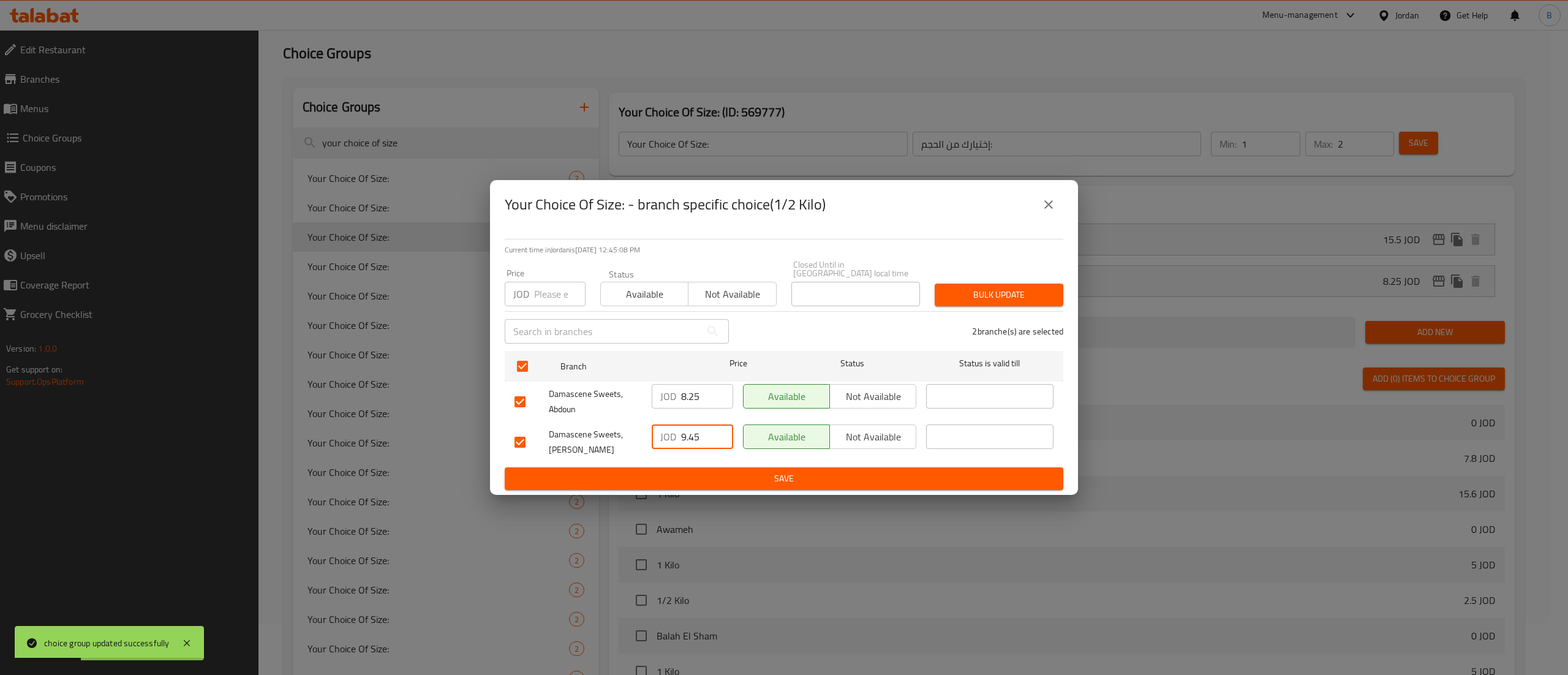
paste input "8.2"
type input "8.25"
click at [708, 473] on span "Save" at bounding box center [784, 478] width 539 height 15
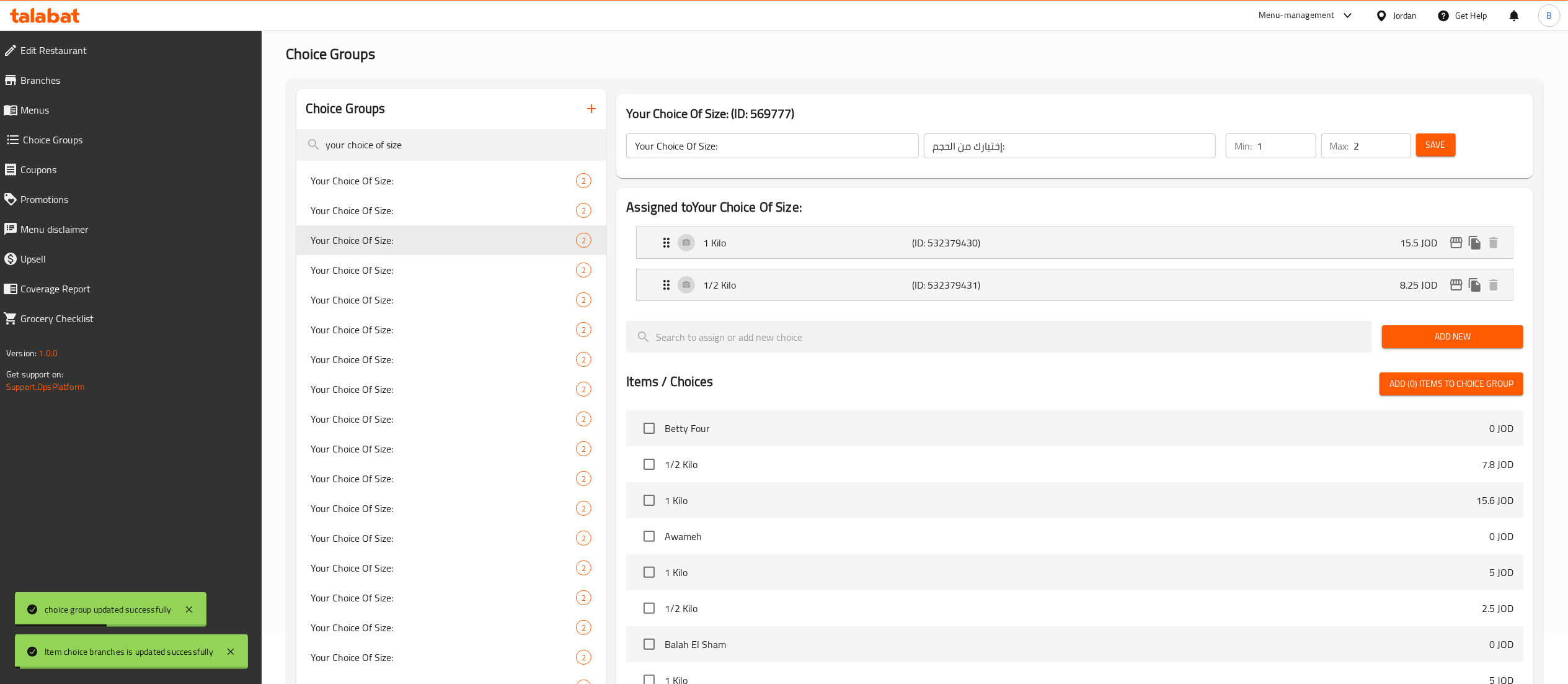
click at [1438, 153] on span "Save" at bounding box center [1436, 145] width 20 height 15
click at [50, 106] on span "Menus" at bounding box center [136, 110] width 231 height 15
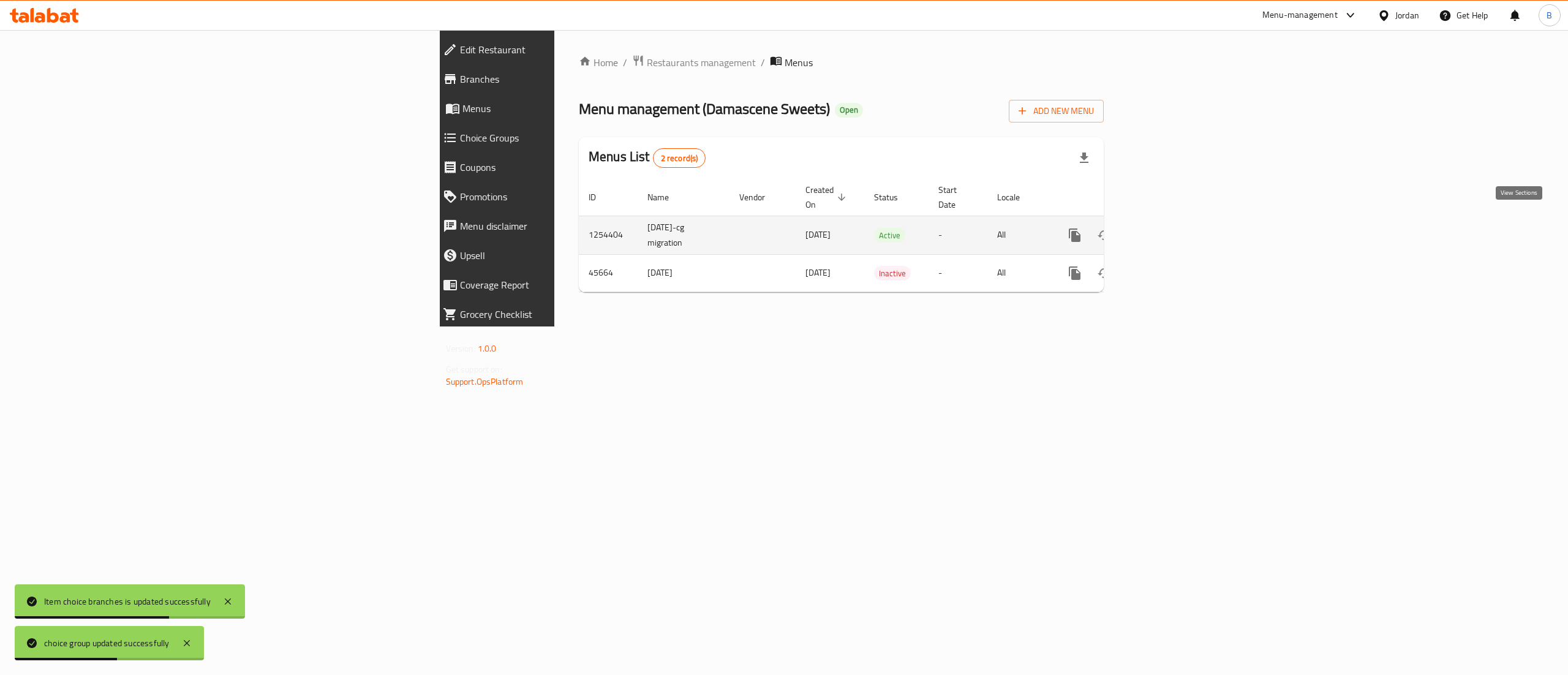
click at [1171, 228] on icon "enhanced table" at bounding box center [1164, 235] width 15 height 15
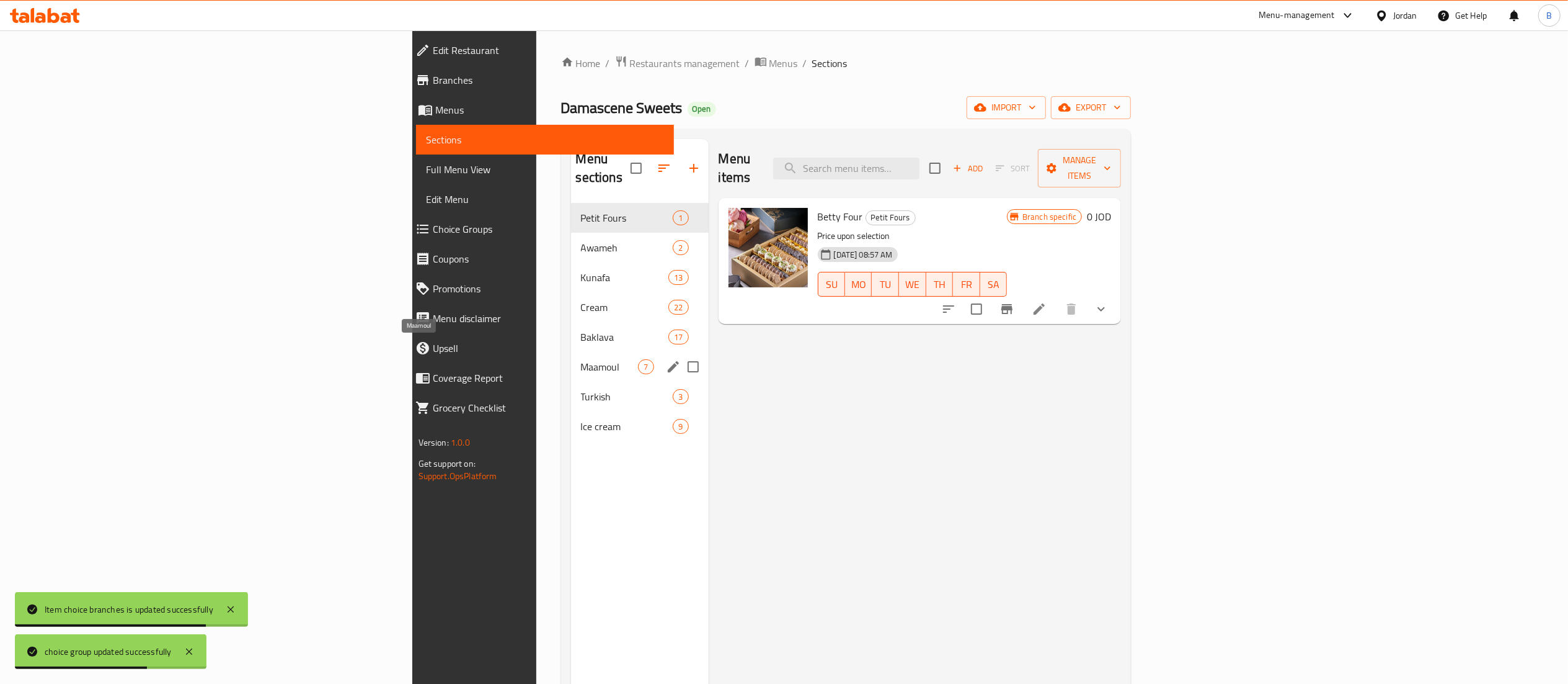
click at [581, 359] on span "Maamoul" at bounding box center [610, 367] width 58 height 15
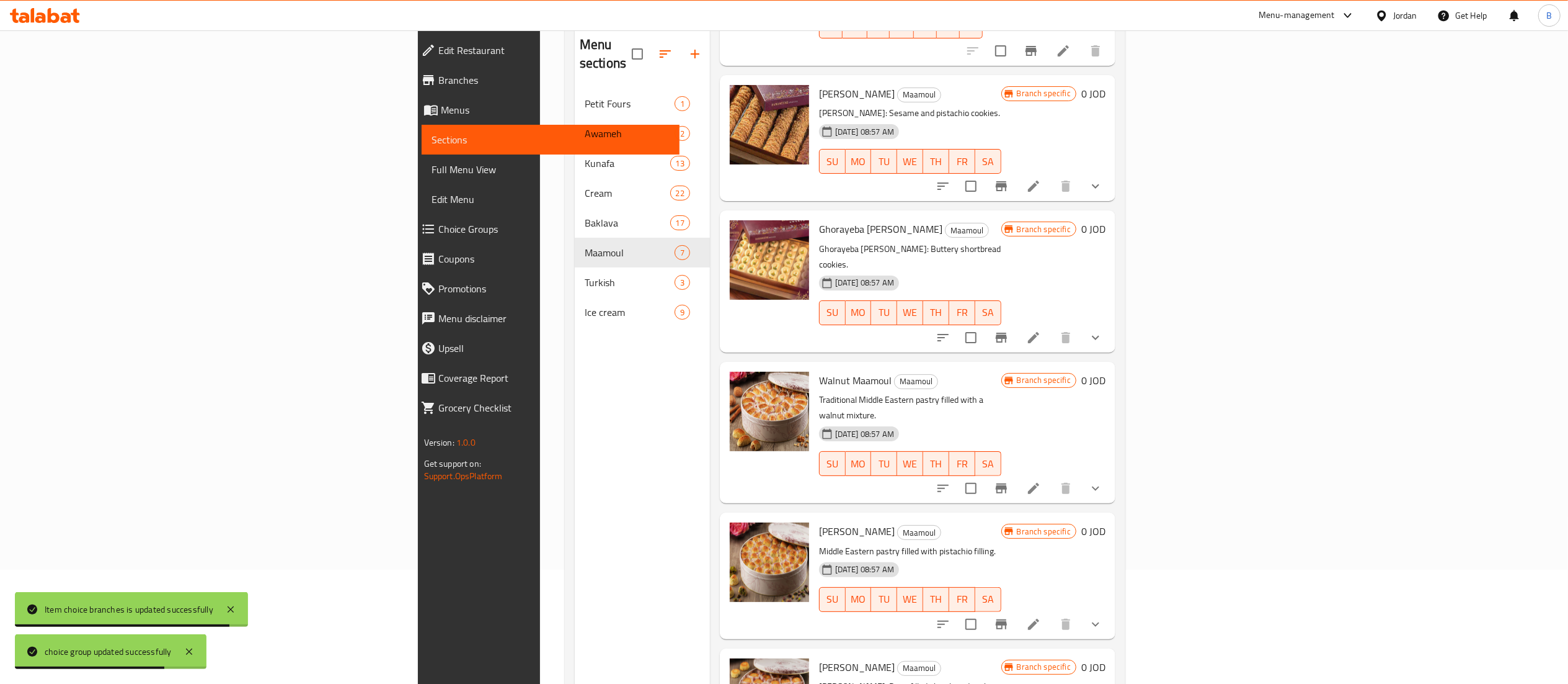
scroll to position [174, 0]
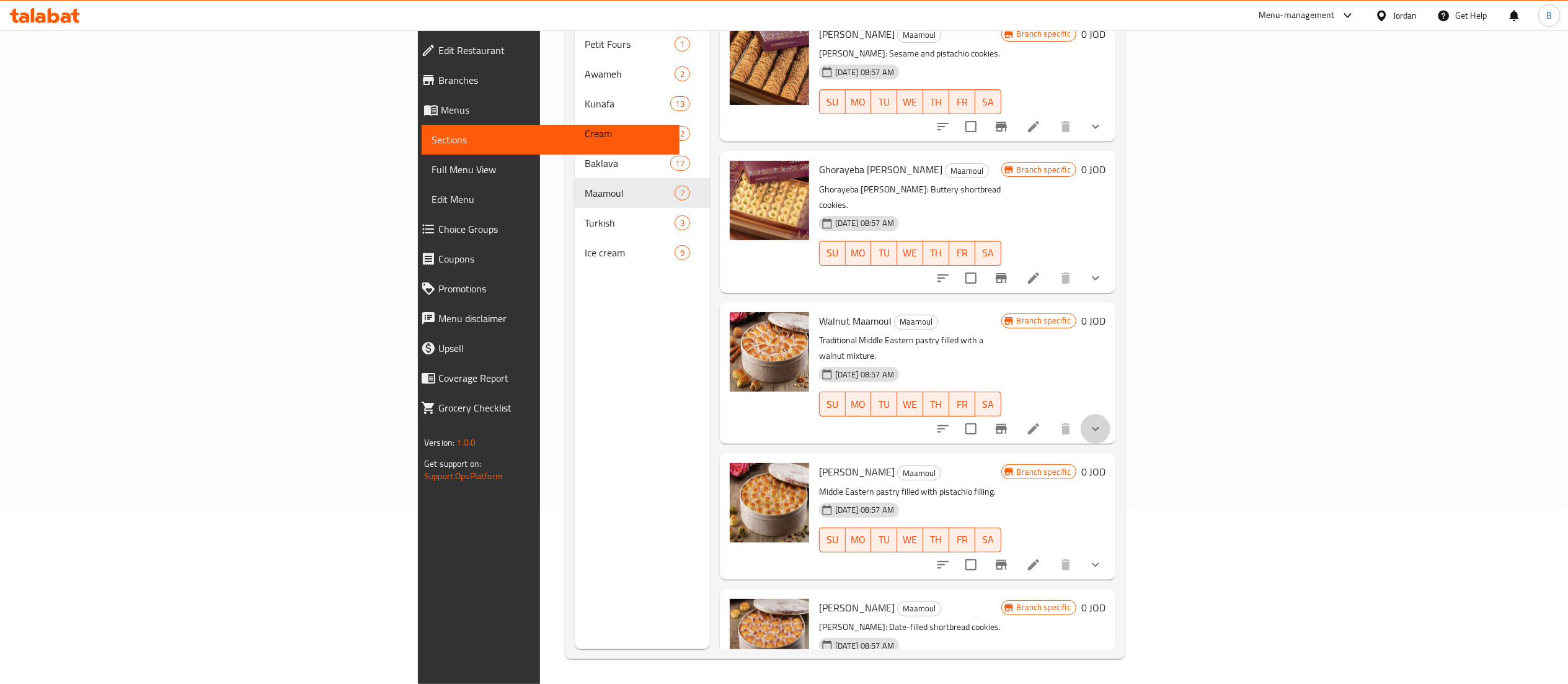
click at [1110, 414] on button "show more" at bounding box center [1096, 428] width 30 height 30
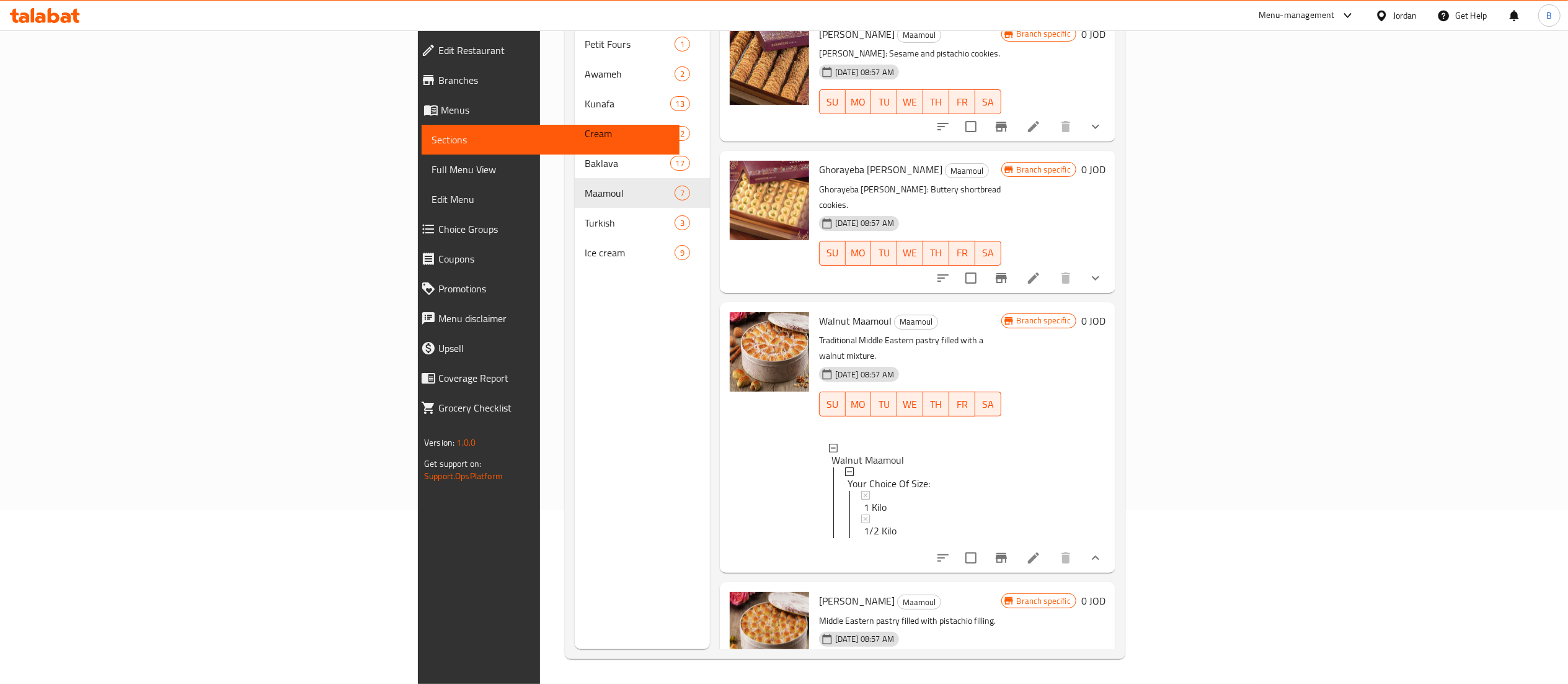
click at [58, 16] on icon at bounding box center [54, 15] width 12 height 15
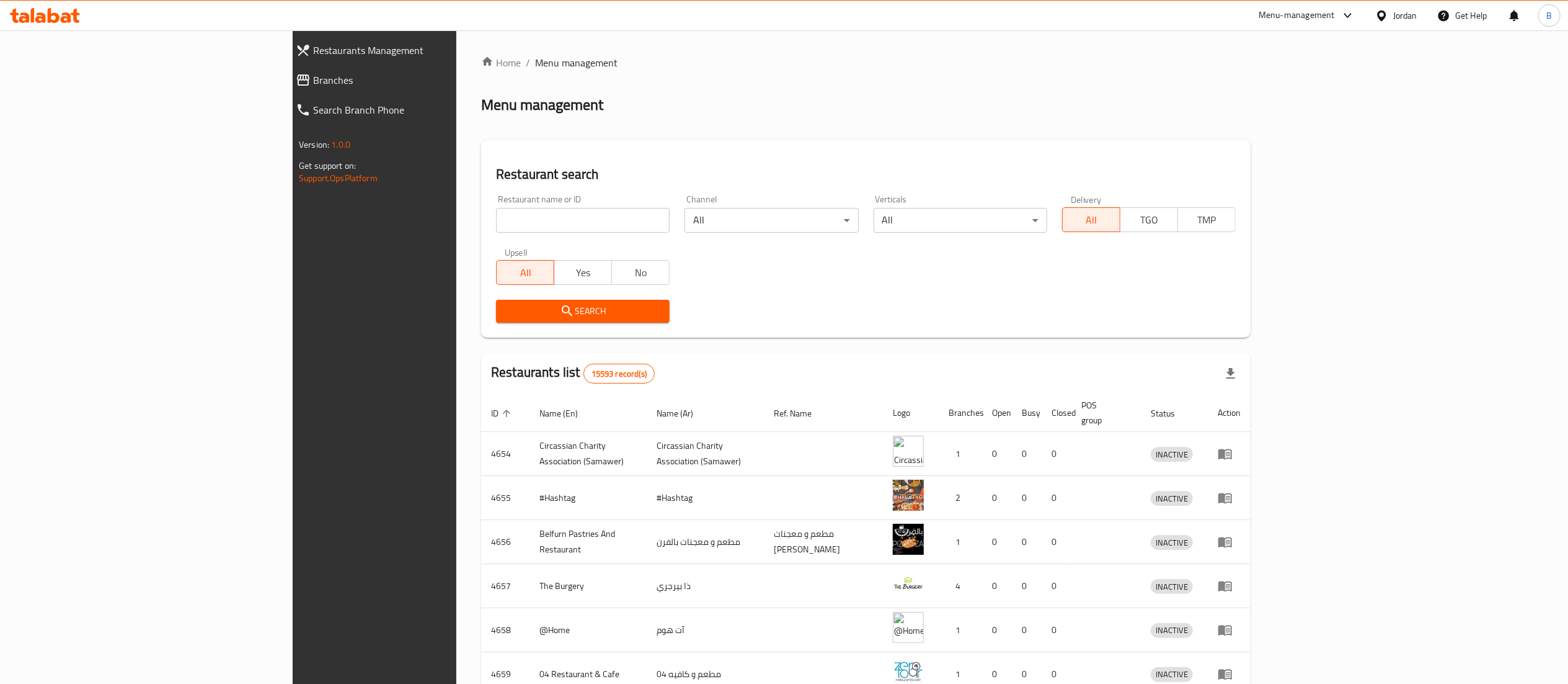
click at [313, 84] on span "Branches" at bounding box center [429, 80] width 231 height 15
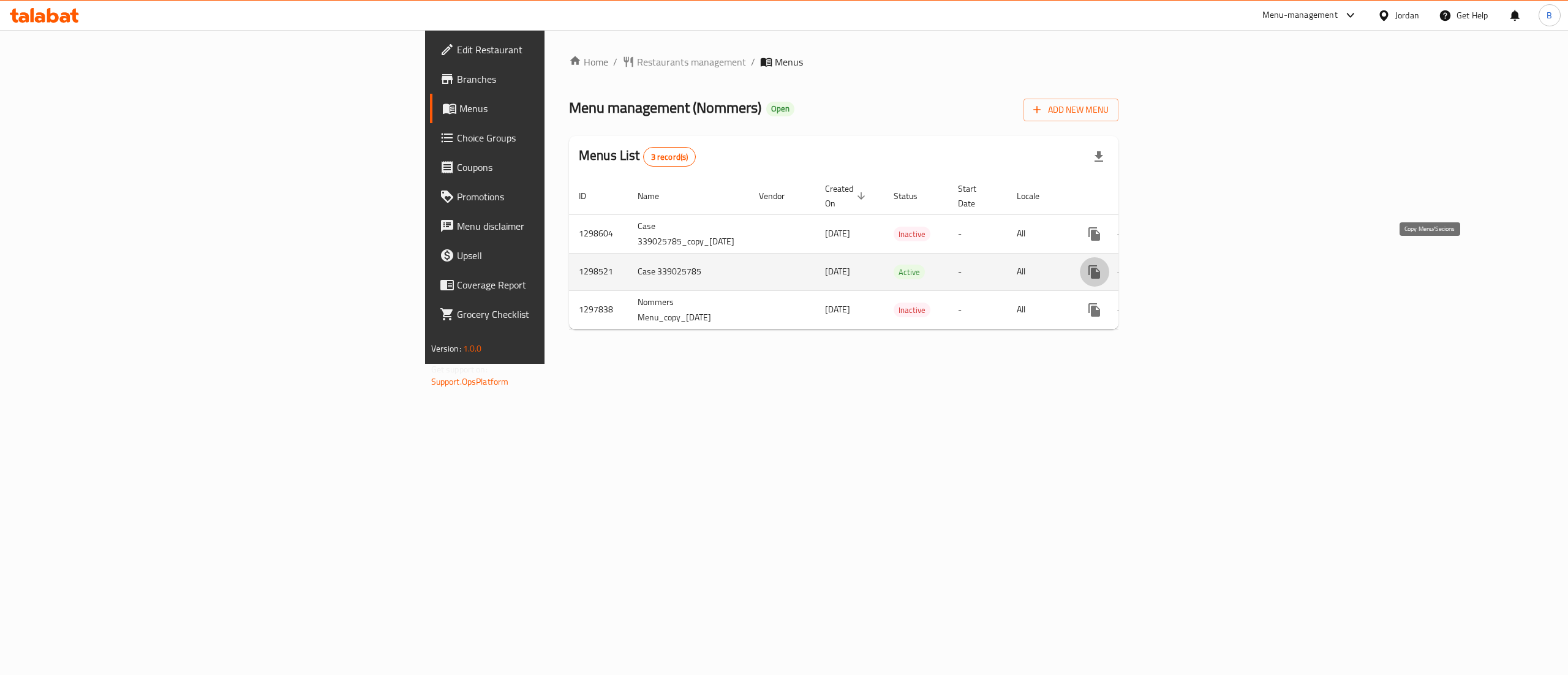
click at [1100, 265] on icon "more" at bounding box center [1094, 271] width 12 height 13
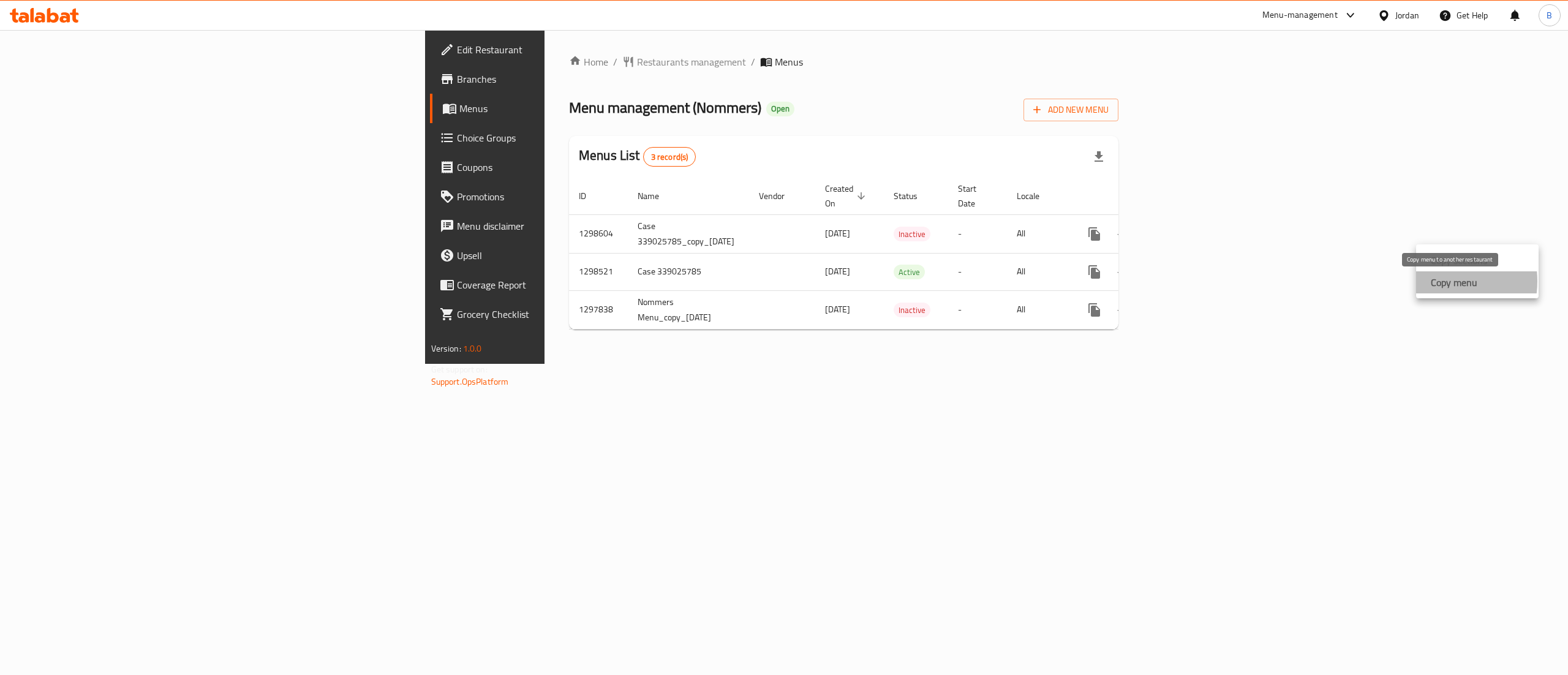
click at [1435, 281] on strong "Copy menu" at bounding box center [1454, 282] width 46 height 15
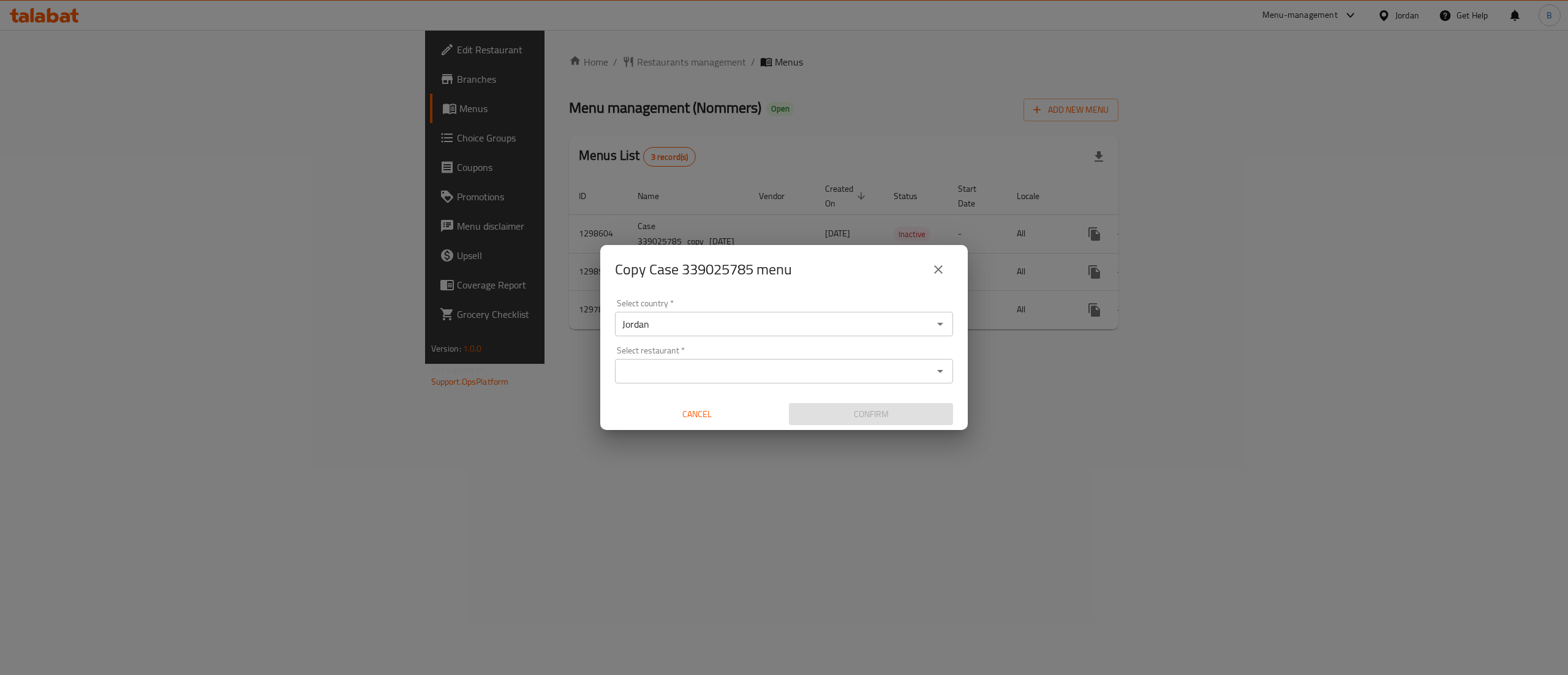
click at [689, 374] on input "Select restaurant   *" at bounding box center [774, 371] width 311 height 17
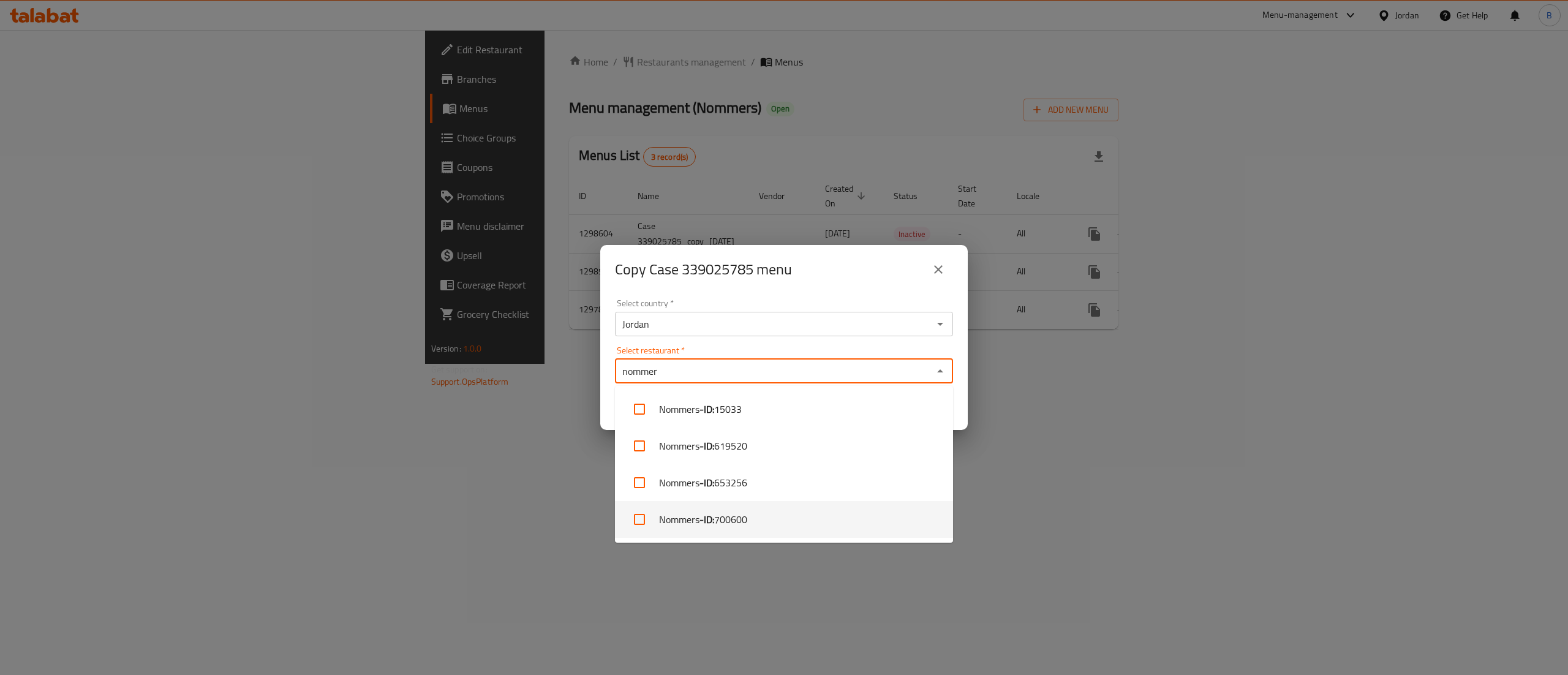
type input "nommer"
click at [792, 443] on li "Nommers - ID: 619520" at bounding box center [784, 445] width 338 height 37
checkbox input "true"
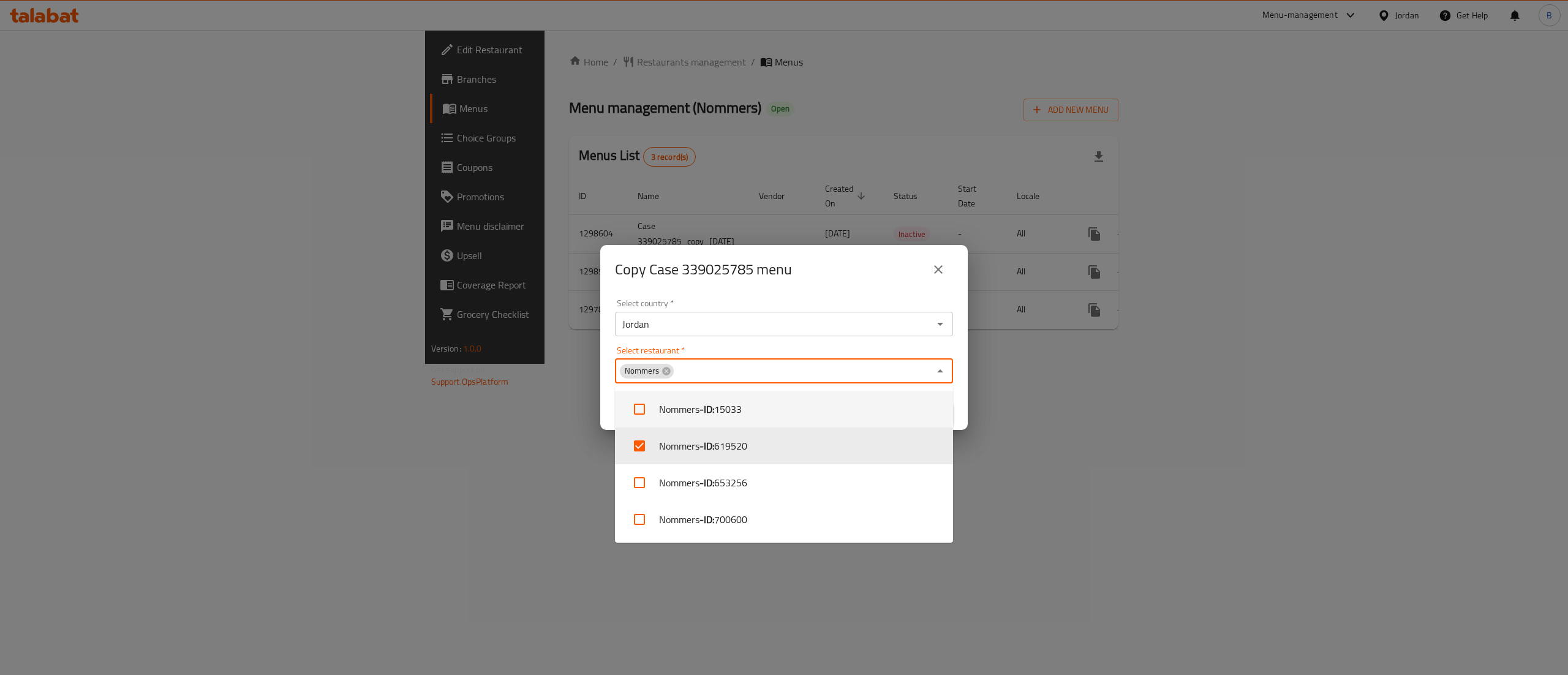
click at [1069, 461] on div "Copy Case 339025785 menu Select country   * Jordan Select country * Select rest…" at bounding box center [784, 337] width 1568 height 675
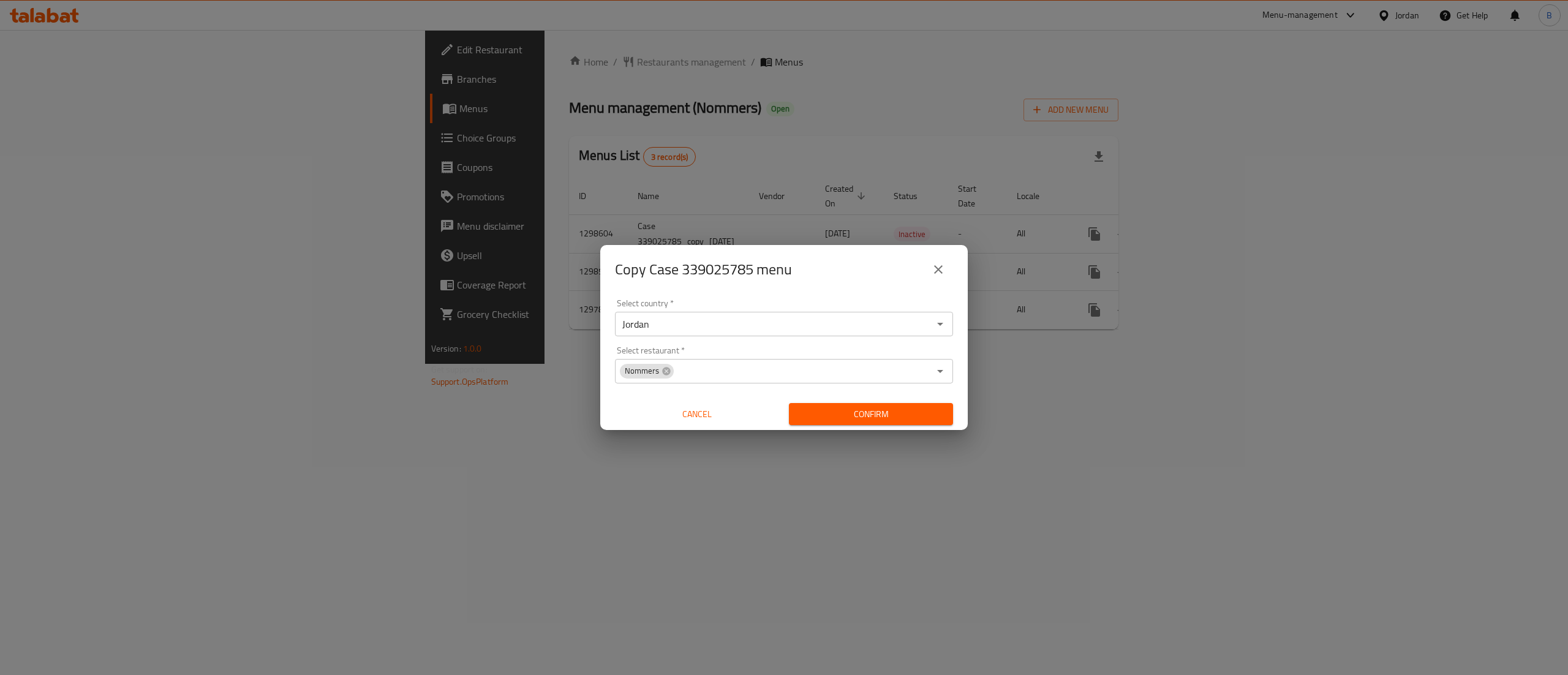
click at [864, 415] on span "Confirm" at bounding box center [871, 414] width 145 height 15
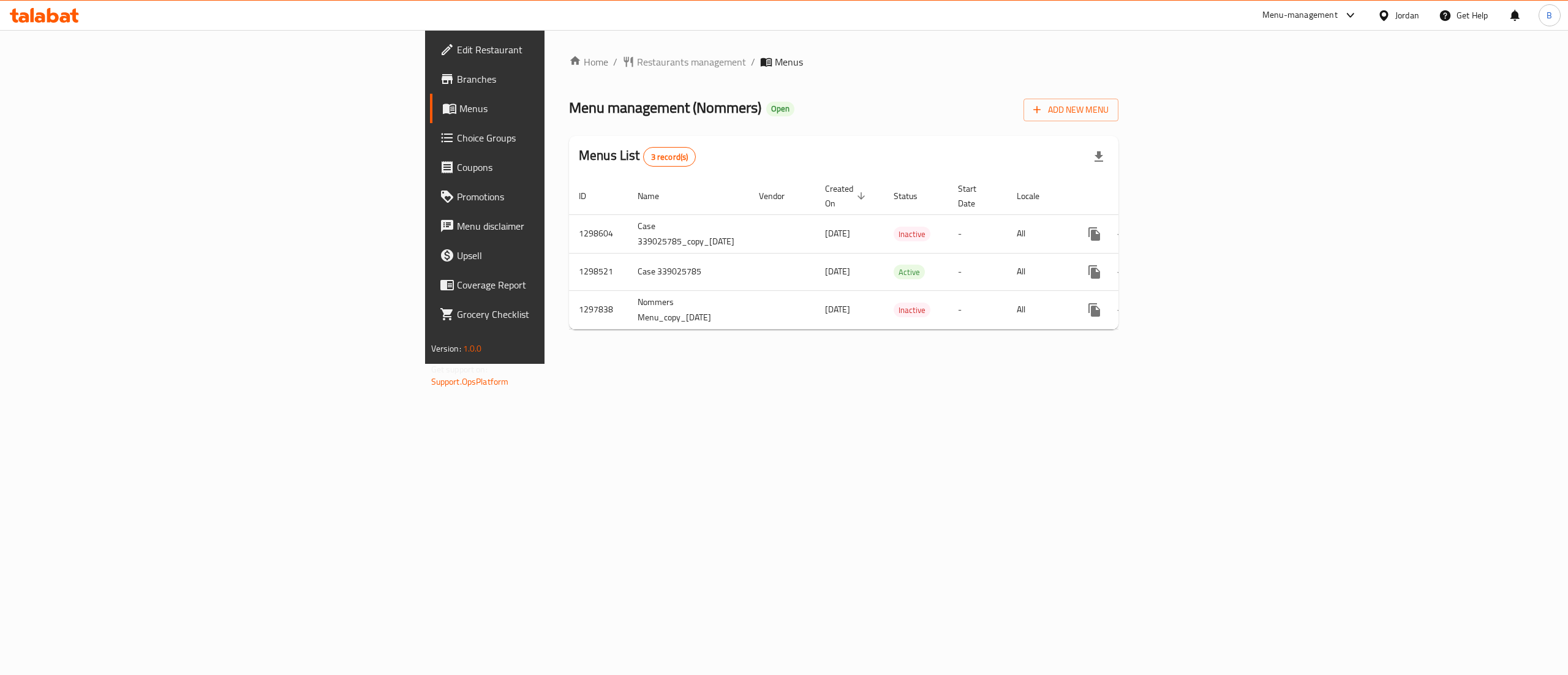
click at [27, 22] on icon at bounding box center [24, 17] width 11 height 11
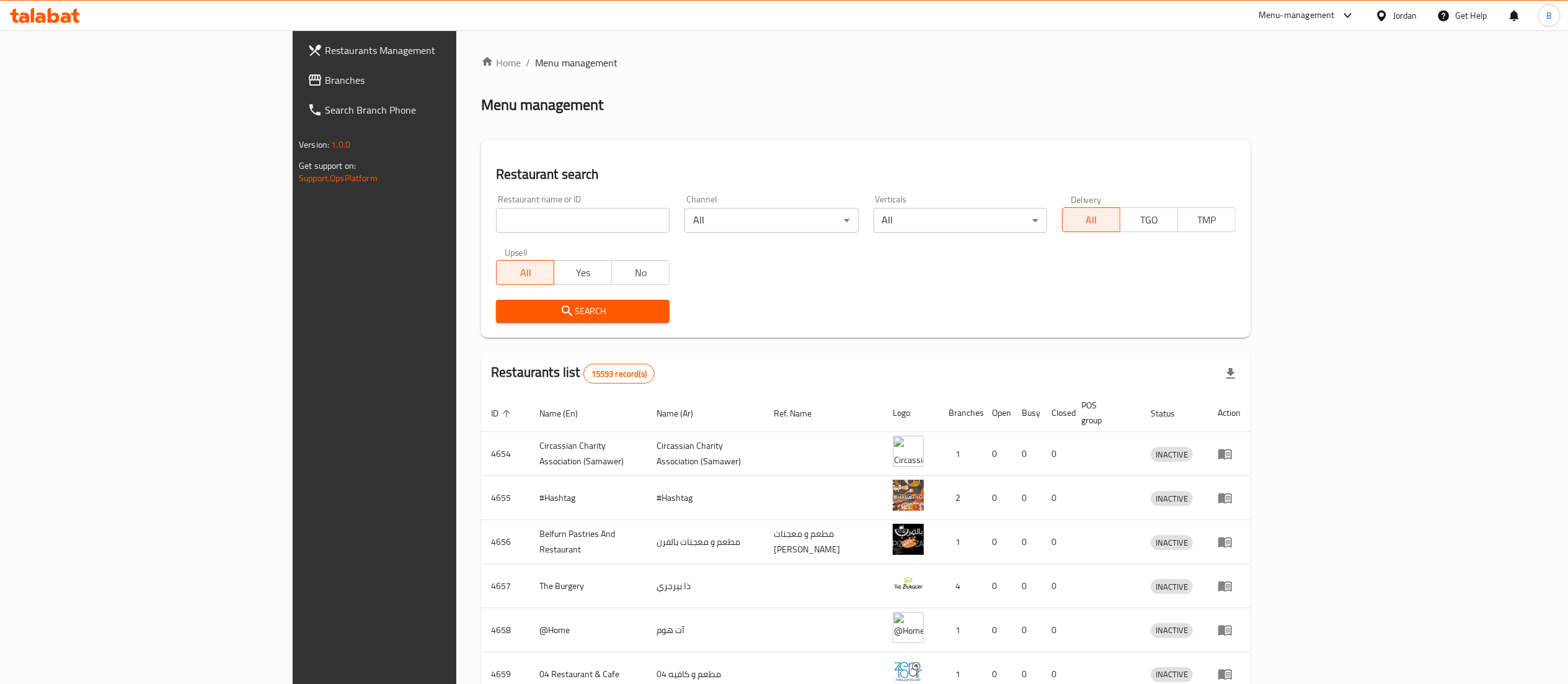
click at [496, 208] on input "search" at bounding box center [583, 220] width 173 height 25
paste input "630859"
type input "630859"
click button "Search" at bounding box center [583, 311] width 173 height 23
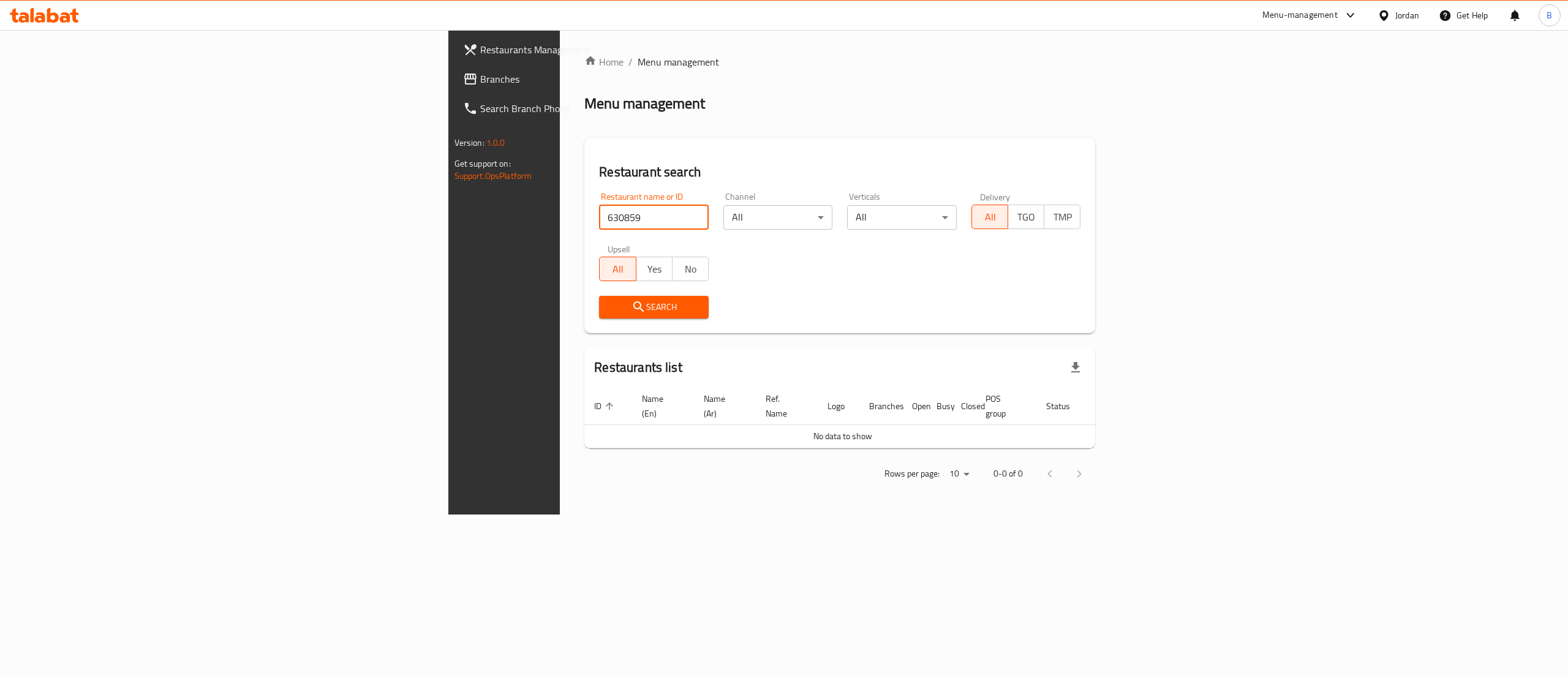
click at [480, 84] on span "Branches" at bounding box center [590, 79] width 220 height 15
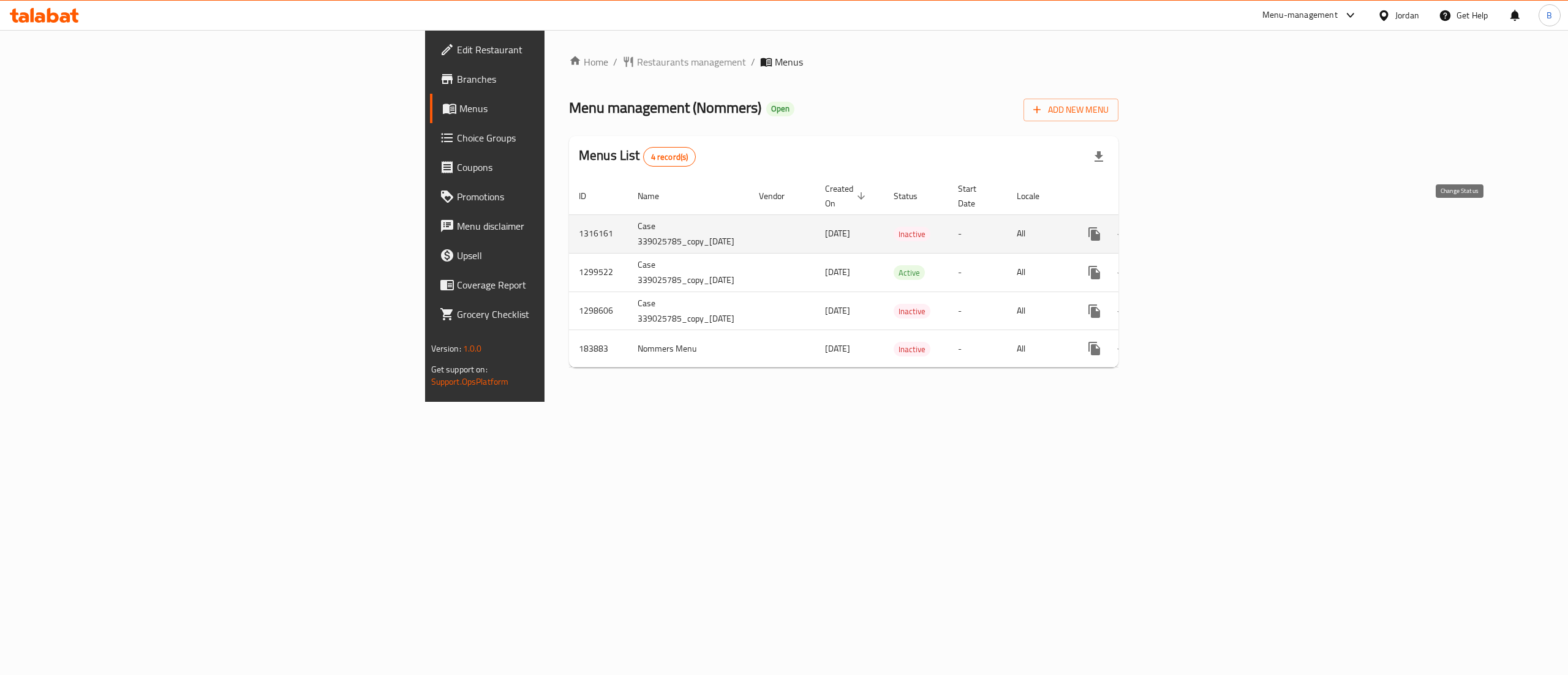
click at [1139, 220] on button "enhanced table" at bounding box center [1124, 234] width 29 height 29
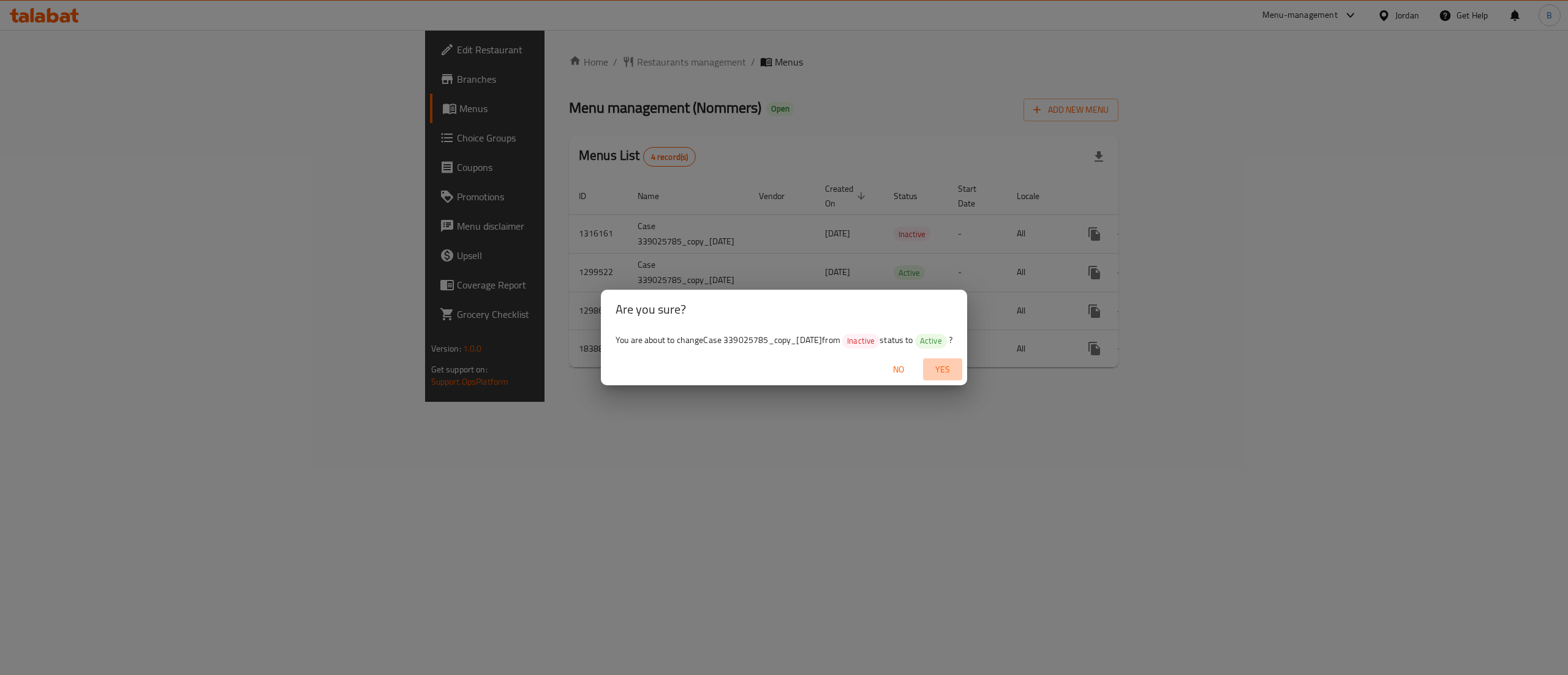
click at [956, 377] on span "Yes" at bounding box center [943, 369] width 29 height 15
